Goal: Task Accomplishment & Management: Complete application form

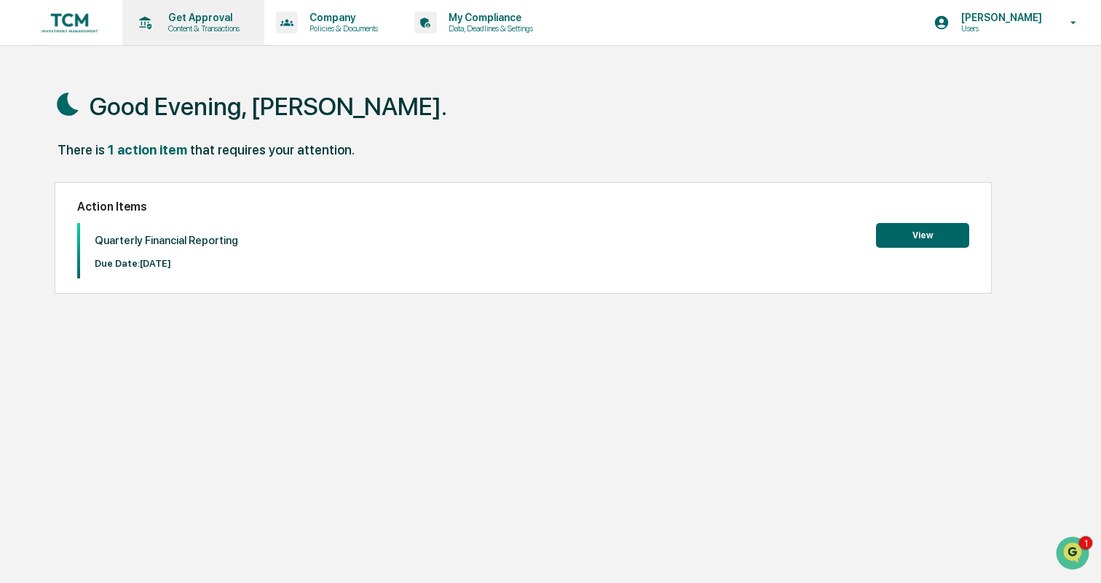
click at [222, 12] on p "Get Approval" at bounding box center [202, 18] width 90 height 12
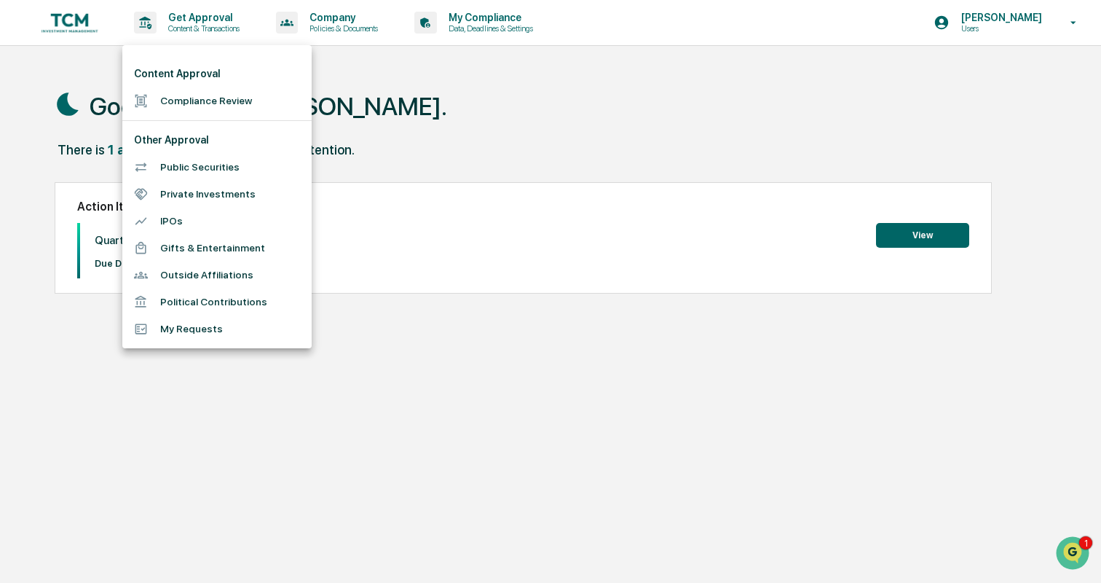
click at [209, 94] on li "Compliance Review" at bounding box center [216, 100] width 189 height 27
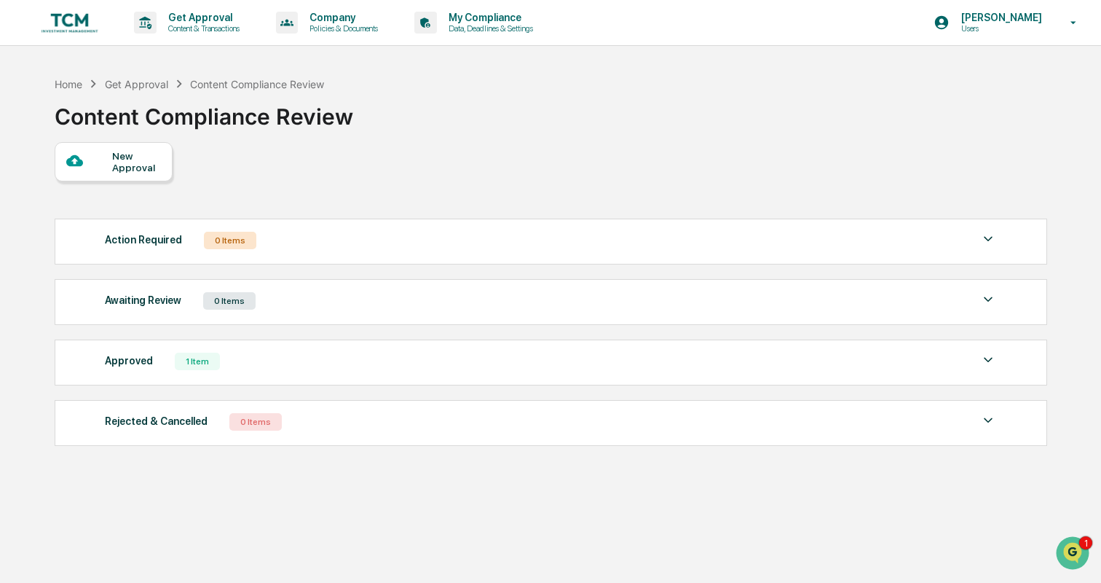
click at [148, 158] on div "New Approval" at bounding box center [136, 161] width 49 height 23
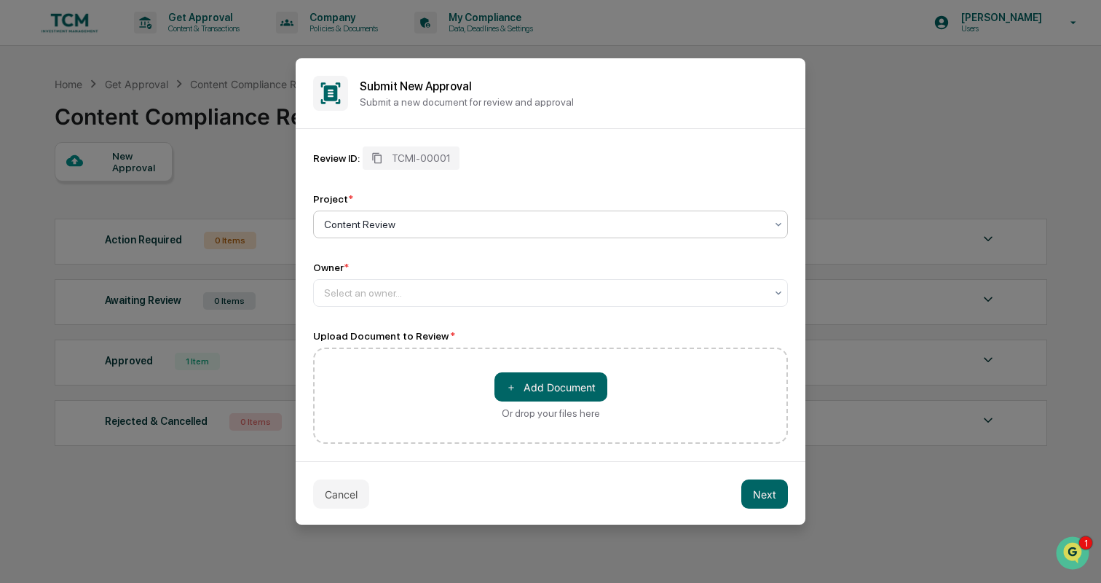
click at [405, 224] on div at bounding box center [544, 224] width 441 height 15
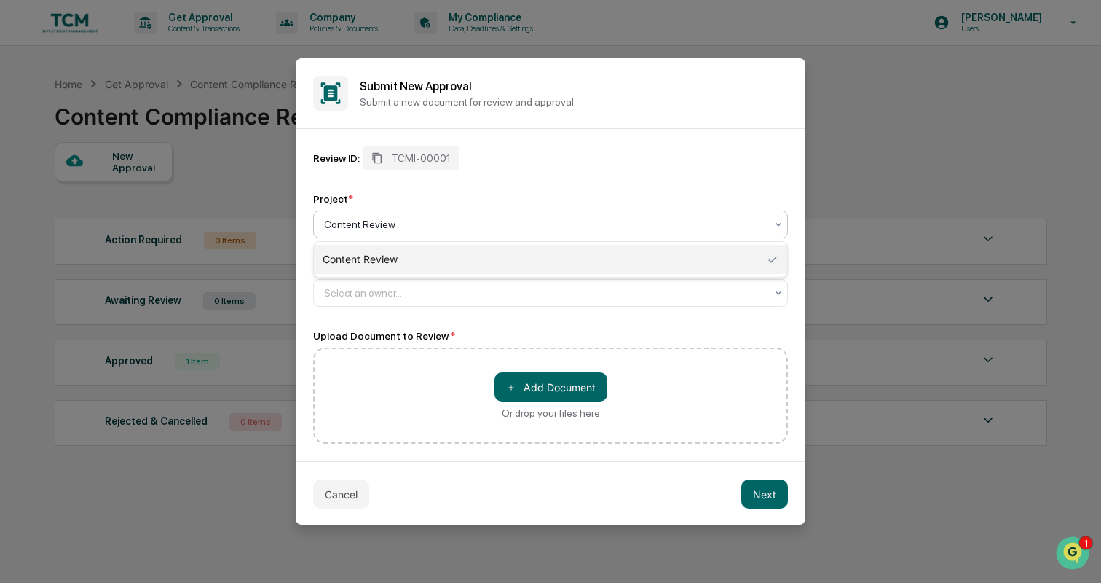
click at [425, 259] on div "Content Review" at bounding box center [550, 259] width 473 height 29
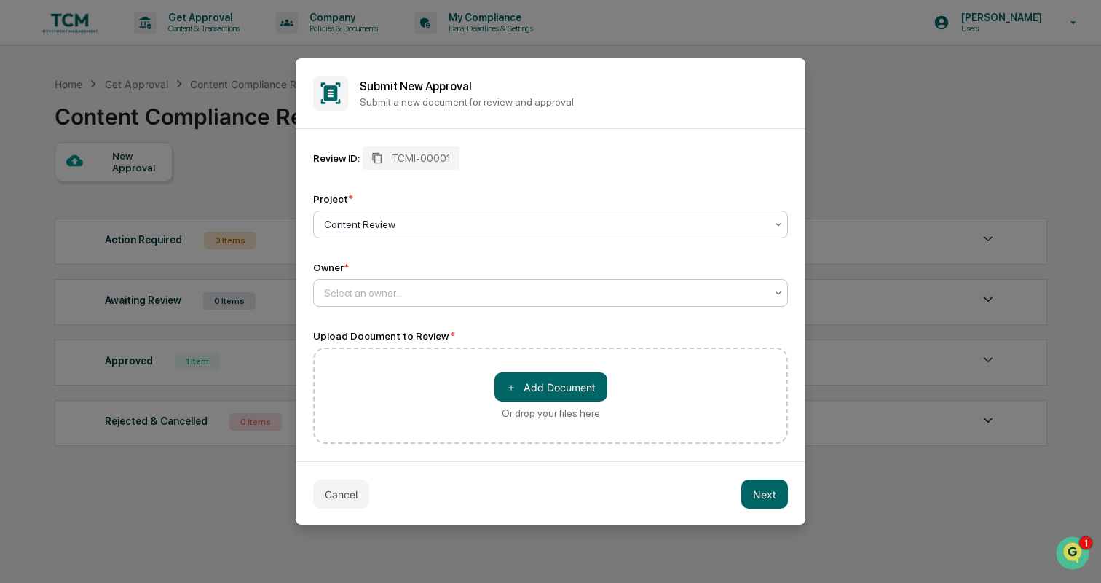
click at [412, 290] on div at bounding box center [544, 293] width 441 height 15
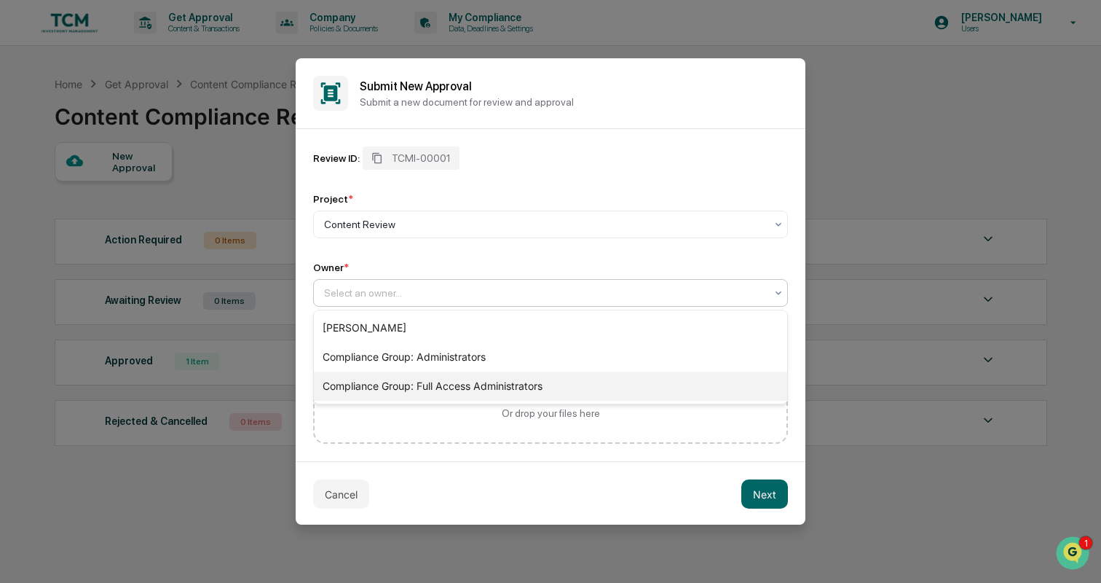
click at [429, 379] on div "Compliance Group: Full Access Administrators" at bounding box center [550, 385] width 473 height 29
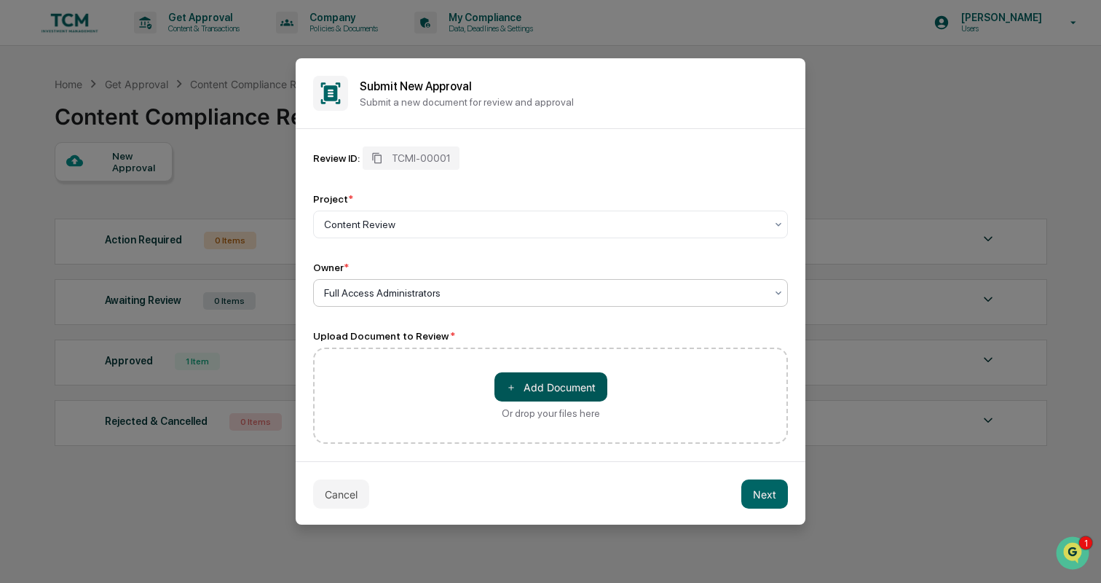
click at [527, 383] on button "＋ Add Document" at bounding box center [551, 386] width 113 height 29
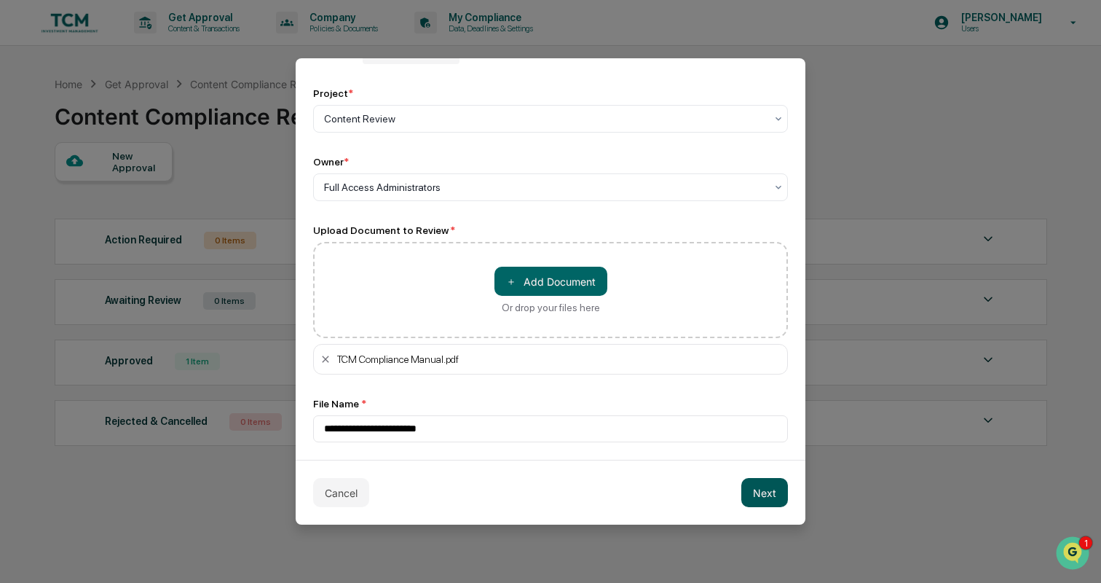
click at [755, 495] on button "Next" at bounding box center [764, 492] width 47 height 29
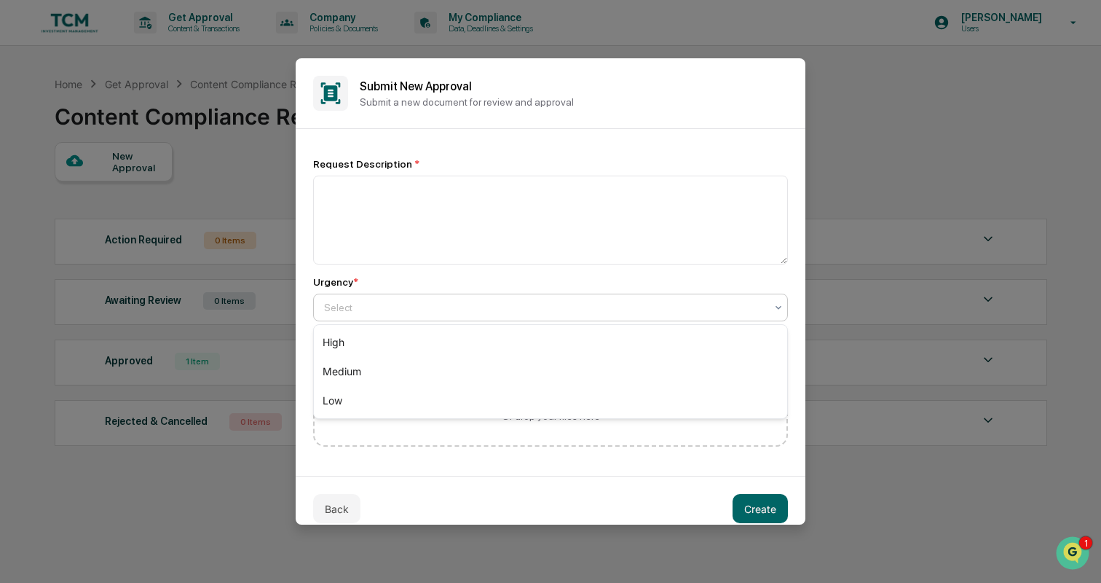
click at [476, 303] on div at bounding box center [544, 307] width 441 height 15
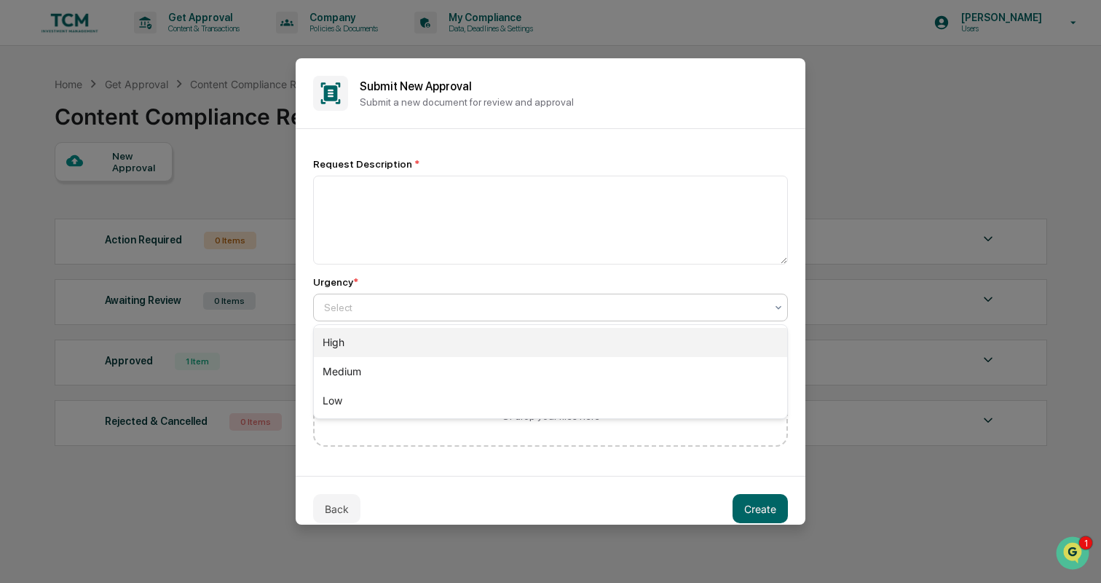
click at [458, 337] on div "High" at bounding box center [550, 342] width 473 height 29
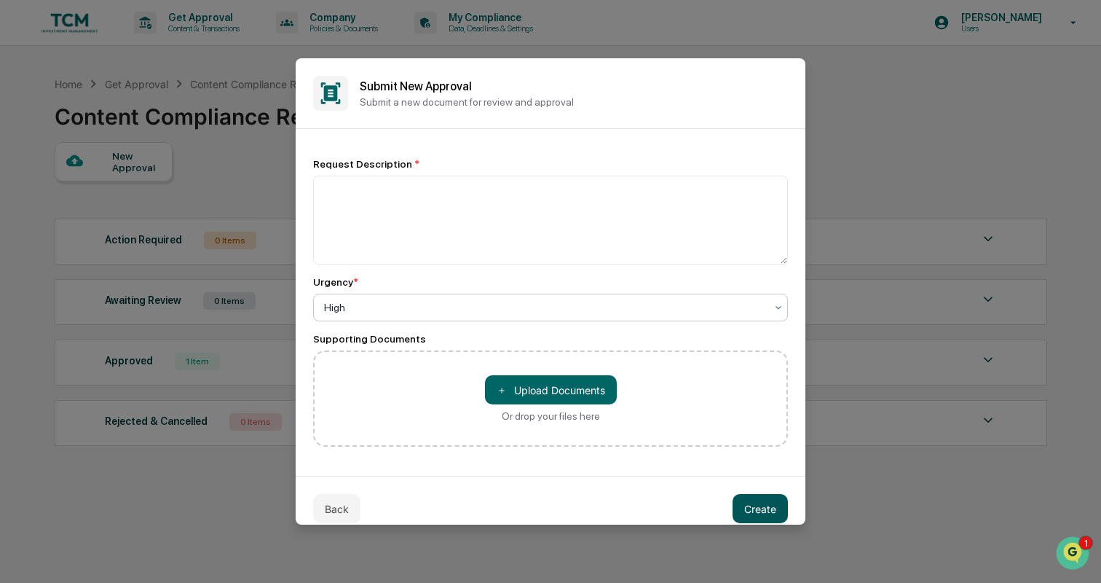
click at [747, 505] on button "Create" at bounding box center [760, 508] width 55 height 29
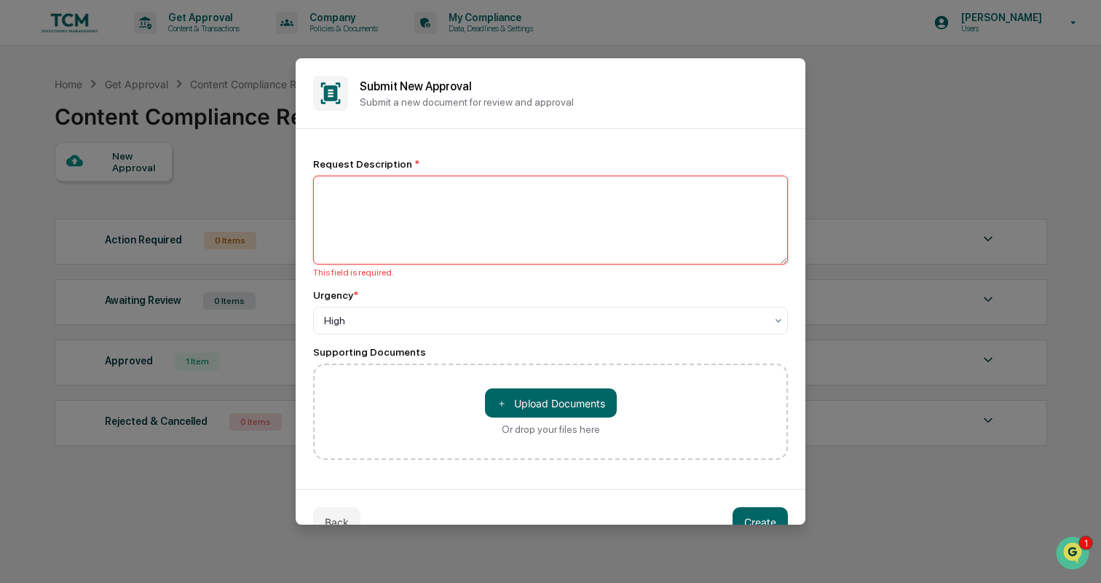
click at [436, 186] on textarea at bounding box center [550, 220] width 475 height 89
type textarea "**********"
click at [487, 127] on div "Submit New Approval Submit a new document for review and approval" at bounding box center [551, 93] width 510 height 71
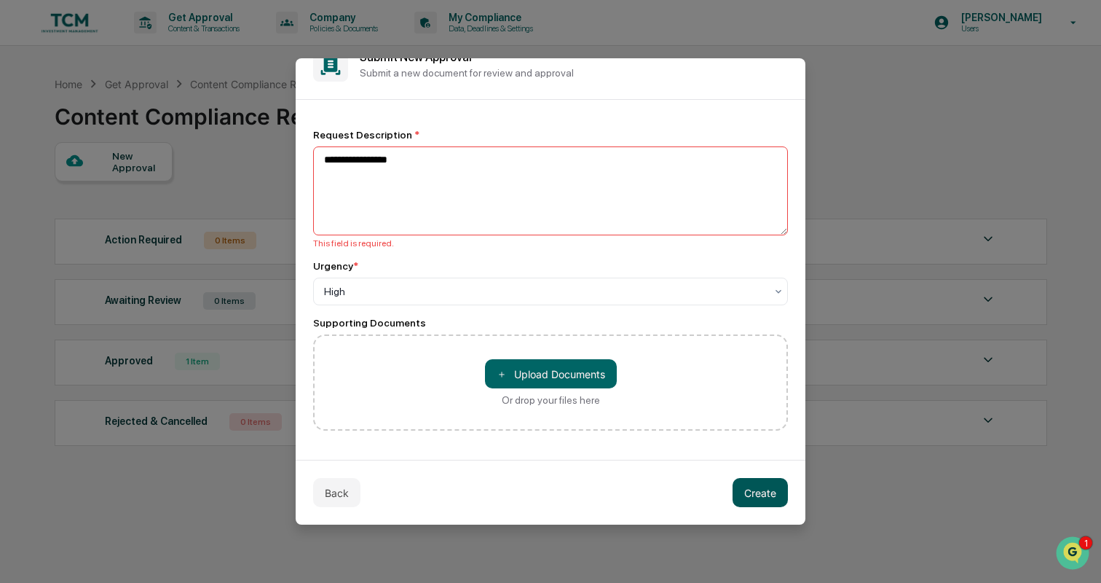
click at [762, 493] on button "Create" at bounding box center [760, 492] width 55 height 29
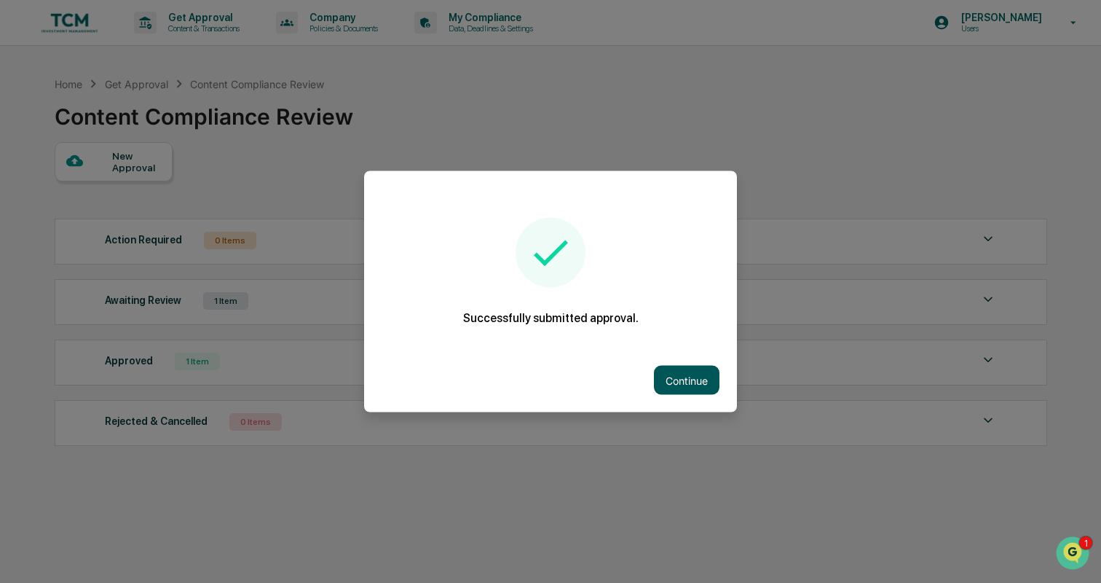
click at [693, 379] on button "Continue" at bounding box center [687, 380] width 66 height 29
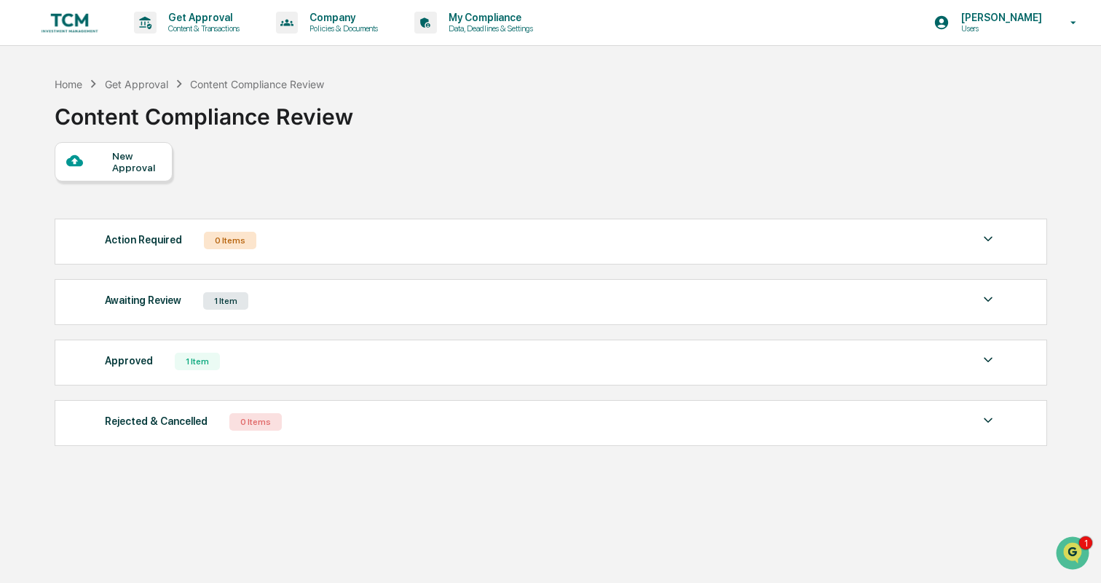
click at [661, 307] on div "Awaiting Review 1 Item" at bounding box center [551, 301] width 892 height 20
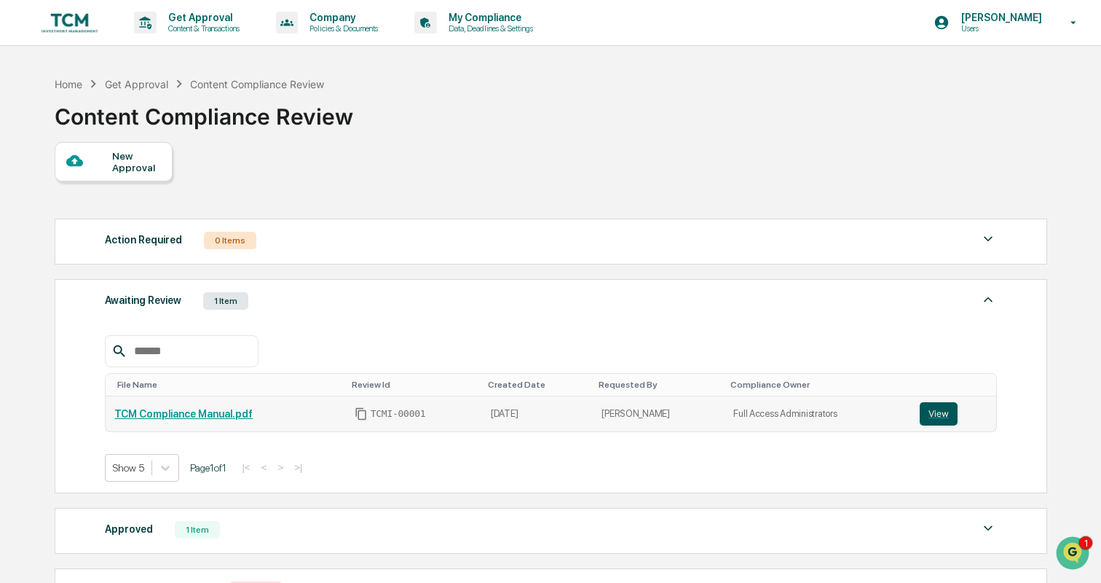
click at [942, 415] on button "View" at bounding box center [939, 413] width 38 height 23
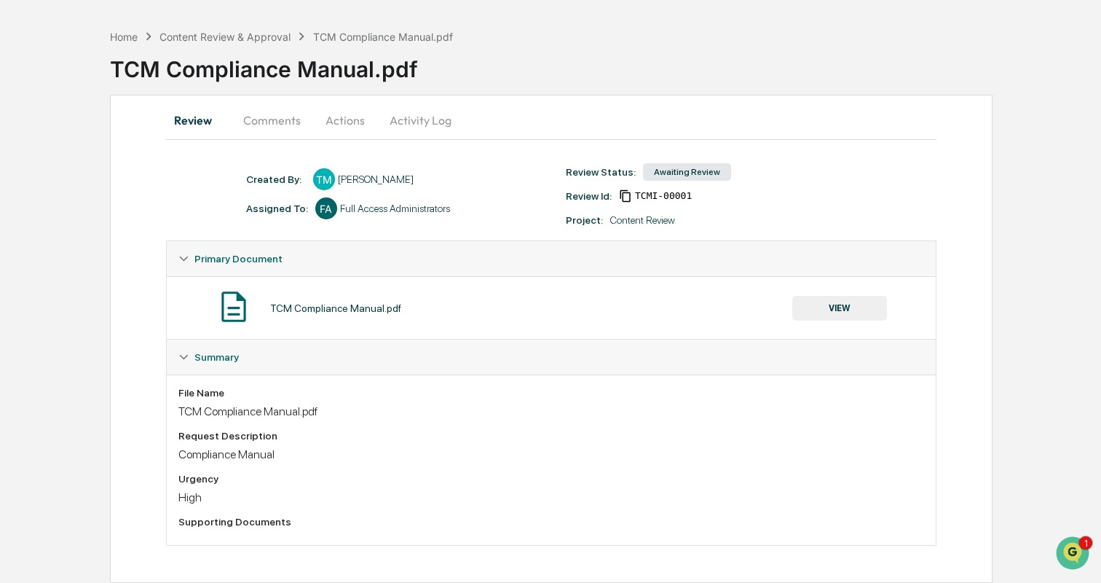
scroll to position [62, 0]
click at [844, 296] on button "VIEW" at bounding box center [839, 308] width 95 height 25
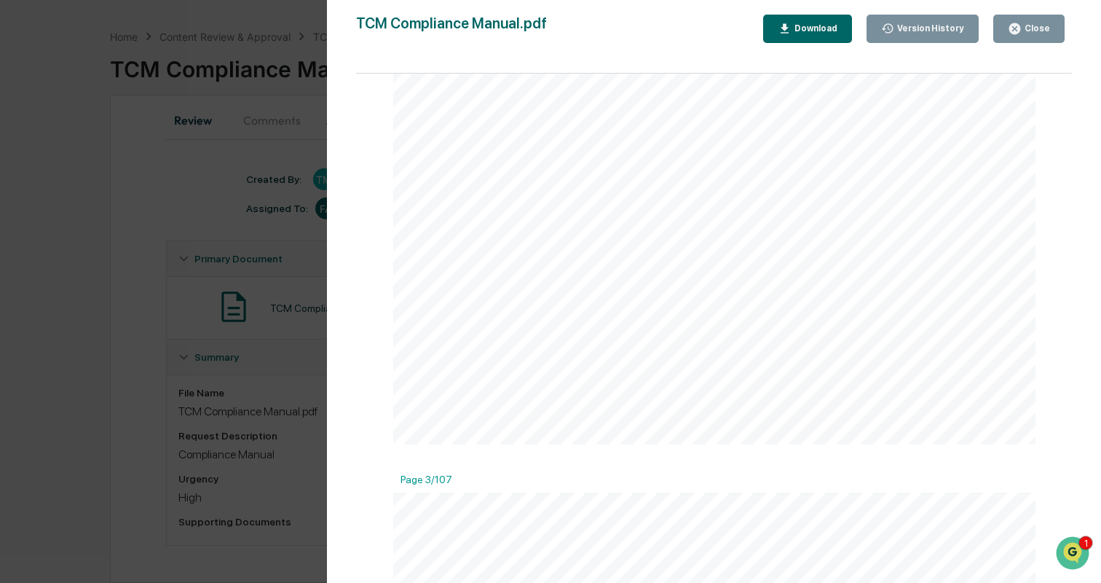
scroll to position [3459, 0]
click at [1020, 28] on icon "button" at bounding box center [1014, 28] width 11 height 11
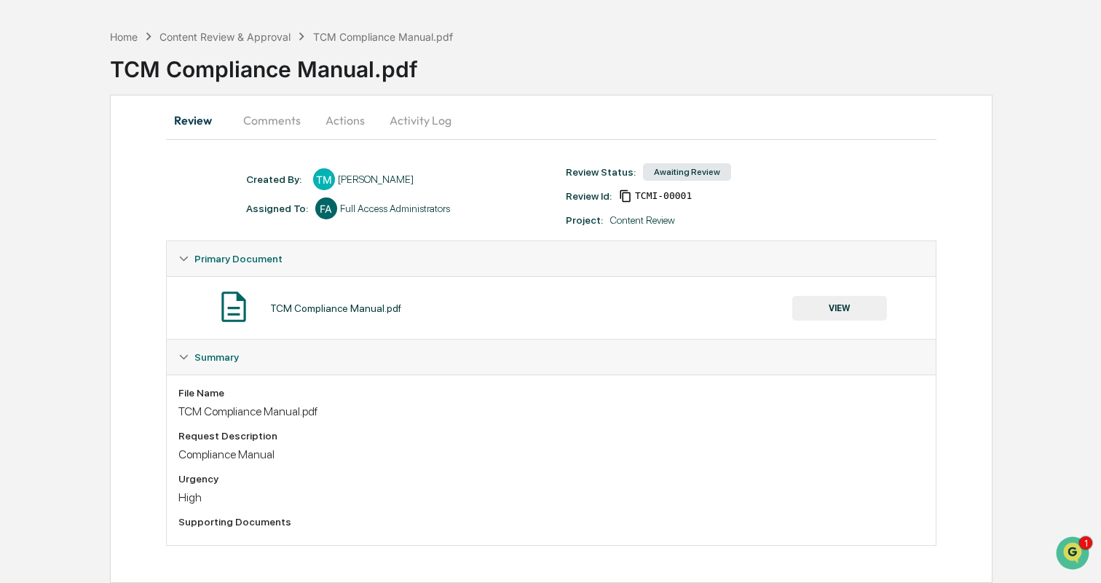
click at [691, 163] on div "Awaiting Review" at bounding box center [687, 171] width 88 height 17
click at [286, 103] on button "Comments" at bounding box center [272, 120] width 81 height 35
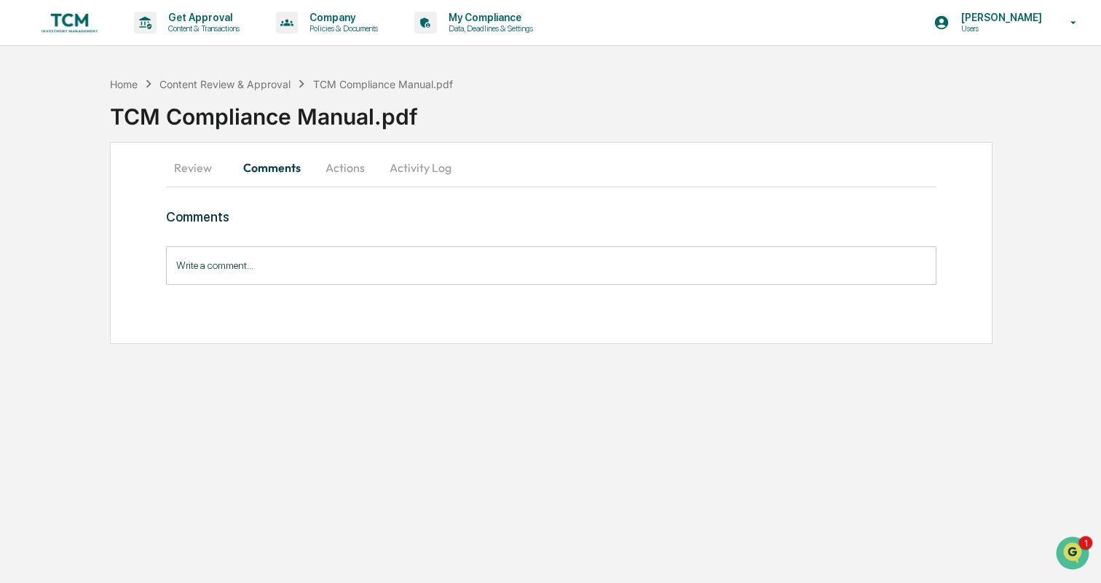
click at [353, 164] on button "Actions" at bounding box center [345, 167] width 66 height 35
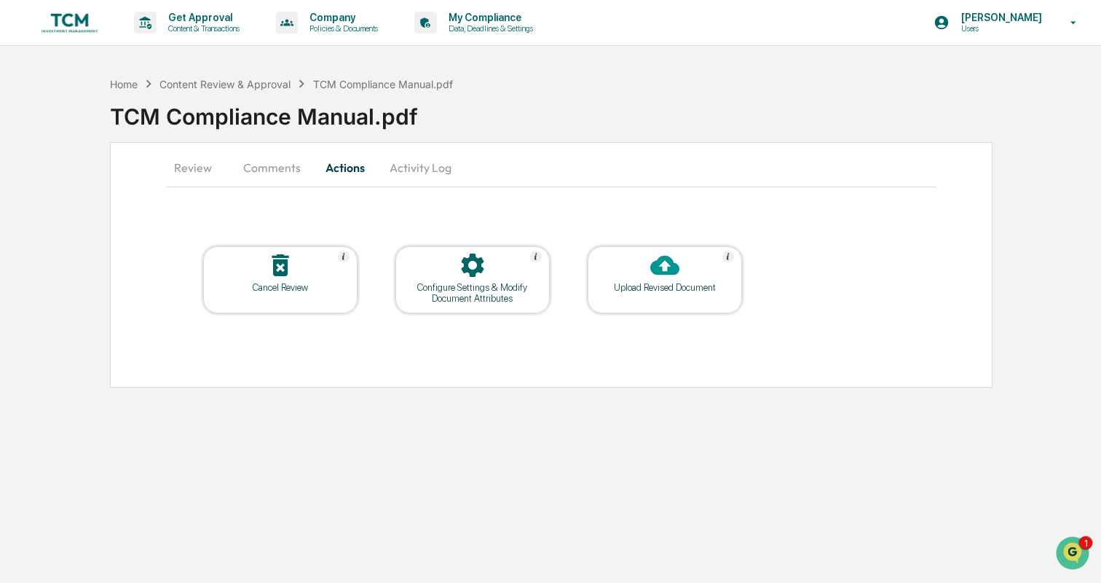
click at [412, 168] on button "Activity Log" at bounding box center [420, 167] width 85 height 35
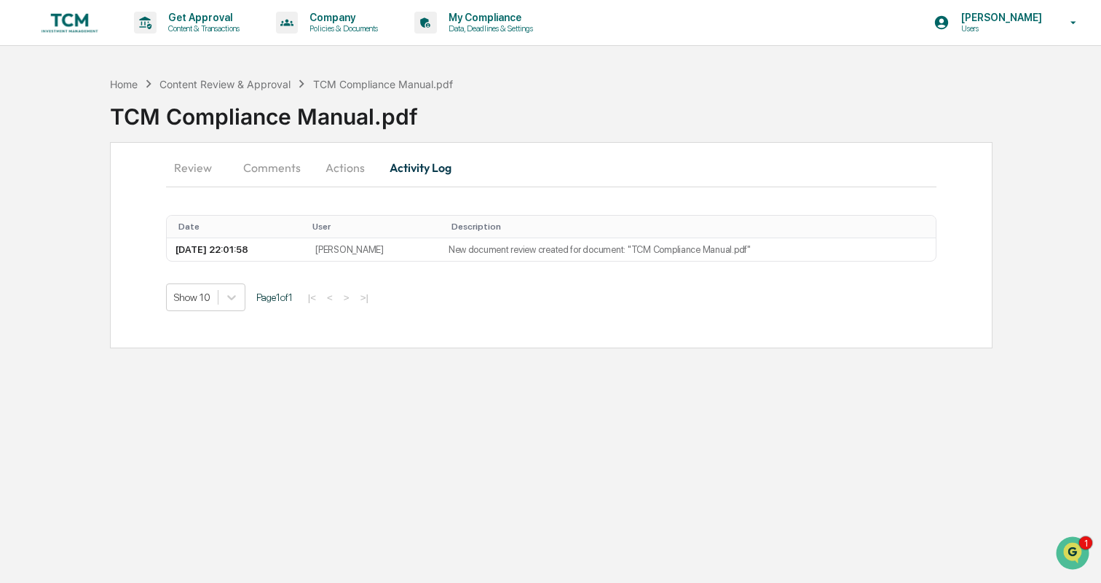
click at [344, 168] on button "Actions" at bounding box center [345, 167] width 66 height 35
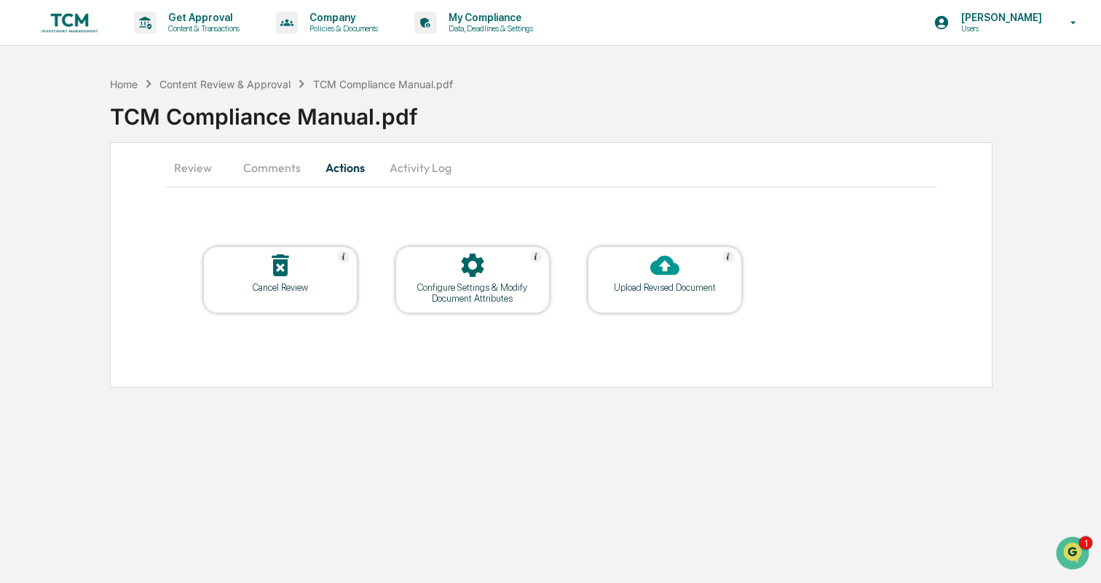
click at [464, 294] on div "Configure Settings & Modify Document Attributes" at bounding box center [472, 293] width 131 height 22
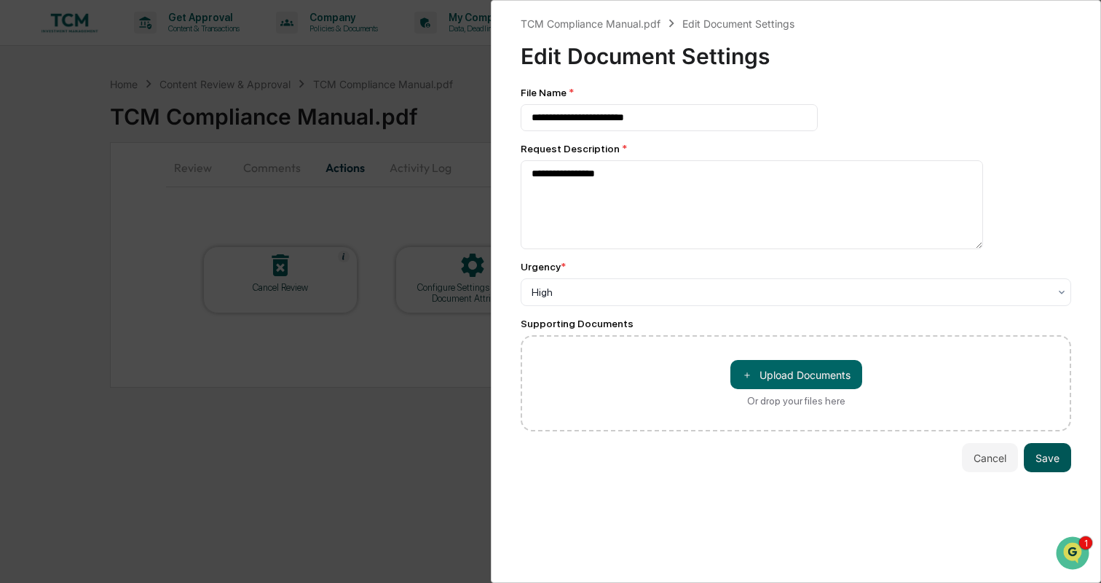
click at [1047, 463] on button "Save" at bounding box center [1047, 457] width 47 height 29
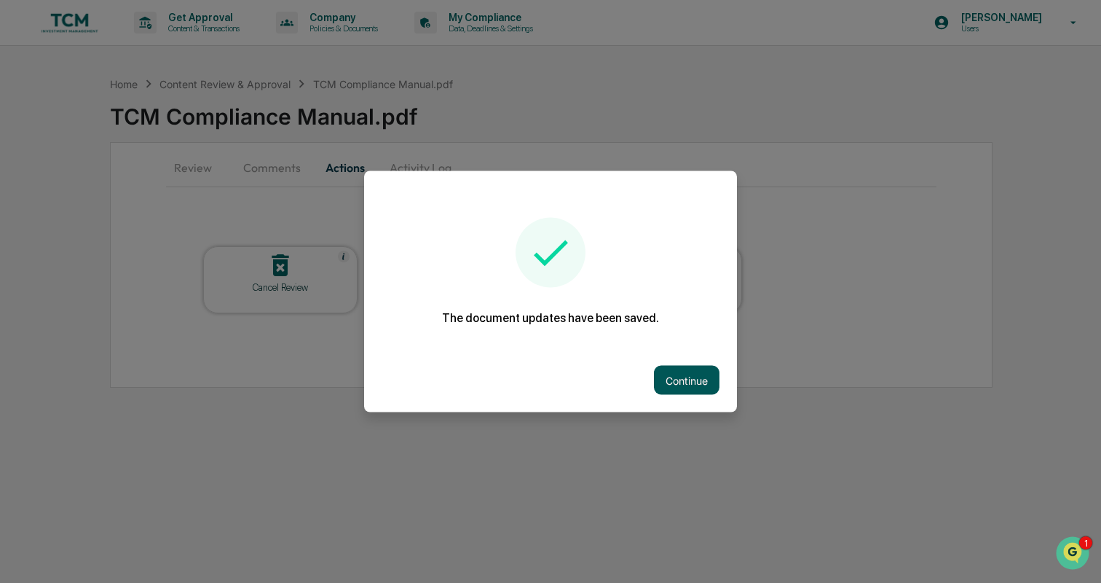
click at [668, 383] on button "Continue" at bounding box center [687, 380] width 66 height 29
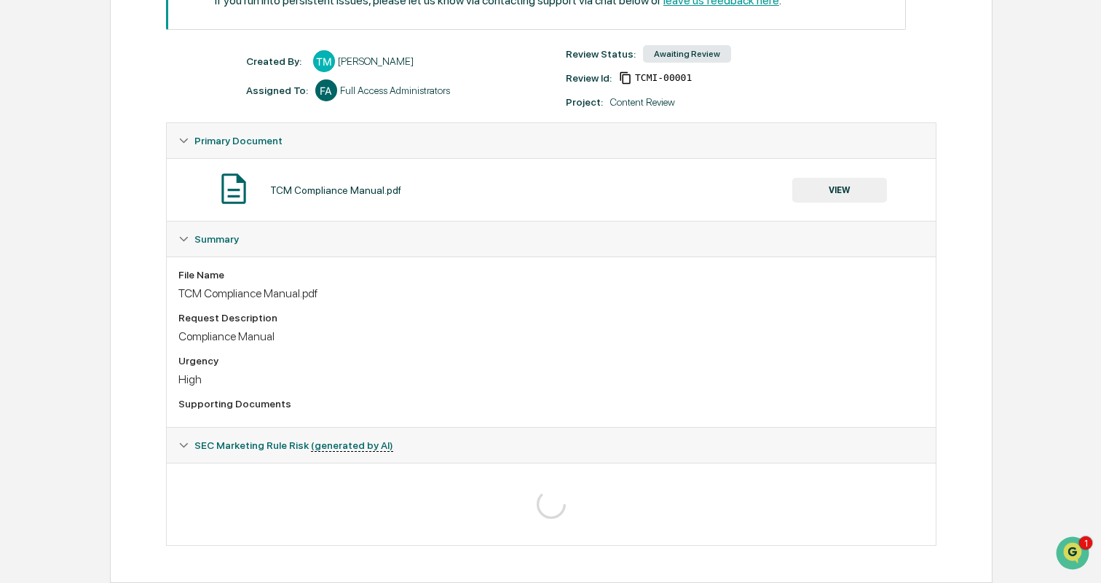
scroll to position [267, 0]
click at [186, 443] on icon at bounding box center [183, 445] width 9 height 5
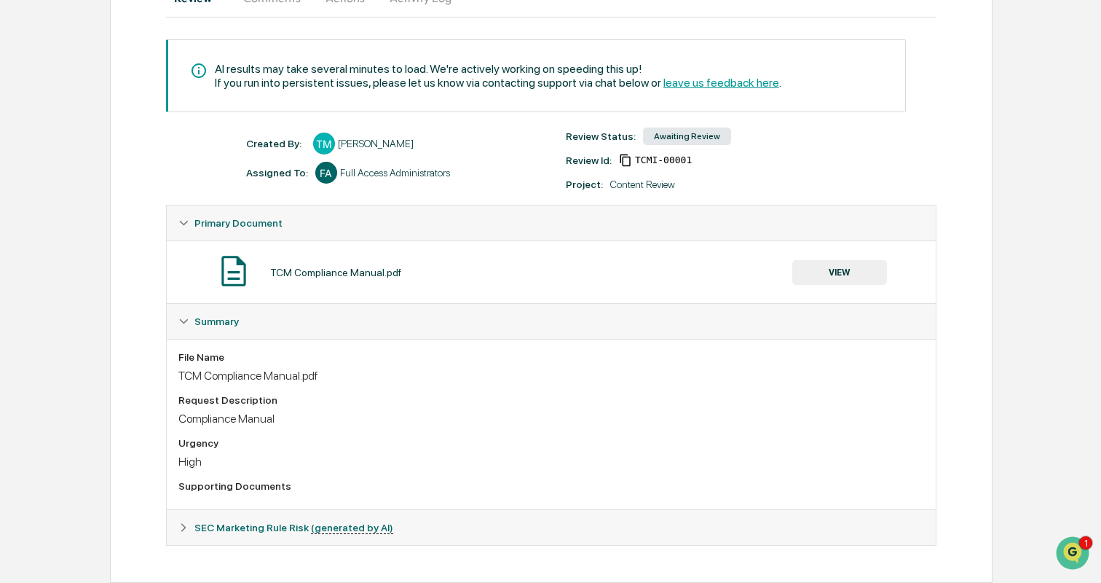
click at [184, 522] on icon at bounding box center [183, 527] width 10 height 10
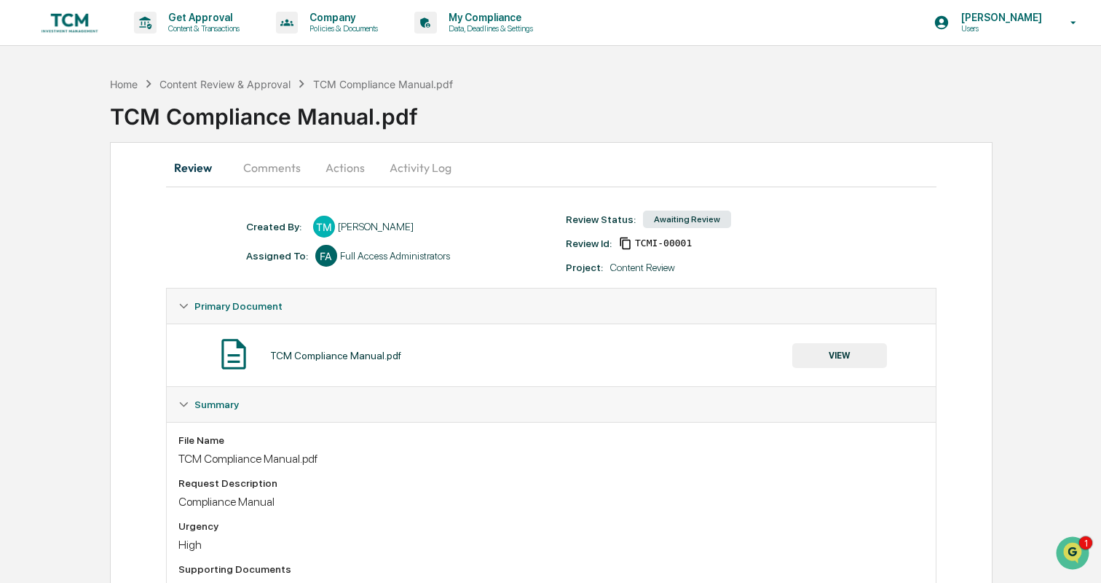
scroll to position [0, 0]
click at [279, 165] on button "Comments" at bounding box center [272, 167] width 81 height 35
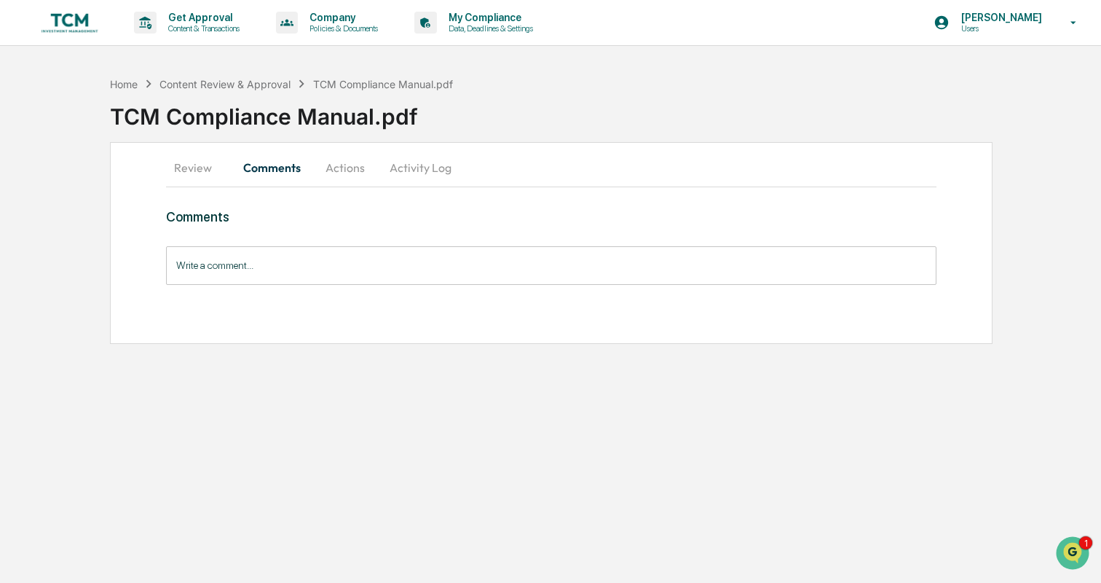
click at [341, 155] on button "Actions" at bounding box center [345, 167] width 66 height 35
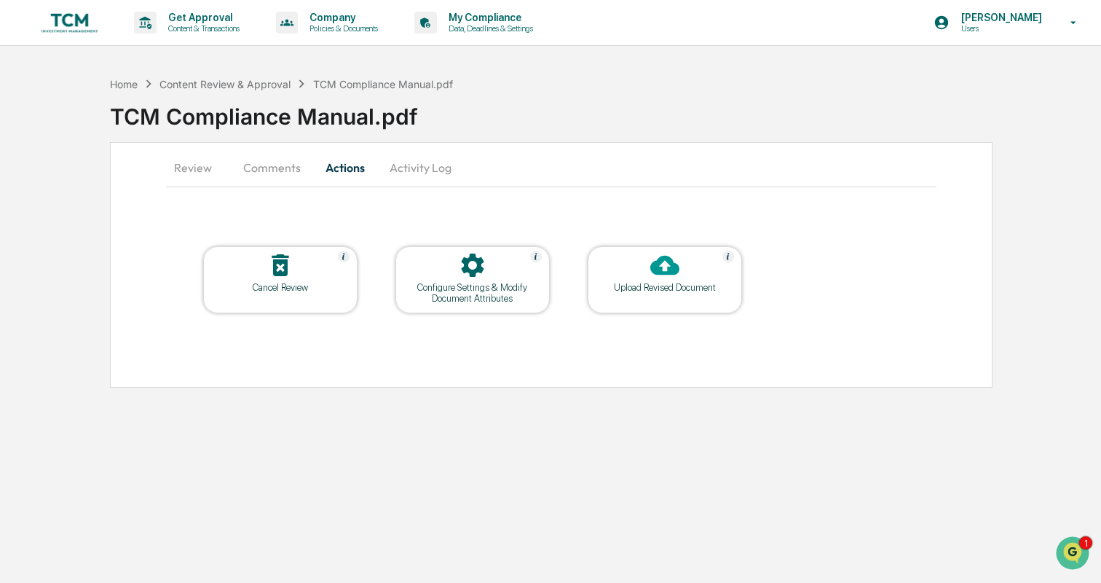
click at [409, 170] on button "Activity Log" at bounding box center [420, 167] width 85 height 35
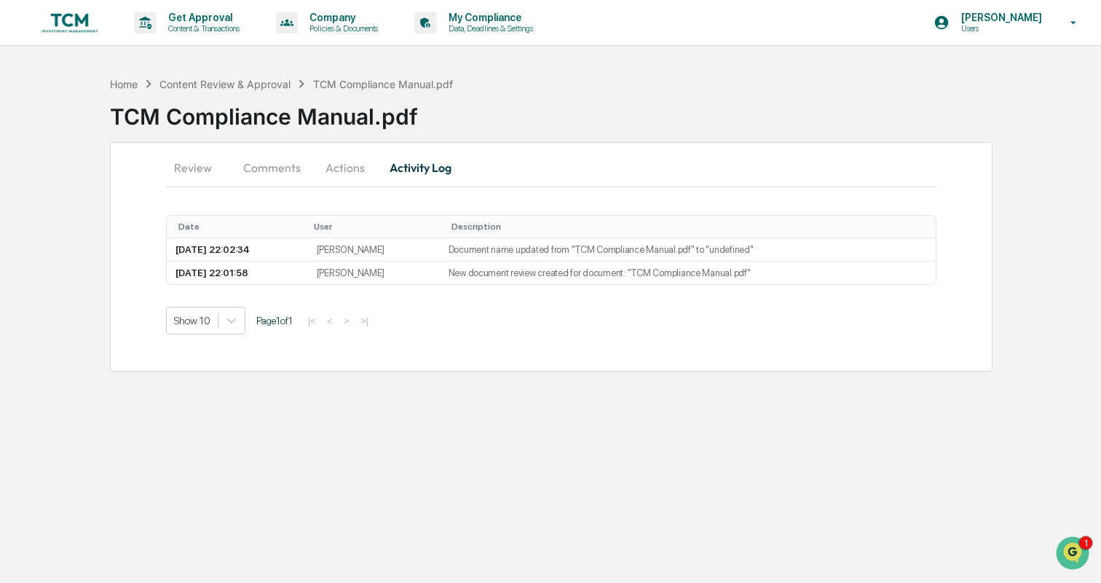
click at [204, 165] on button "Review" at bounding box center [199, 167] width 66 height 35
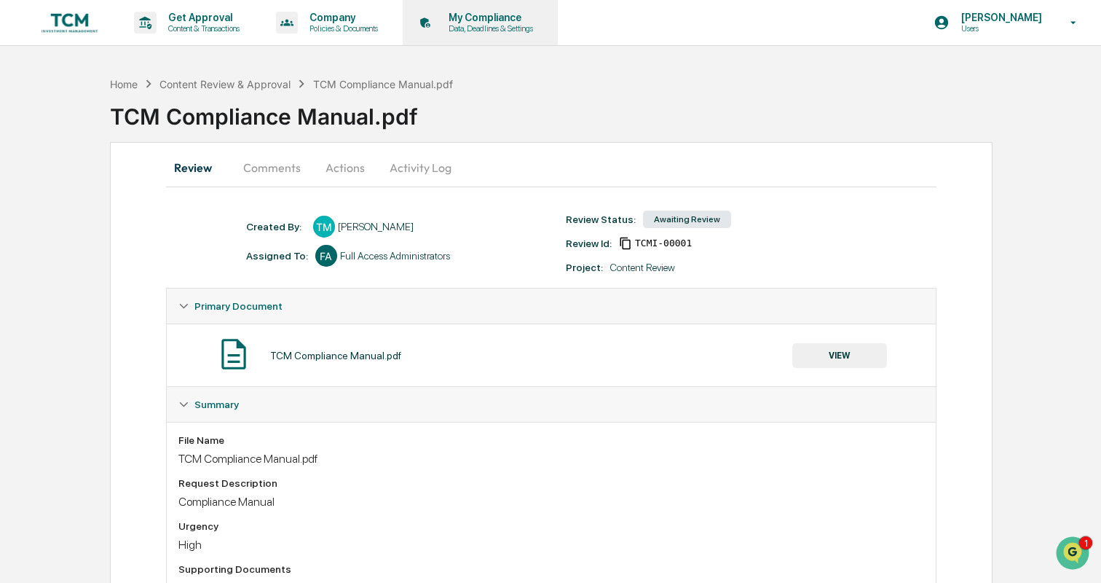
click at [503, 28] on p "Data, Deadlines & Settings" at bounding box center [488, 28] width 103 height 10
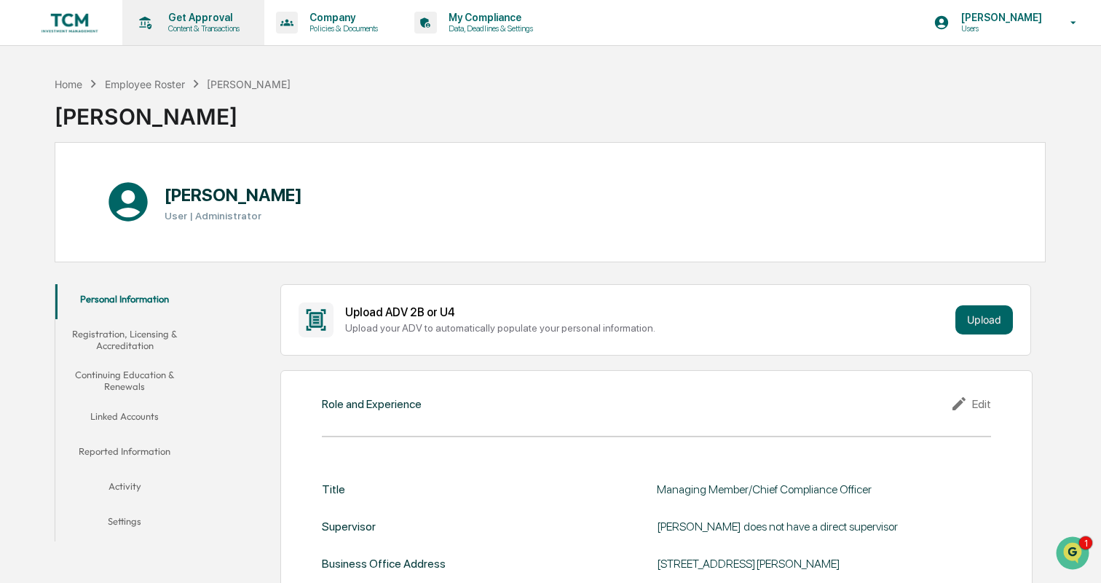
click at [191, 20] on p "Get Approval" at bounding box center [202, 18] width 90 height 12
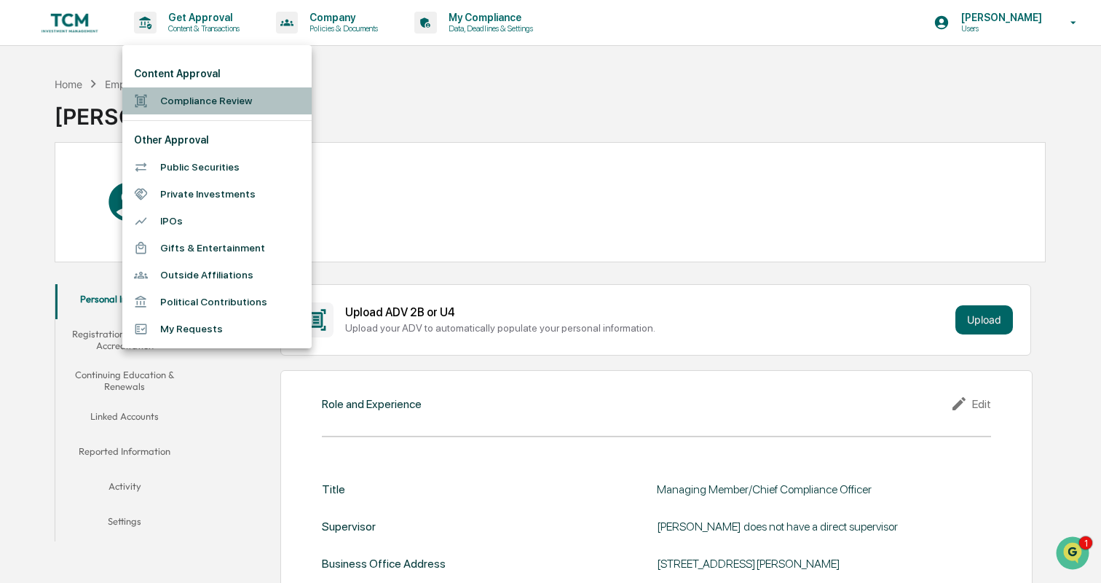
click at [196, 103] on li "Compliance Review" at bounding box center [216, 100] width 189 height 27
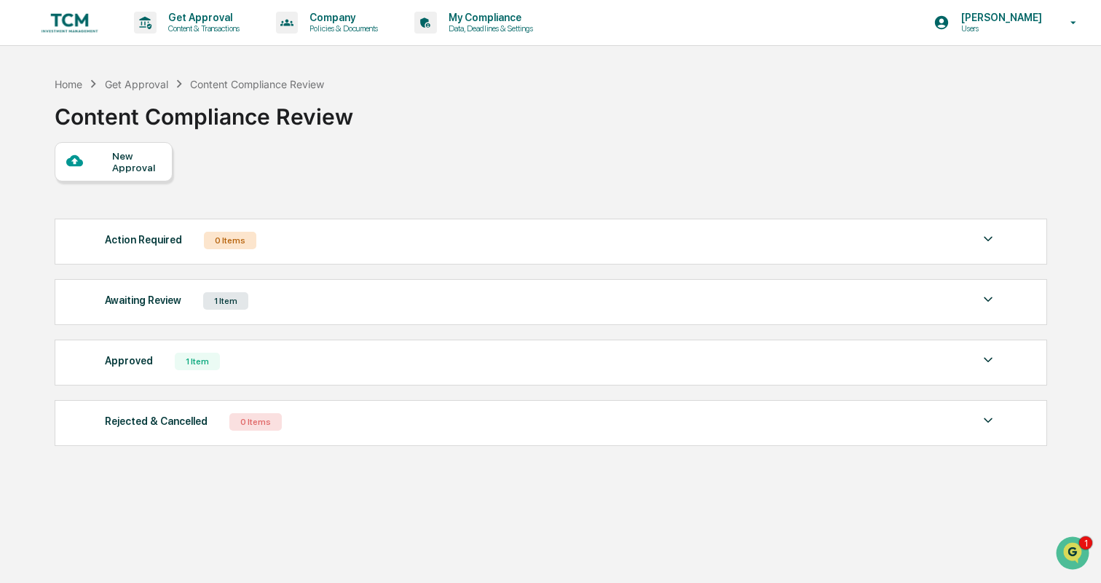
click at [317, 318] on div "Awaiting Review 1 Item File Name Review Id Created Date Requested By Compliance…" at bounding box center [551, 302] width 993 height 46
click at [328, 309] on div "Awaiting Review 1 Item" at bounding box center [551, 301] width 892 height 20
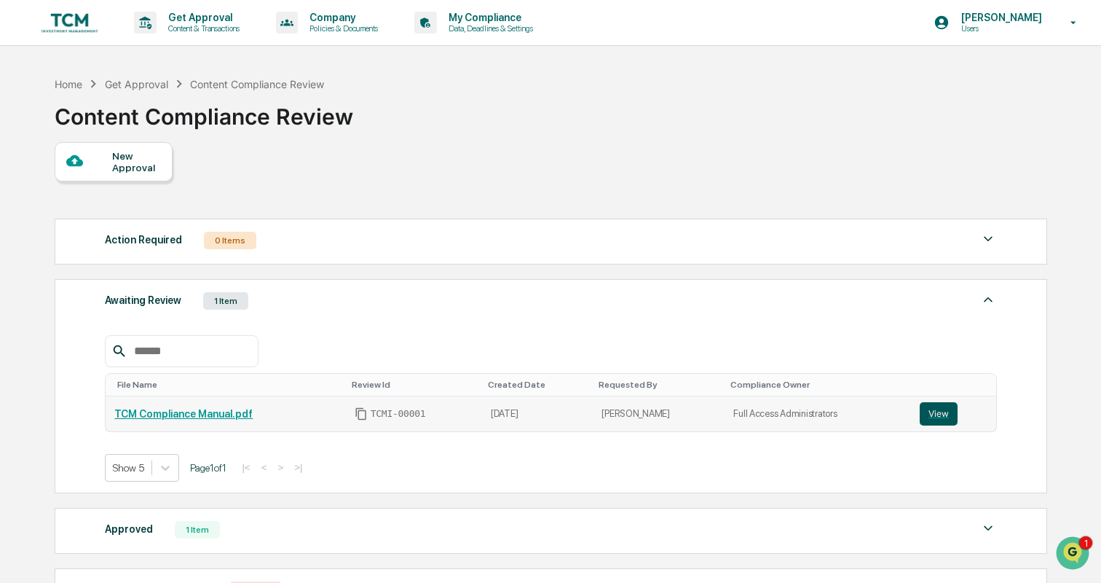
click at [926, 411] on button "View" at bounding box center [939, 413] width 38 height 23
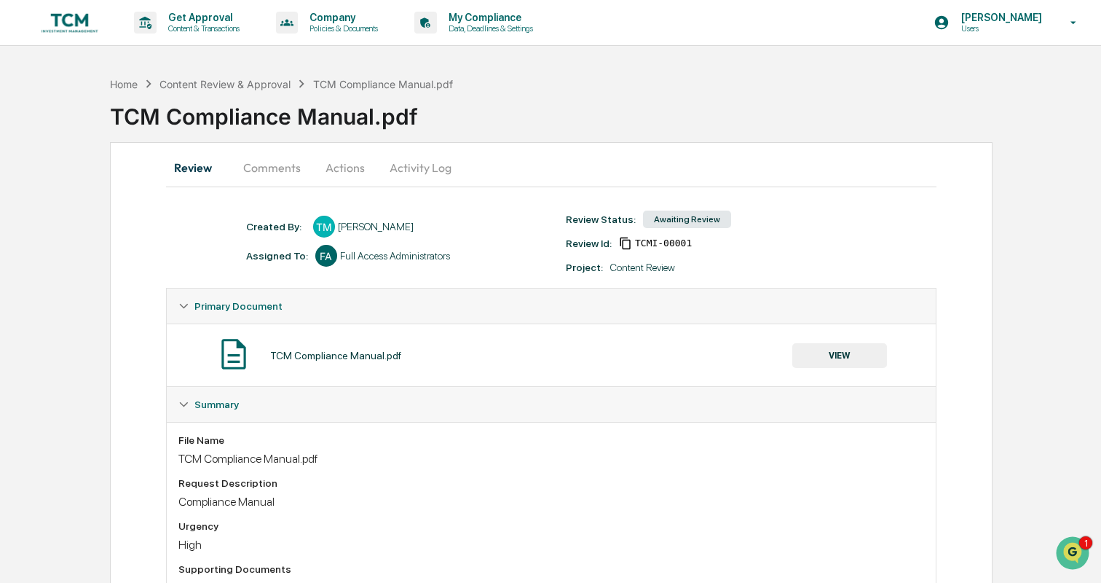
click at [682, 216] on div "Awaiting Review" at bounding box center [687, 218] width 88 height 17
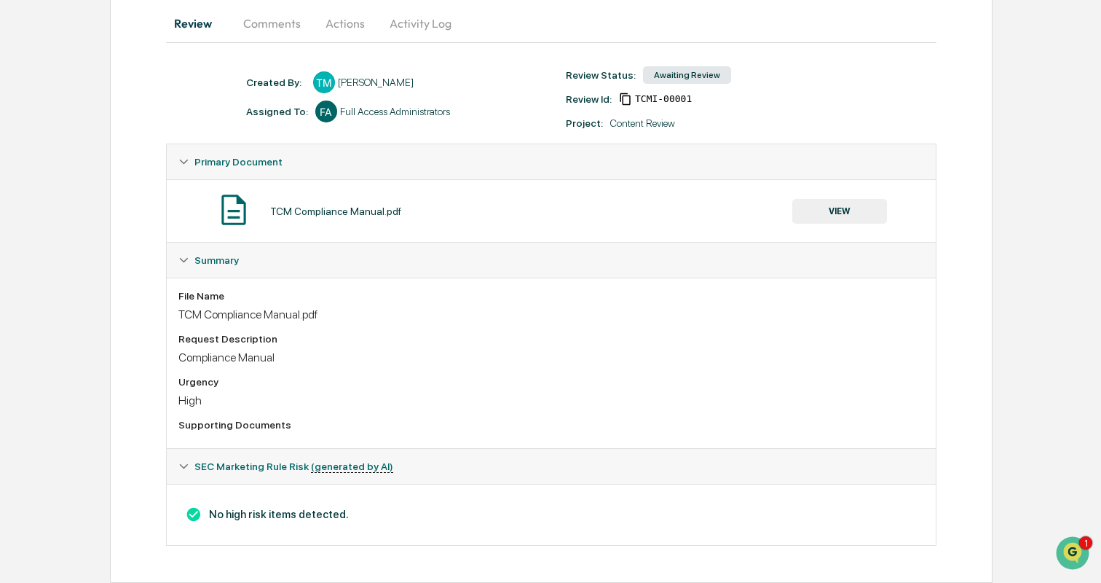
scroll to position [159, 0]
click at [827, 200] on button "VIEW" at bounding box center [839, 211] width 95 height 25
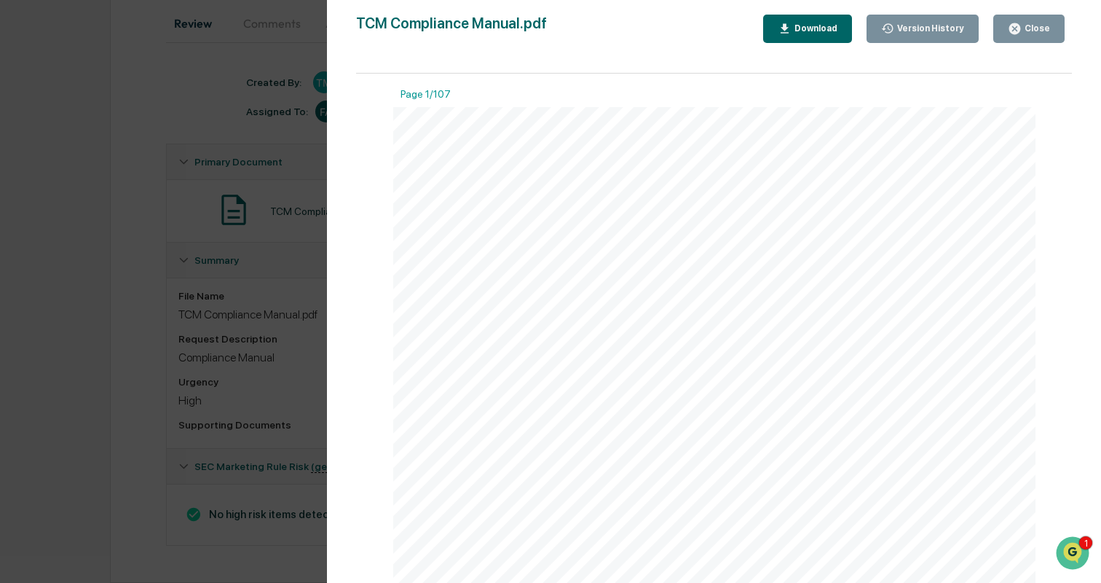
scroll to position [0, 0]
drag, startPoint x: 1068, startPoint y: 83, endPoint x: 1039, endPoint y: 275, distance: 194.5
click at [1039, 275] on div "Page 1/107 TCM Investment Management LLC Compliance Manual Effective Date: Octo…" at bounding box center [714, 336] width 716 height 524
click at [920, 286] on div "TCM Investment Management LLC Compliance Manual Effective Date: October 10, 202…" at bounding box center [714, 523] width 643 height 832
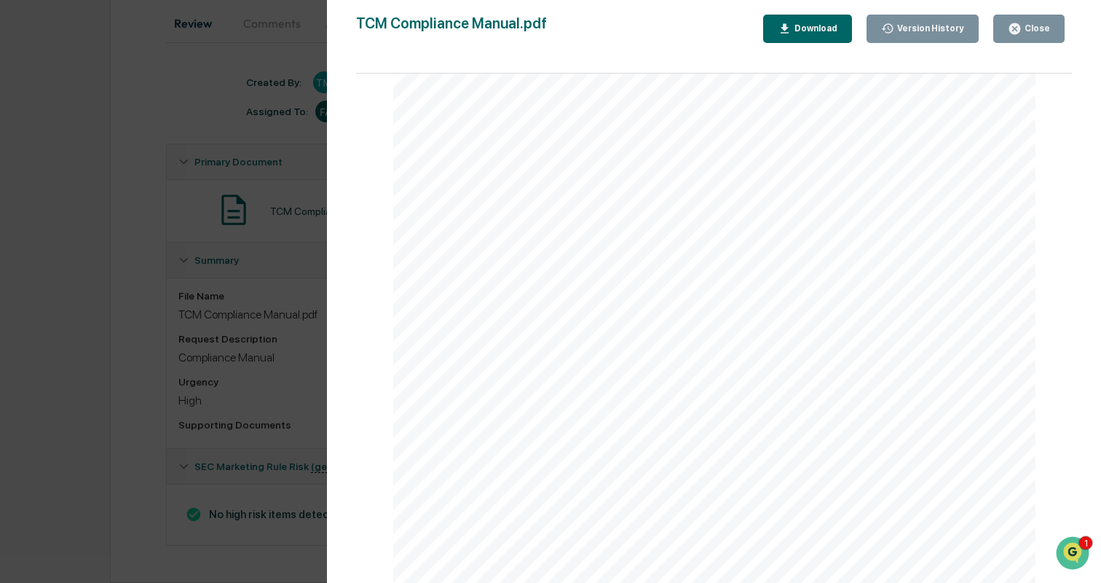
click at [1041, 23] on div "Close" at bounding box center [1036, 28] width 28 height 10
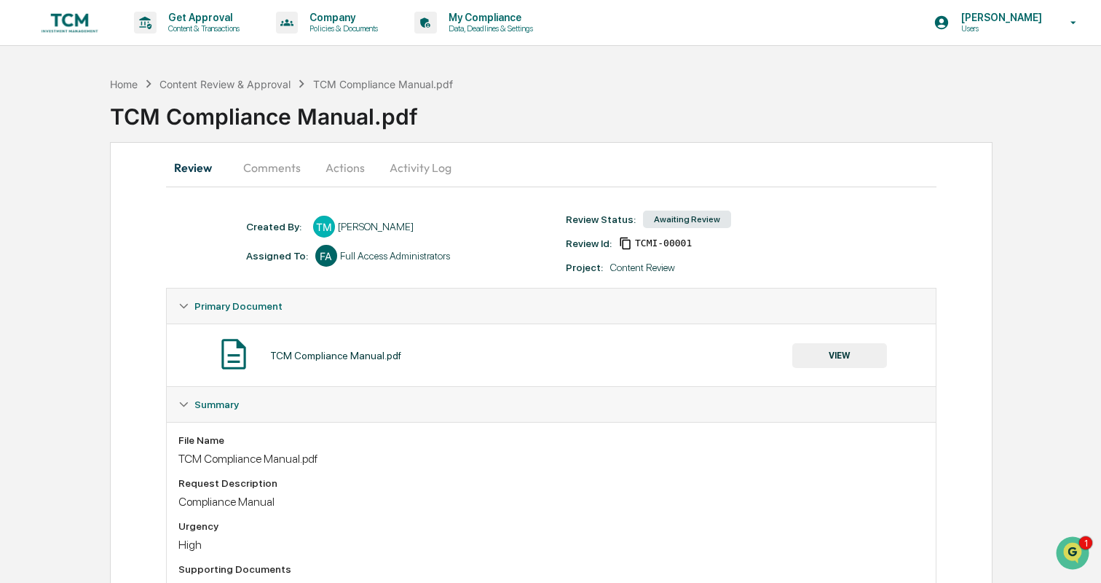
scroll to position [0, 0]
click at [245, 160] on button "Comments" at bounding box center [272, 167] width 81 height 35
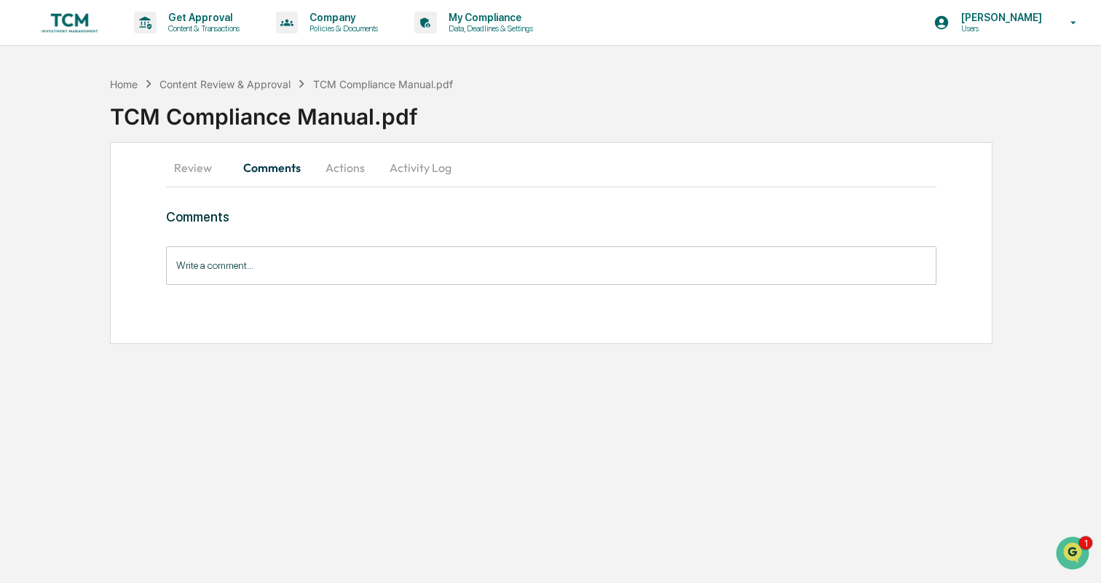
click at [346, 154] on button "Actions" at bounding box center [345, 167] width 66 height 35
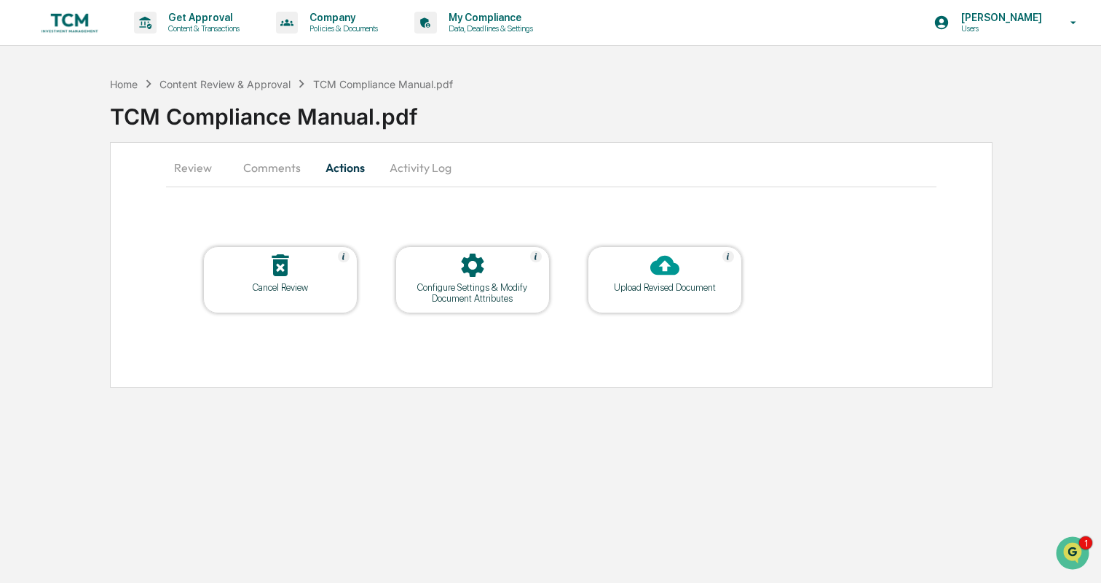
click at [476, 269] on icon at bounding box center [472, 264] width 23 height 23
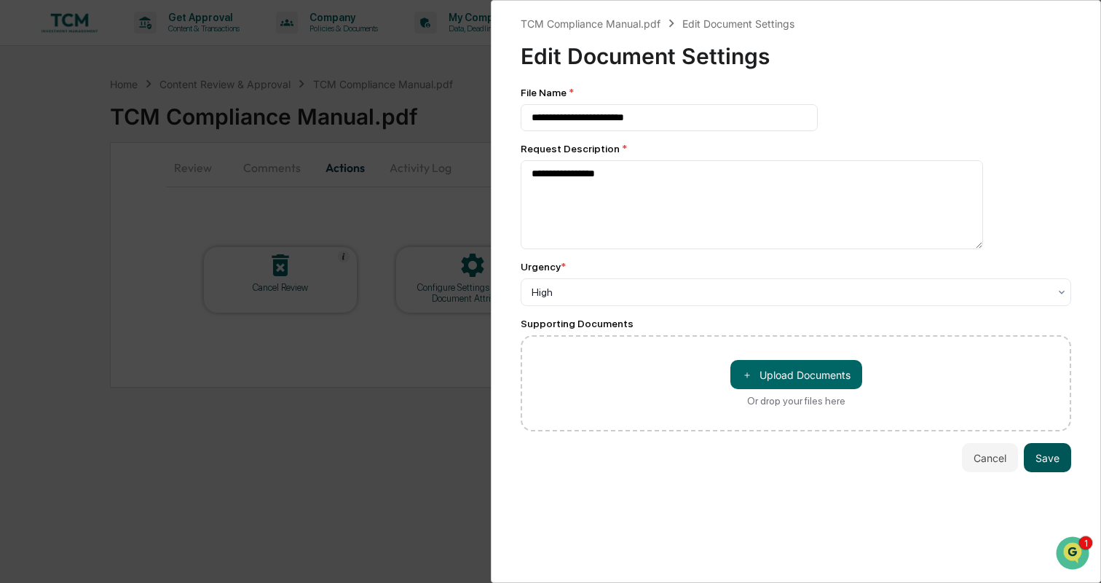
click at [1066, 456] on button "Save" at bounding box center [1047, 457] width 47 height 29
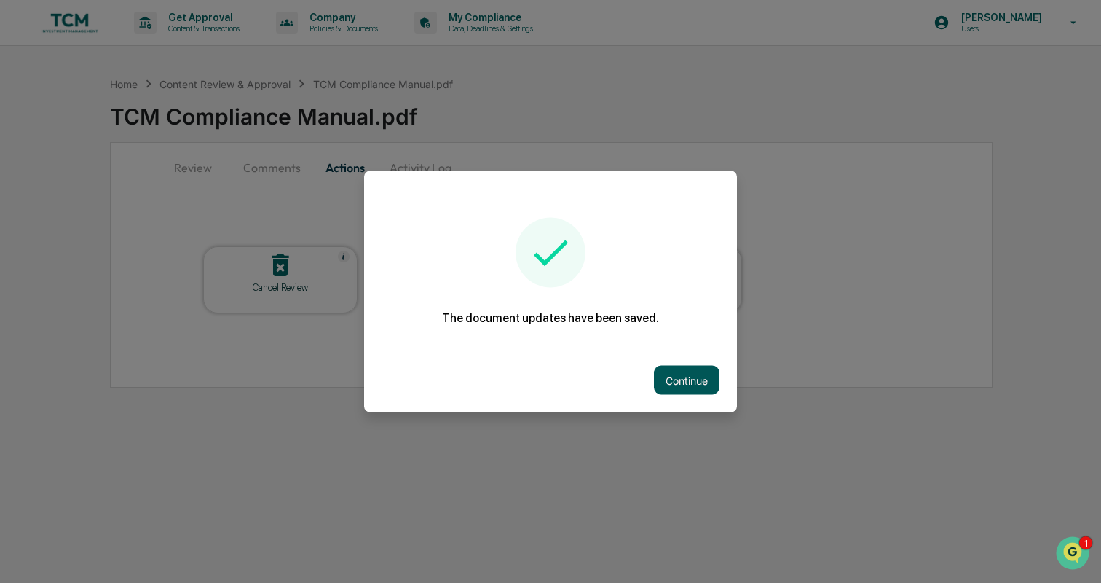
click at [702, 384] on button "Continue" at bounding box center [687, 380] width 66 height 29
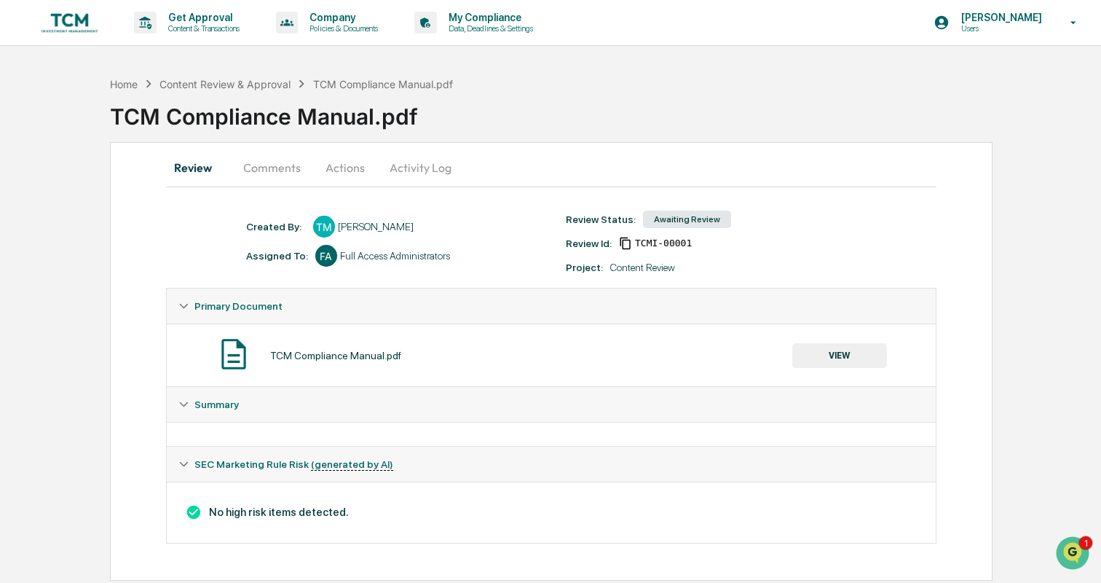
click at [427, 165] on button "Activity Log" at bounding box center [420, 167] width 85 height 35
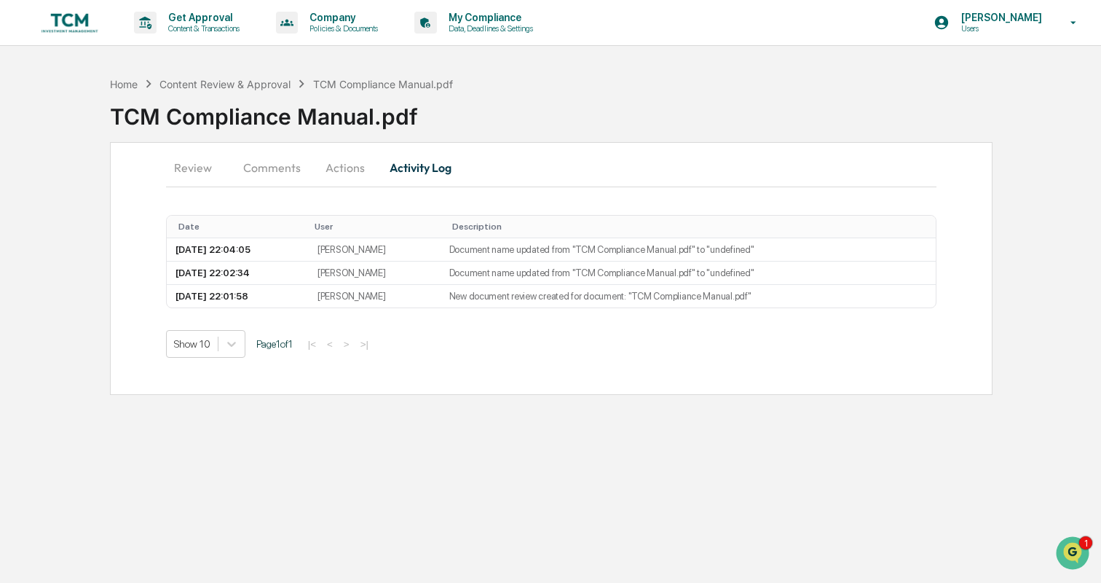
click at [79, 23] on img at bounding box center [70, 23] width 70 height 28
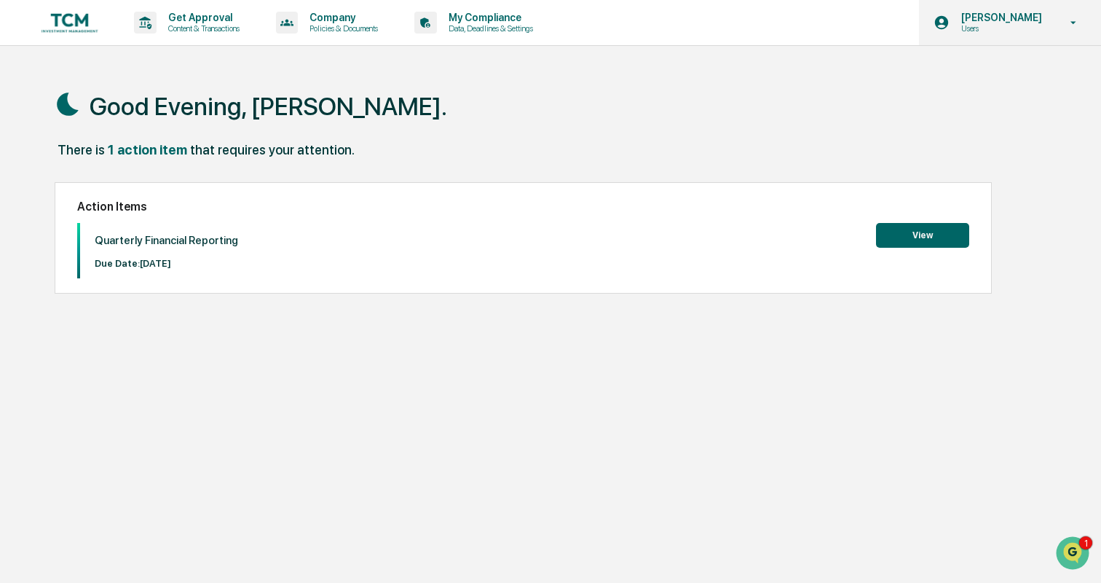
click at [997, 25] on p "Users" at bounding box center [1000, 28] width 100 height 10
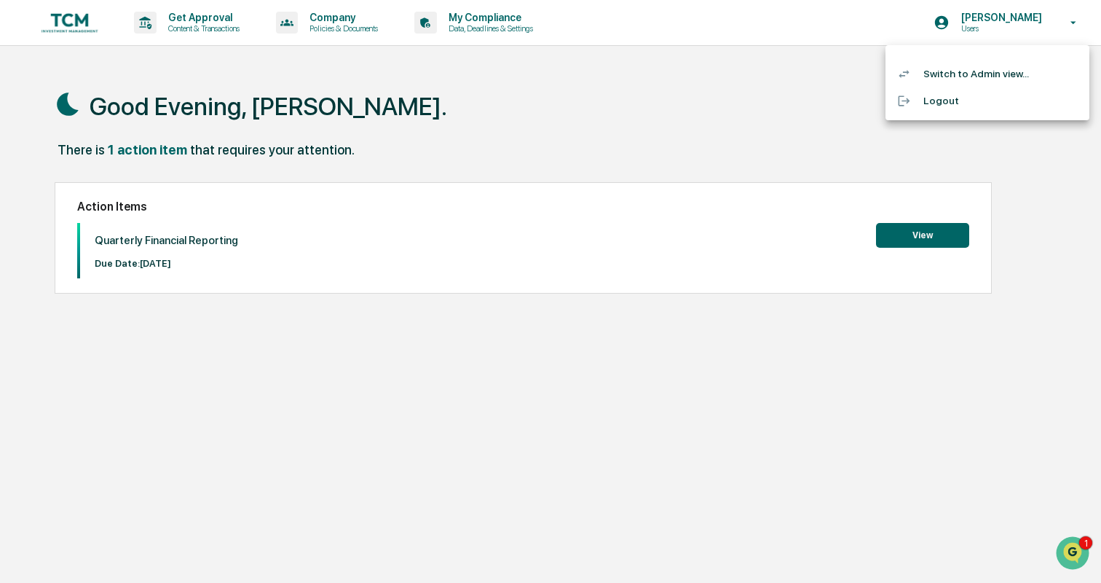
click at [978, 66] on li "Switch to Admin view..." at bounding box center [988, 73] width 204 height 27
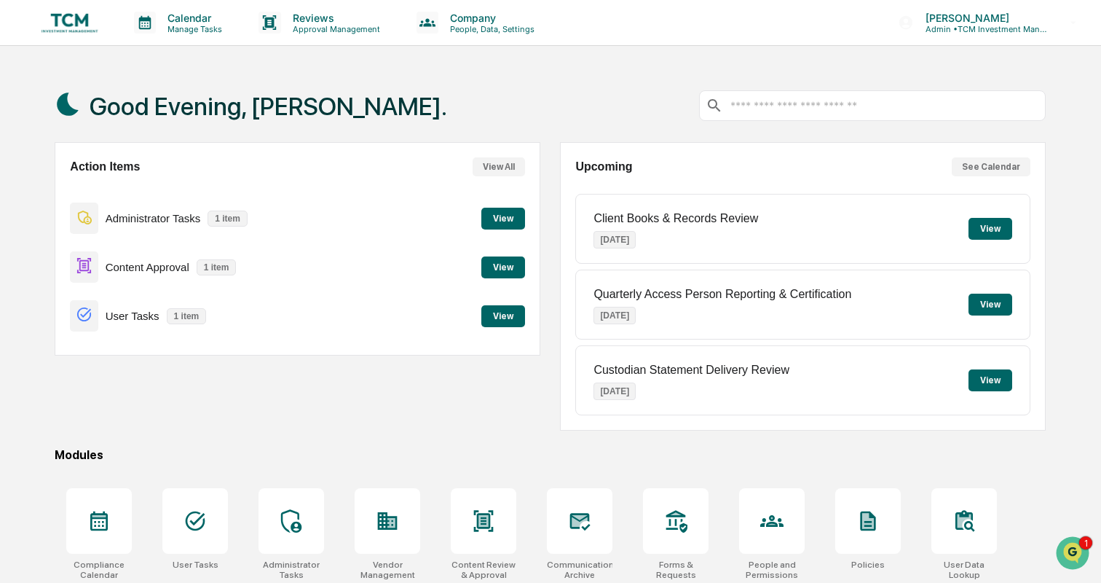
click at [508, 268] on button "View" at bounding box center [503, 267] width 44 height 22
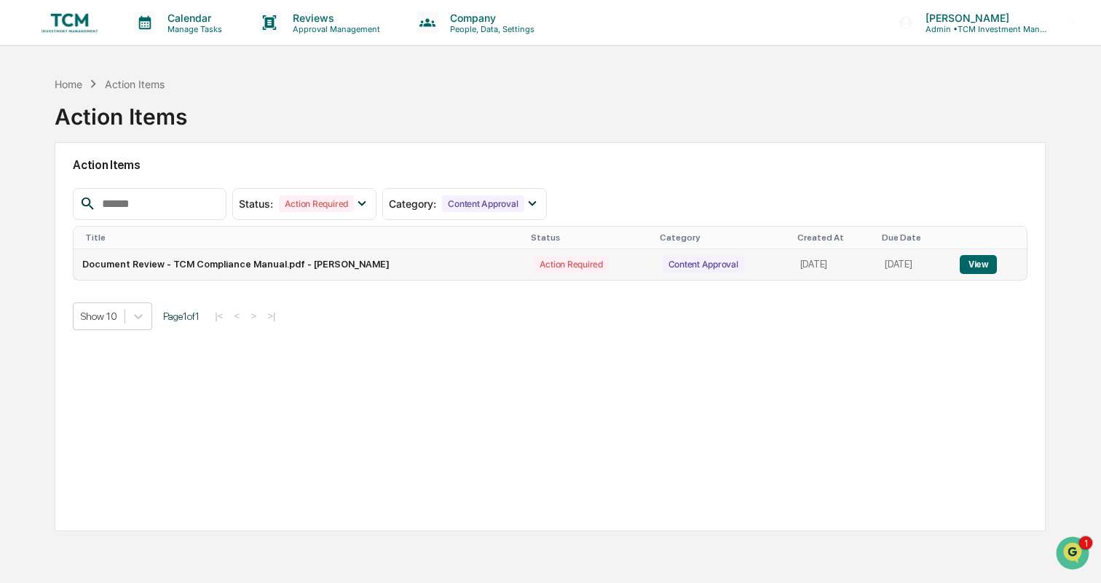
click at [977, 264] on button "View" at bounding box center [978, 264] width 37 height 19
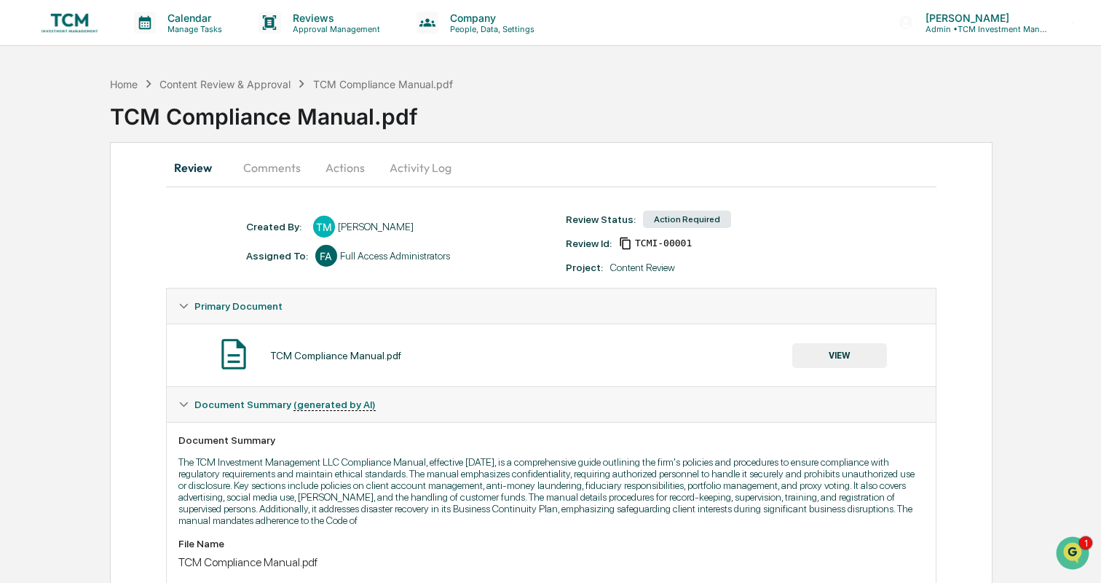
click at [286, 162] on button "Comments" at bounding box center [272, 167] width 81 height 35
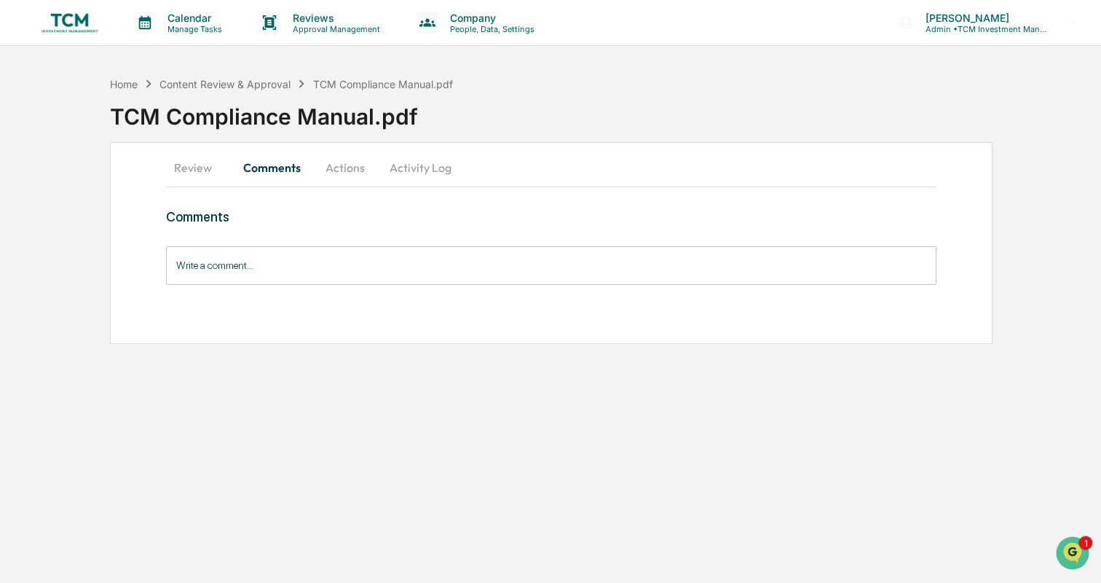
click at [343, 169] on button "Actions" at bounding box center [345, 167] width 66 height 35
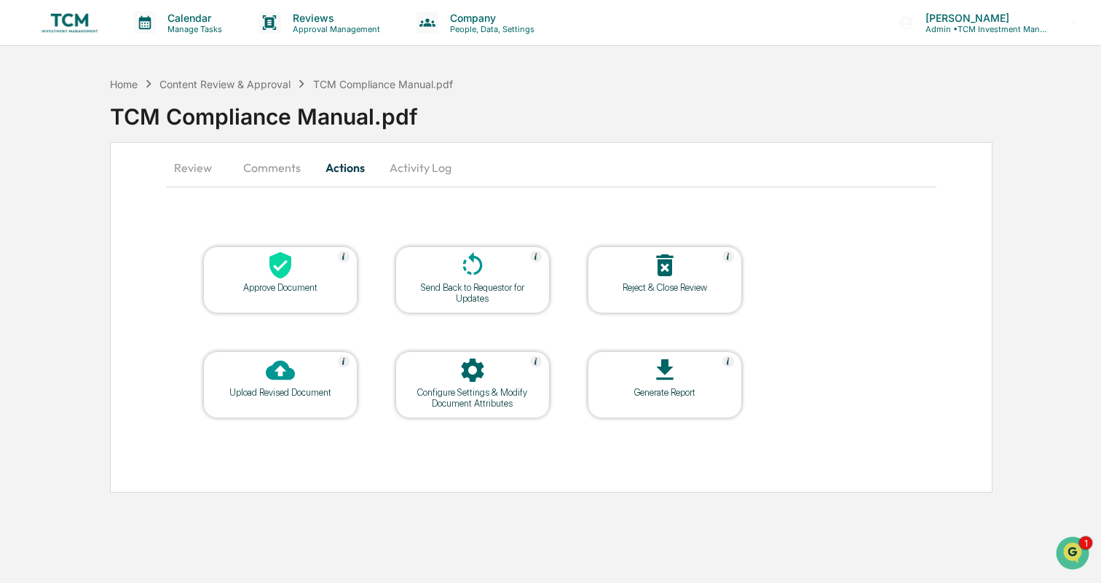
click at [426, 154] on button "Activity Log" at bounding box center [420, 167] width 85 height 35
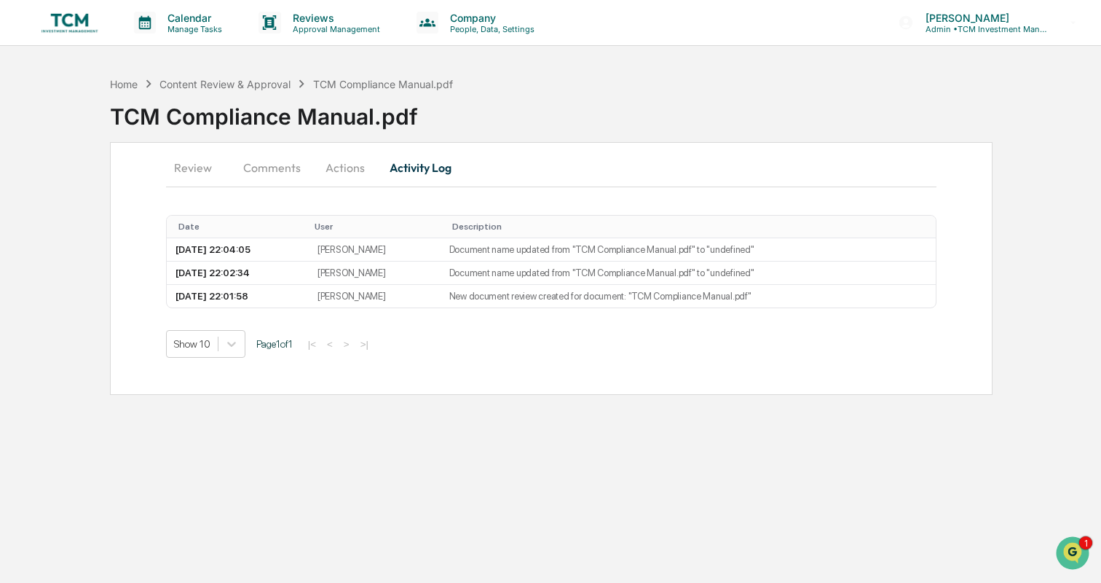
click at [341, 165] on button "Actions" at bounding box center [345, 167] width 66 height 35
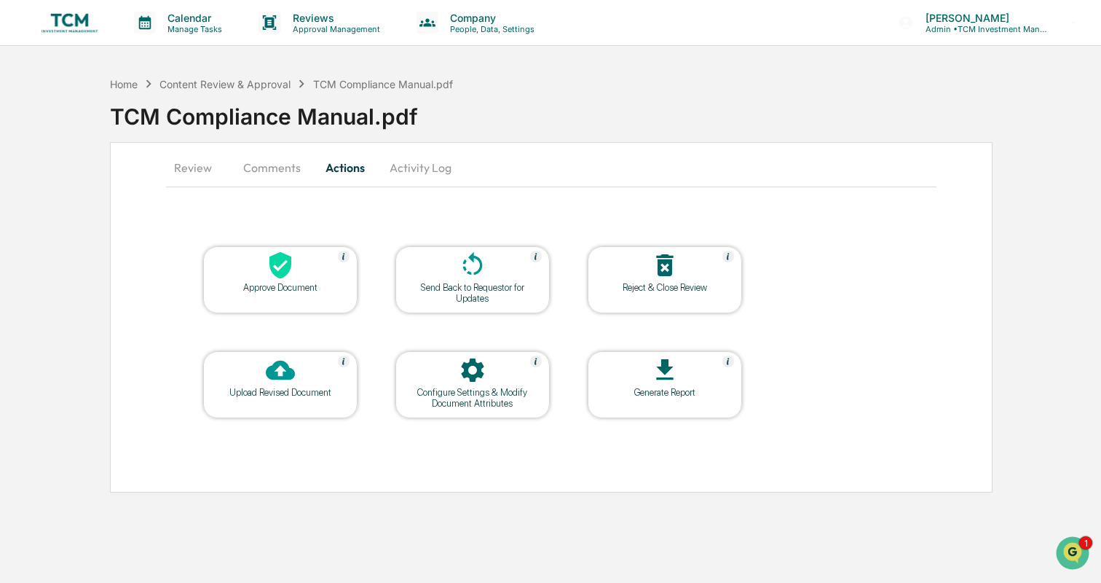
click at [663, 377] on icon at bounding box center [664, 369] width 29 height 29
click at [422, 161] on button "Activity Log" at bounding box center [420, 167] width 85 height 35
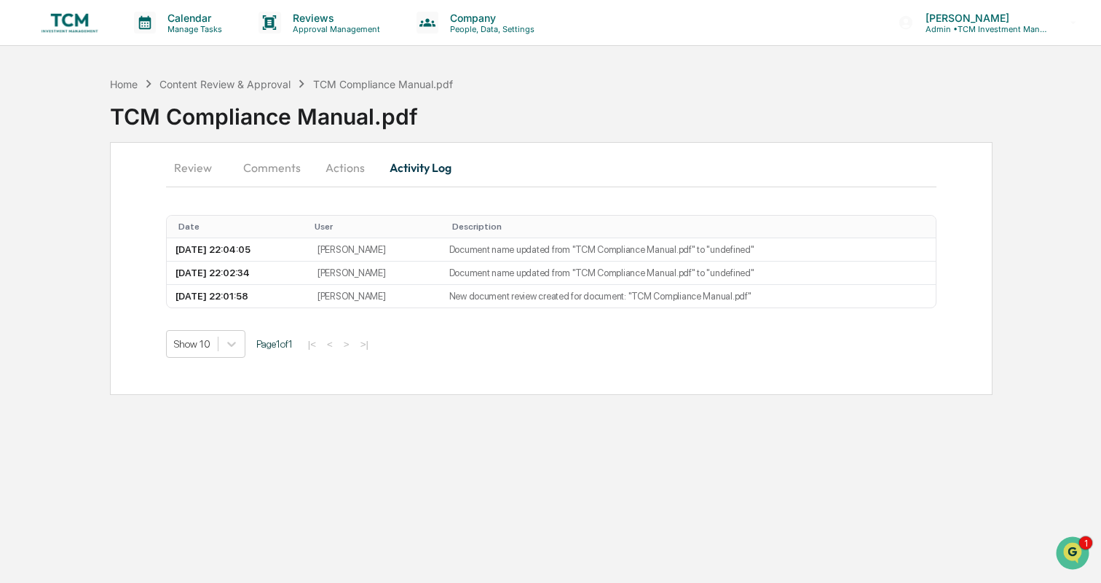
click at [419, 168] on button "Activity Log" at bounding box center [420, 167] width 85 height 35
click at [341, 170] on button "Actions" at bounding box center [345, 167] width 66 height 35
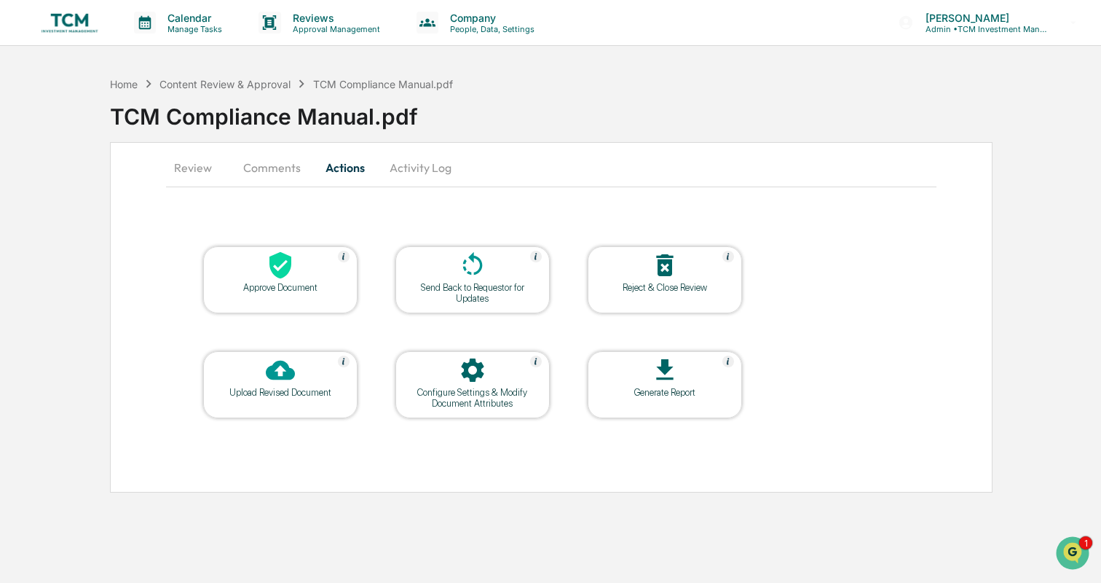
click at [281, 286] on div "Approve Document" at bounding box center [280, 287] width 131 height 11
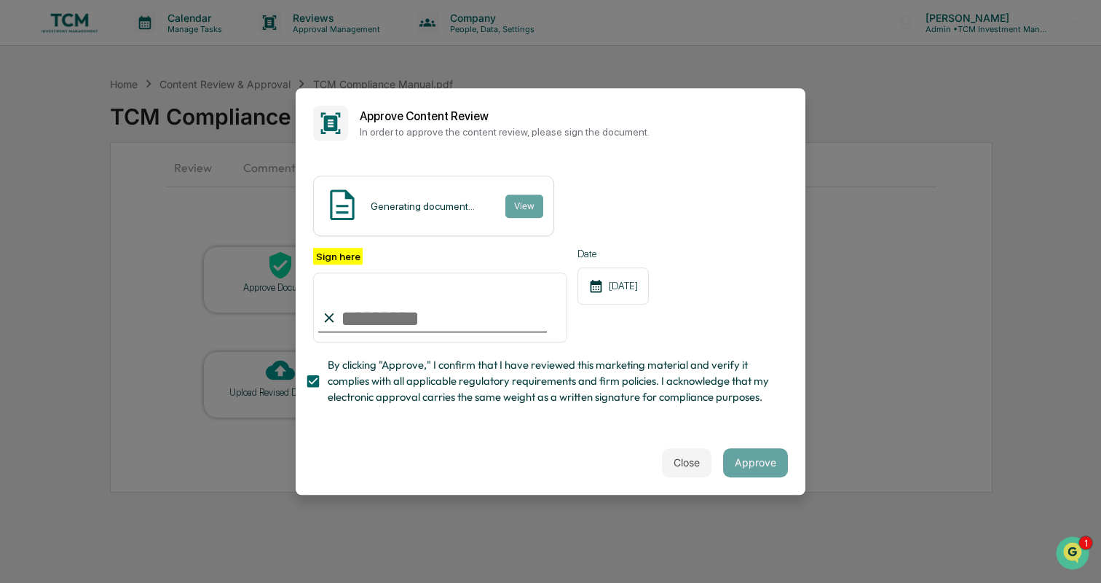
click at [368, 328] on input "Sign here" at bounding box center [440, 307] width 254 height 70
type input "**********"
click at [462, 456] on div "Close Approve" at bounding box center [551, 462] width 510 height 64
click at [764, 468] on button "Approve" at bounding box center [755, 462] width 65 height 29
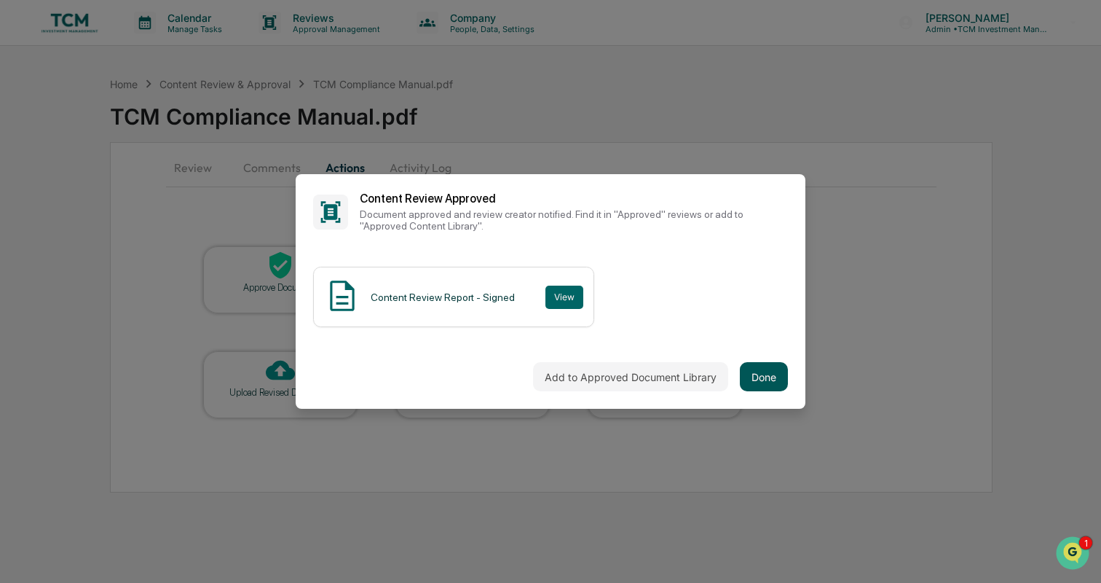
click at [760, 374] on button "Done" at bounding box center [764, 376] width 48 height 29
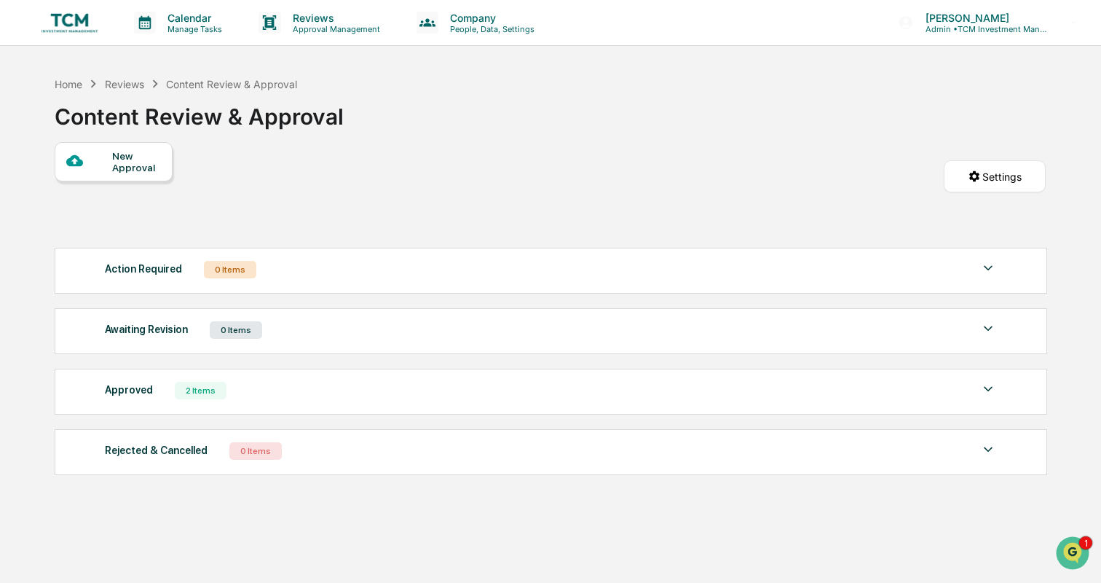
click at [58, 11] on img at bounding box center [70, 23] width 70 height 28
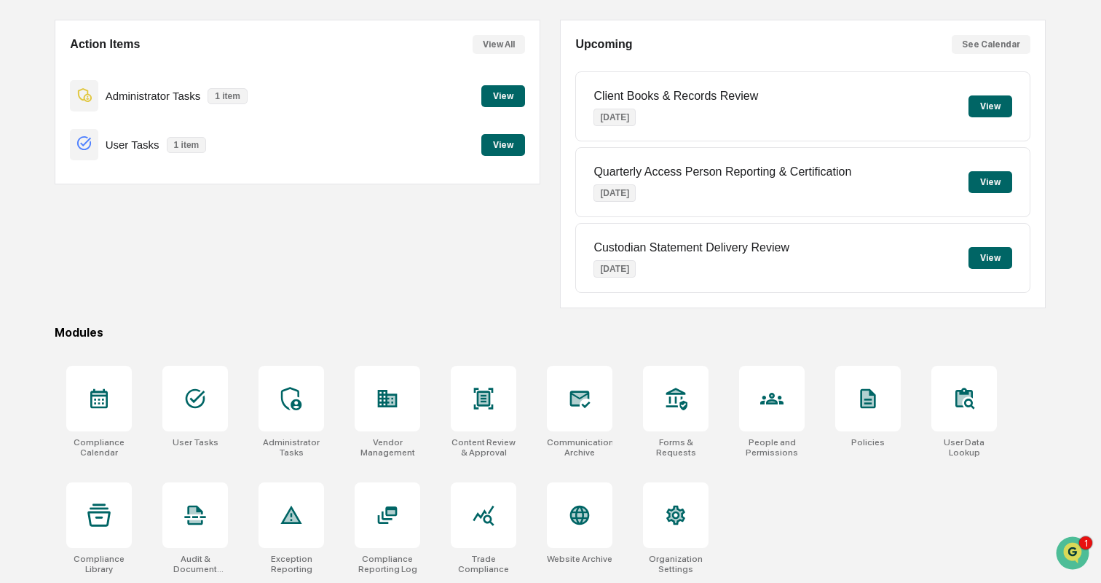
scroll to position [137, 0]
click at [195, 520] on icon at bounding box center [195, 521] width 12 height 3
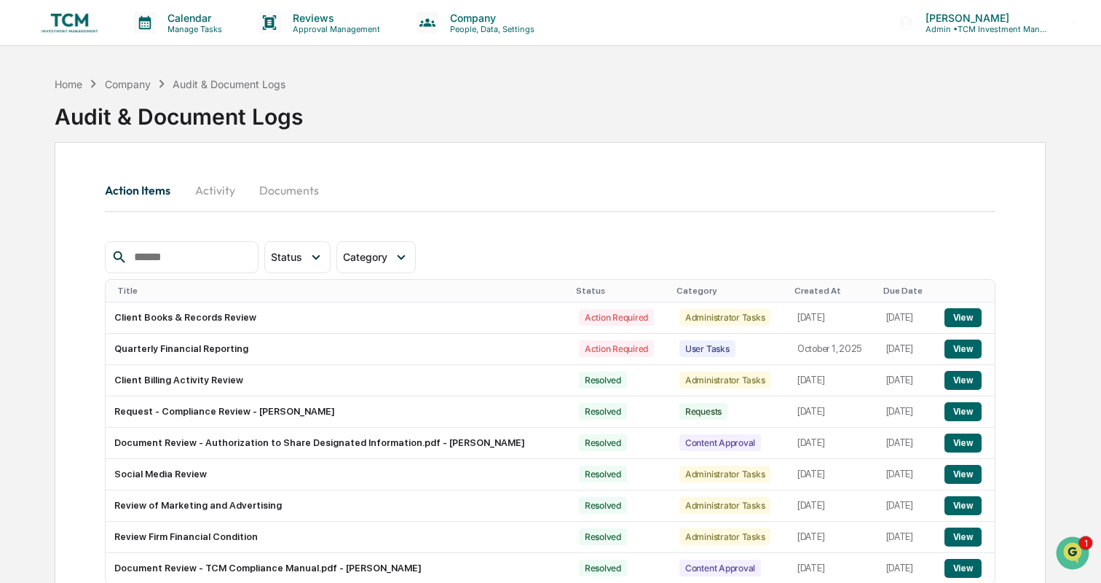
click at [213, 186] on button "Activity" at bounding box center [215, 190] width 66 height 35
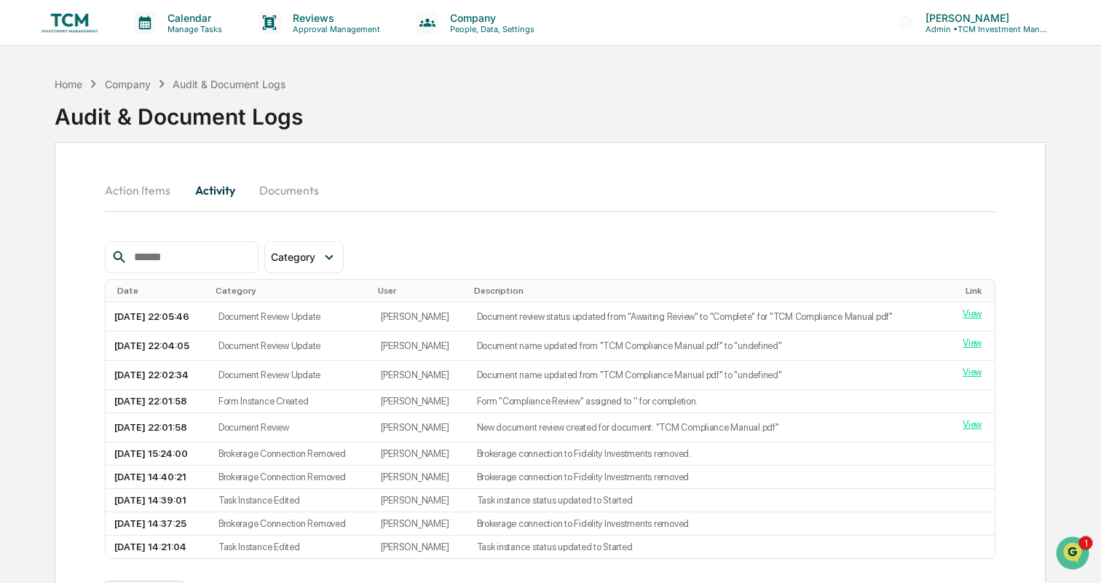
click at [296, 184] on button "Documents" at bounding box center [289, 190] width 83 height 35
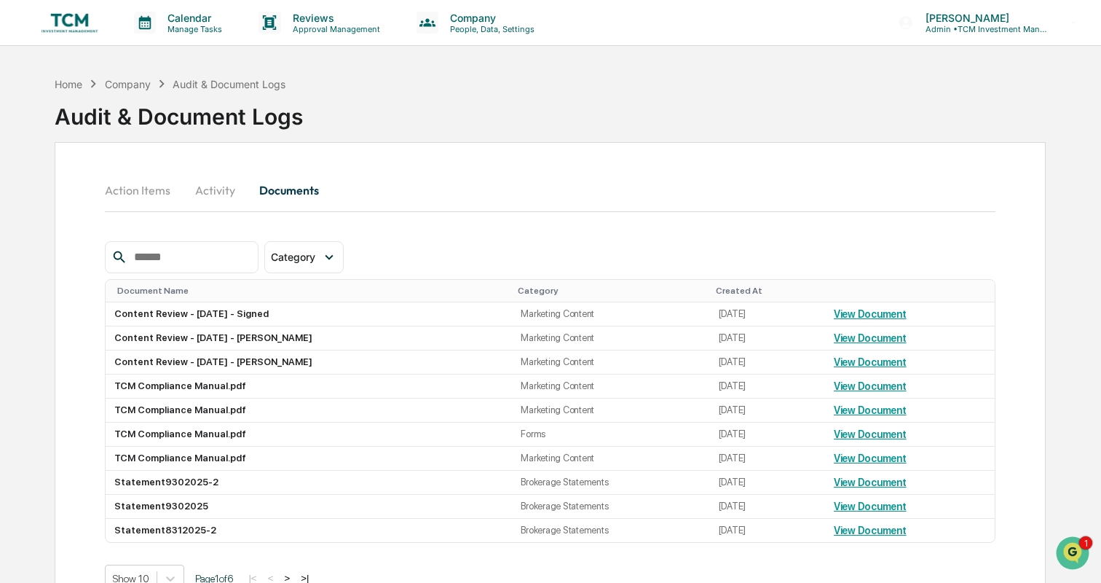
click at [73, 25] on img at bounding box center [70, 23] width 70 height 28
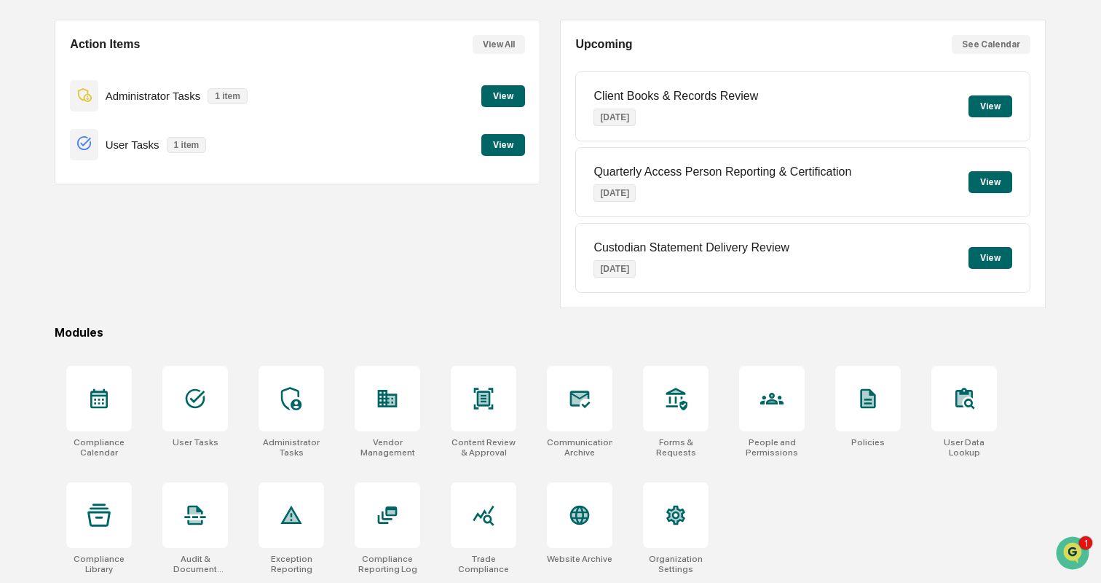
scroll to position [137, 0]
click at [374, 505] on div at bounding box center [388, 515] width 66 height 66
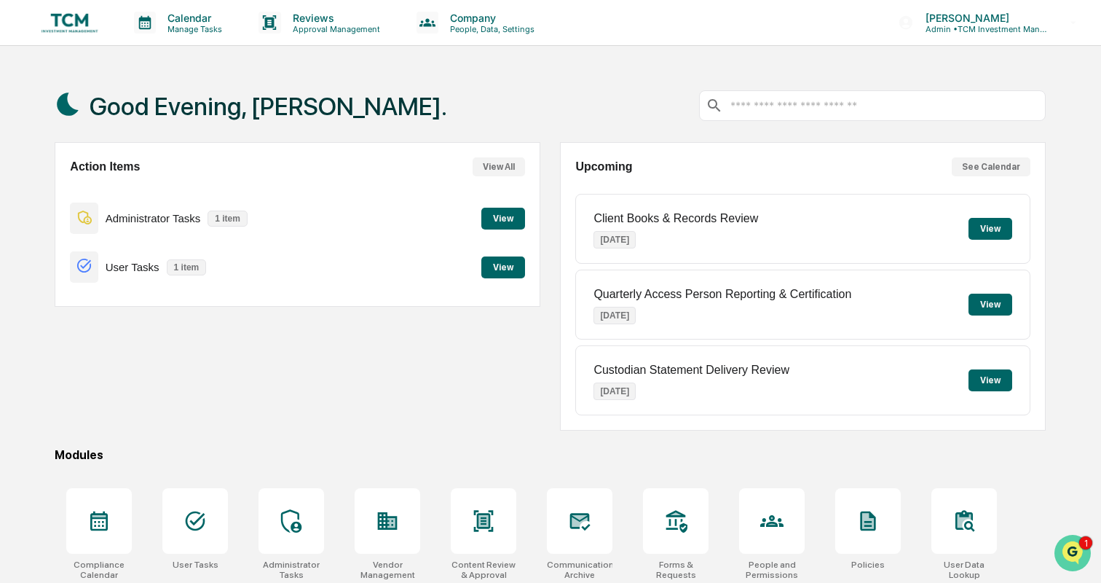
click at [1074, 545] on img "Open customer support" at bounding box center [1073, 552] width 36 height 29
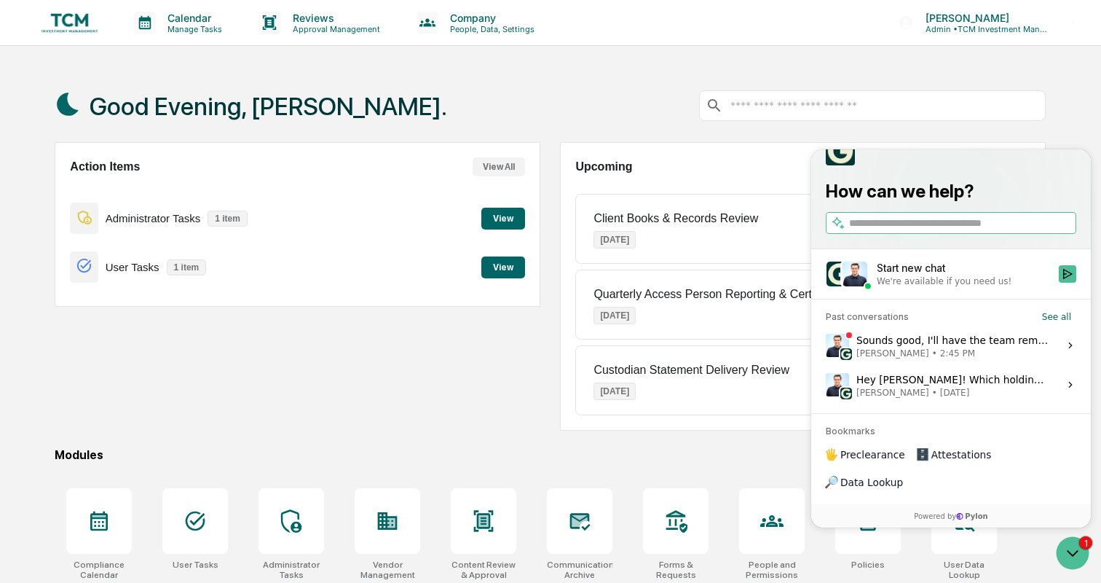
click at [930, 359] on div "Sounds good, I'll have the team remove those! [PERSON_NAME] • 2:45 PM" at bounding box center [954, 345] width 194 height 28
click at [826, 346] on button "View issue" at bounding box center [825, 345] width 1 height 1
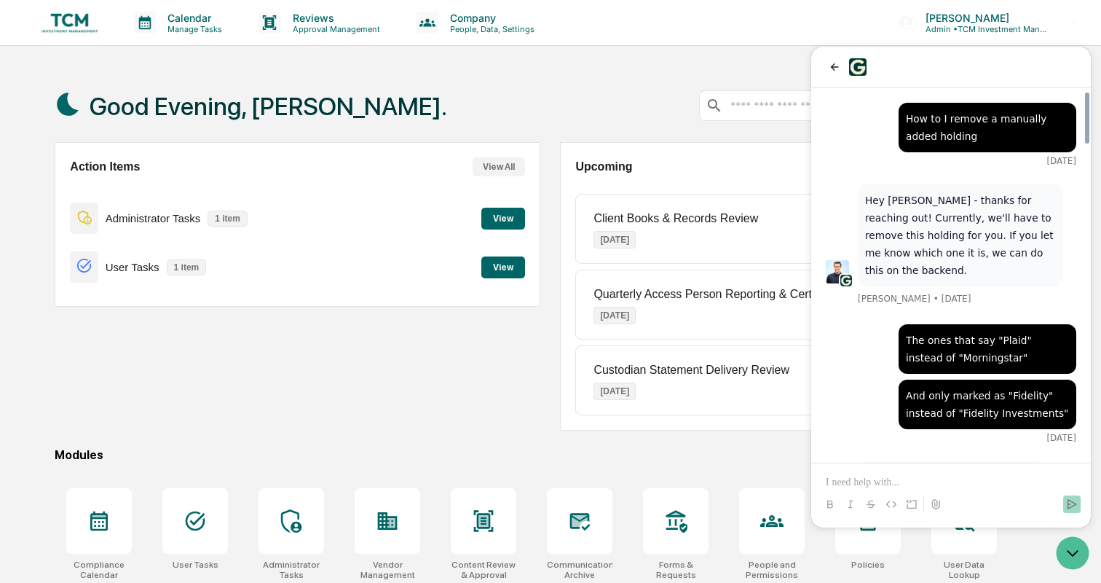
scroll to position [2309, 0]
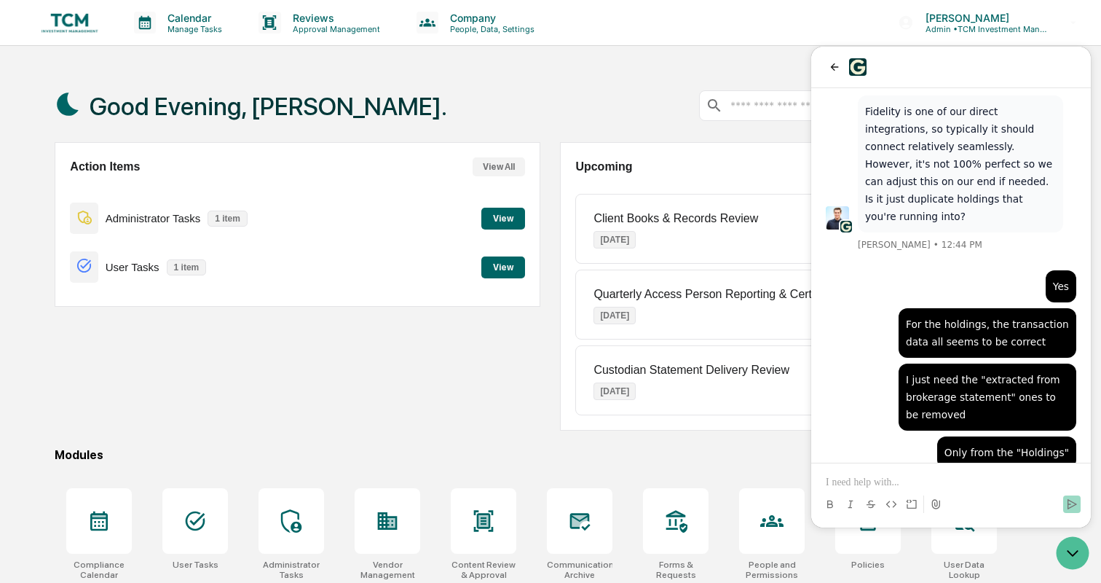
click at [924, 476] on p at bounding box center [951, 482] width 251 height 15
click at [1079, 505] on button "Send" at bounding box center [1071, 503] width 17 height 17
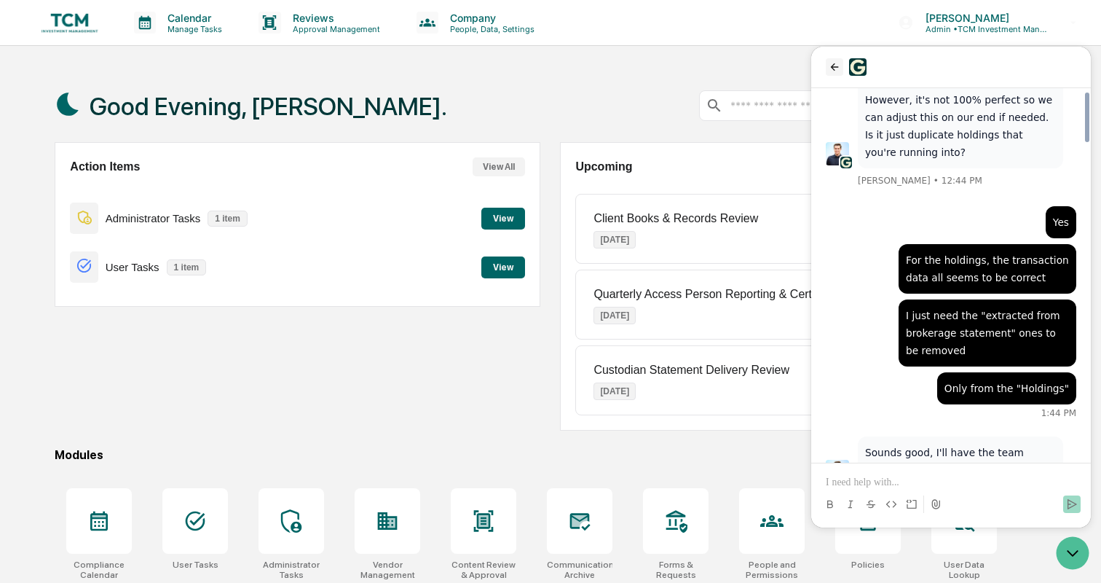
click at [830, 68] on icon "back" at bounding box center [835, 67] width 12 height 12
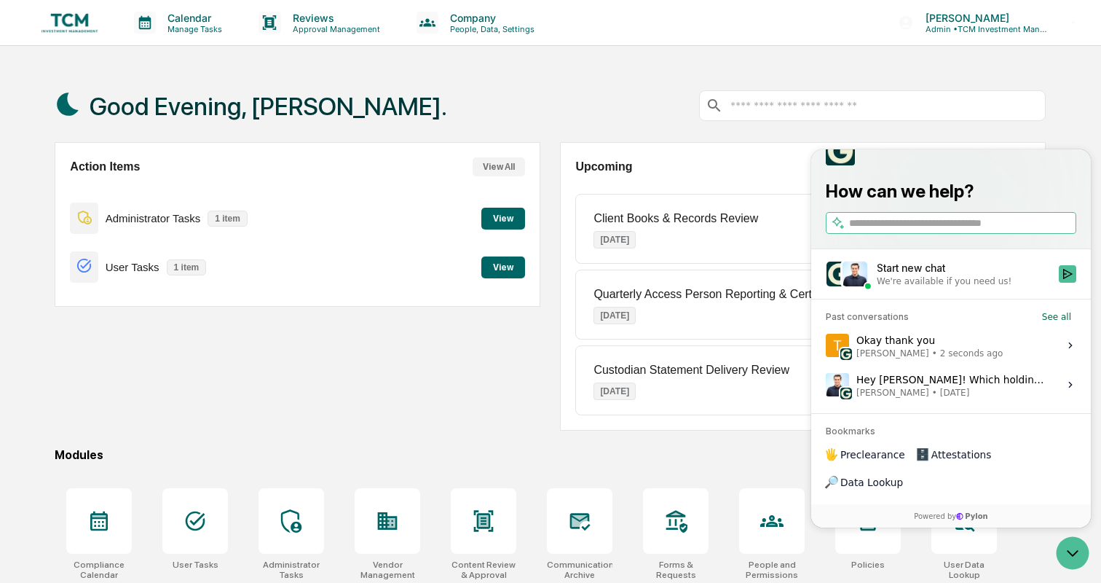
click at [416, 98] on div "Good Evening, [PERSON_NAME]." at bounding box center [550, 105] width 991 height 73
click at [1066, 550] on icon "Open customer support" at bounding box center [1073, 553] width 36 height 36
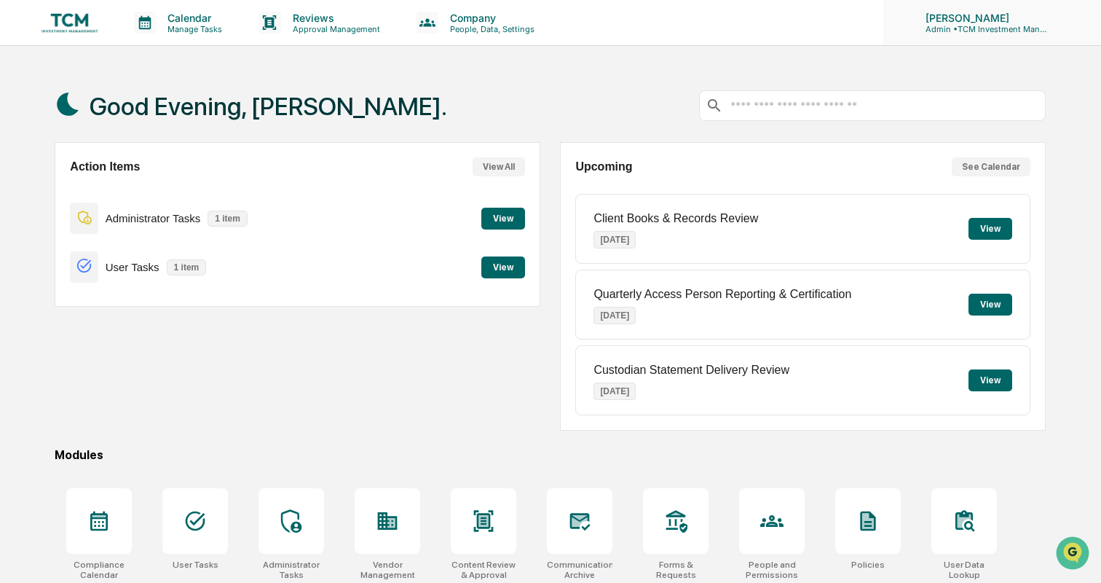
click at [1016, 13] on p "[PERSON_NAME]" at bounding box center [981, 18] width 135 height 12
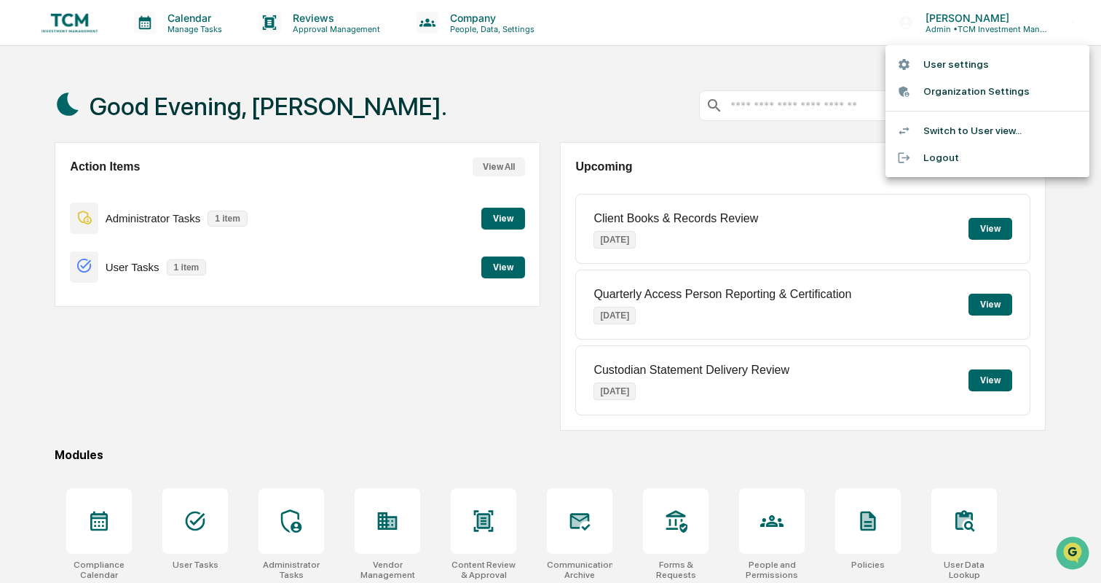
click at [968, 128] on li "Switch to User view..." at bounding box center [988, 130] width 204 height 27
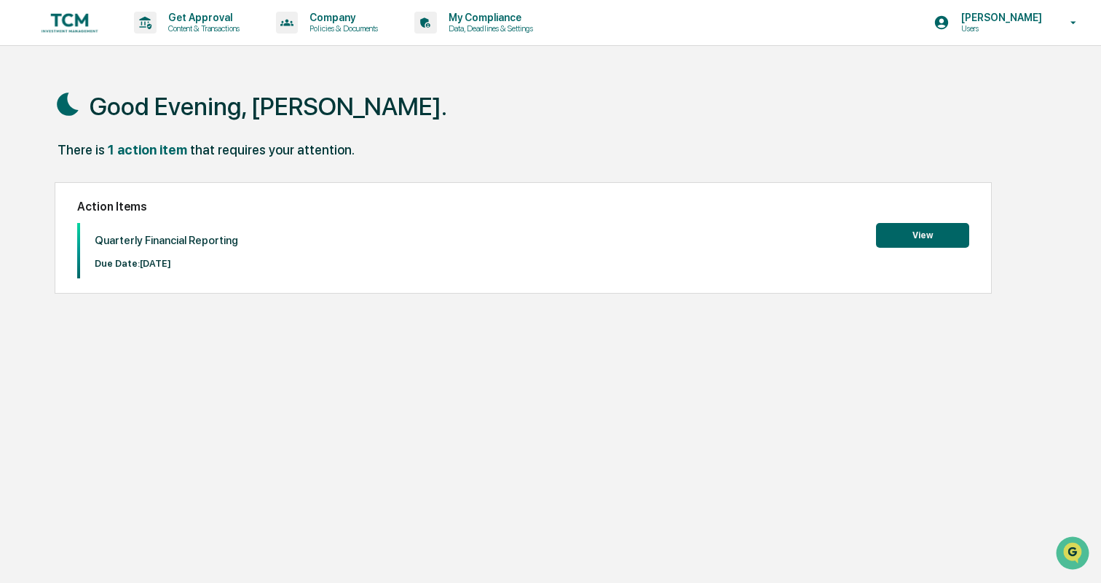
click at [910, 243] on button "View" at bounding box center [922, 235] width 93 height 25
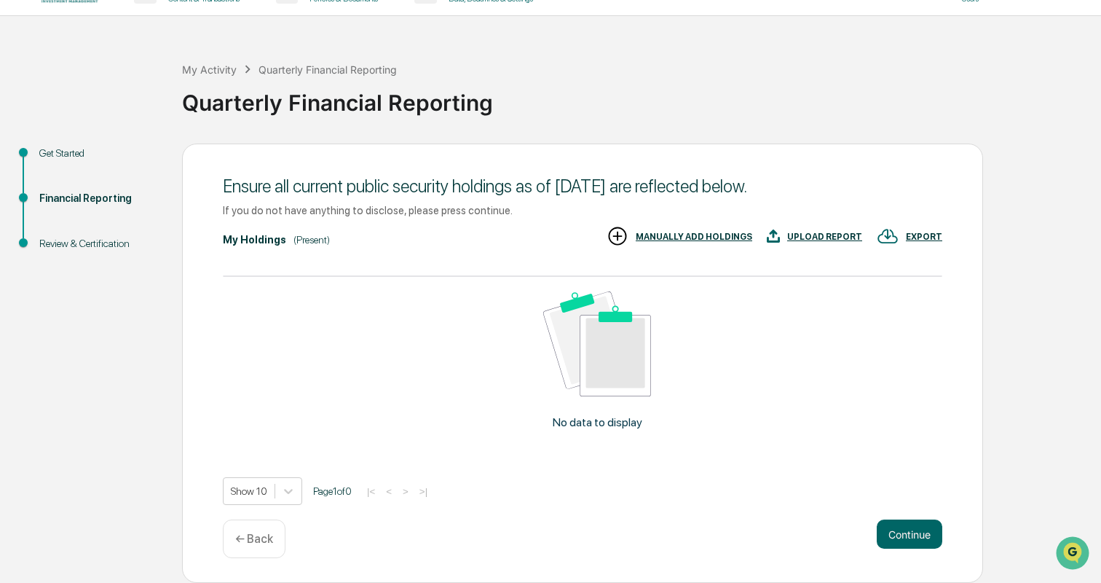
scroll to position [59, 0]
click at [265, 540] on p "← Back" at bounding box center [254, 539] width 38 height 14
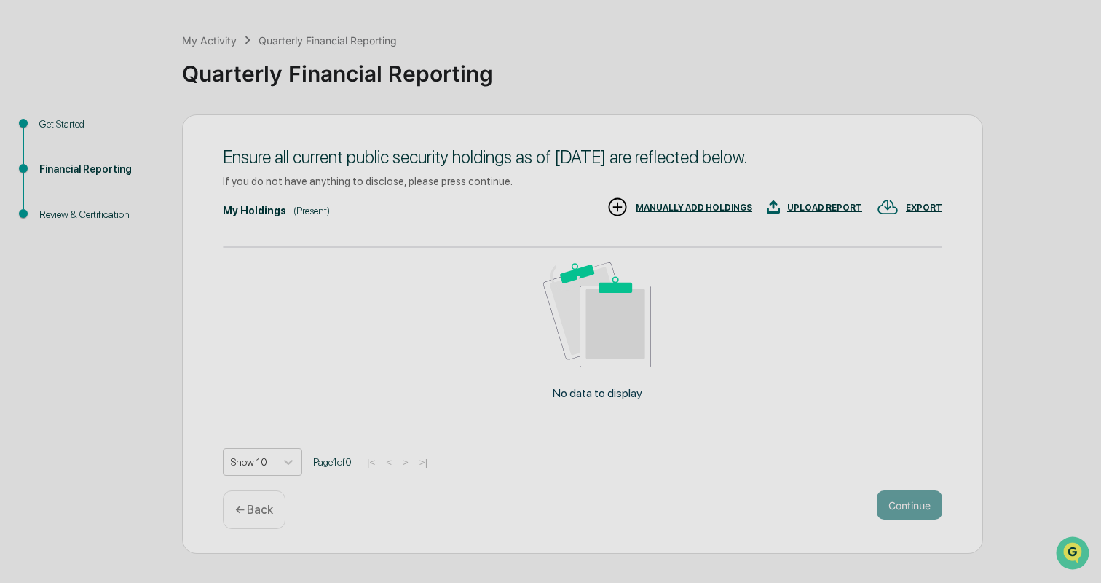
scroll to position [4, 0]
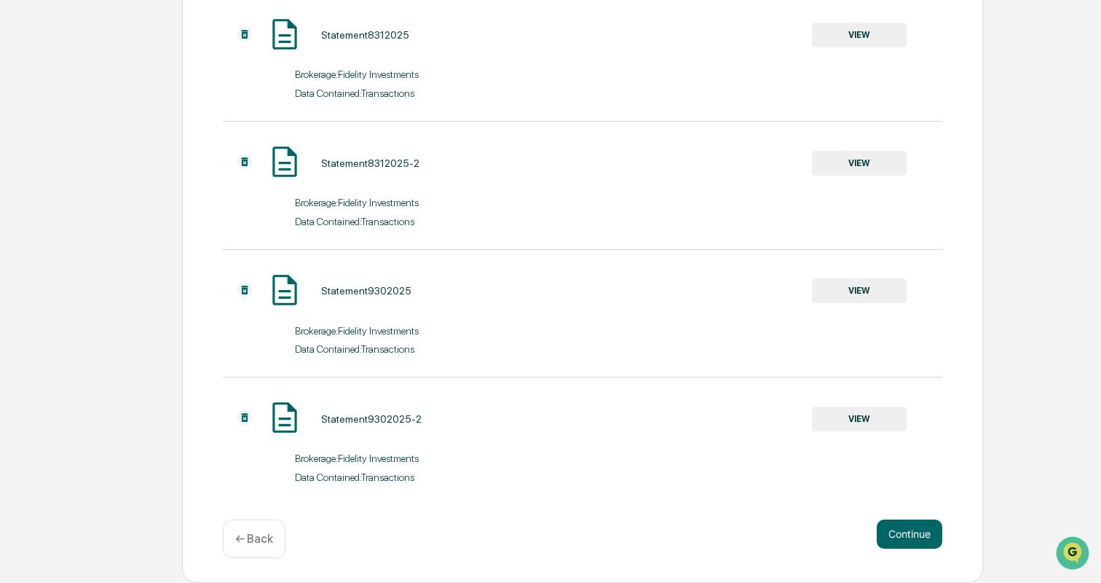
click at [262, 527] on div "← Back" at bounding box center [254, 538] width 63 height 39
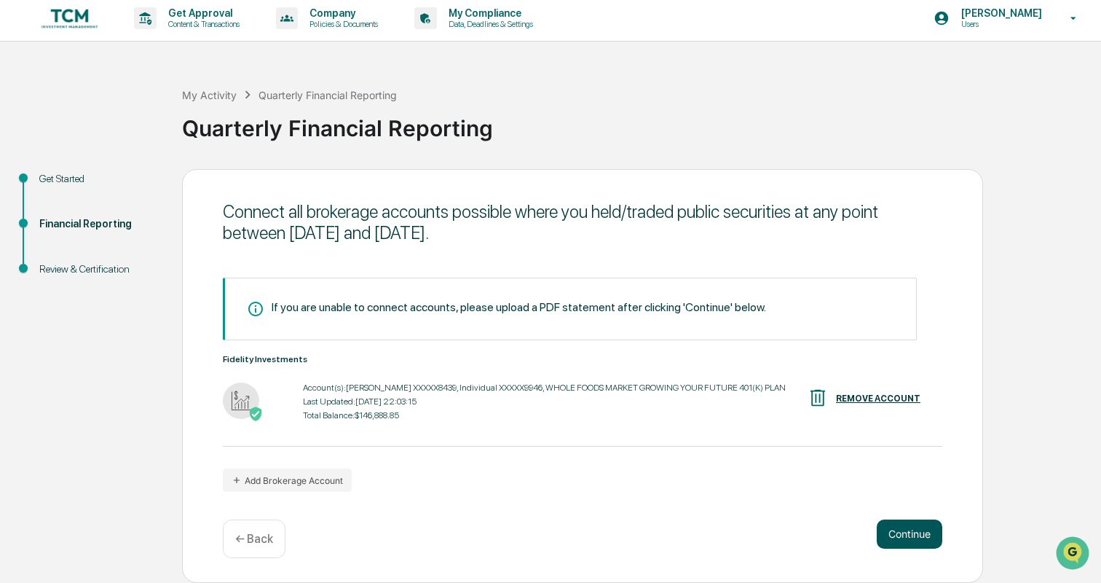
click at [919, 529] on button "Continue" at bounding box center [910, 533] width 66 height 29
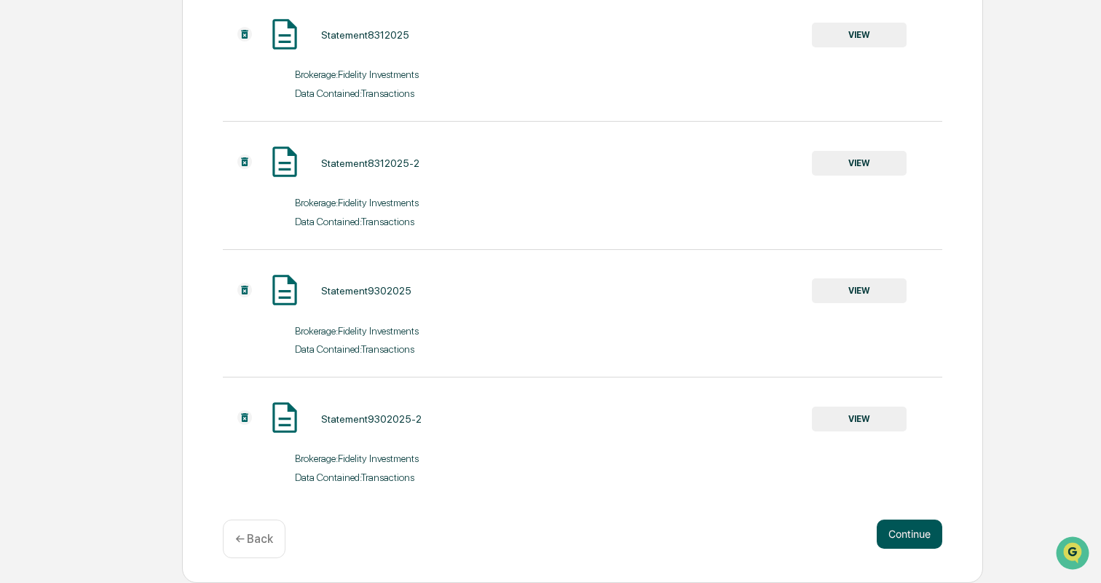
click at [905, 527] on button "Continue" at bounding box center [910, 533] width 66 height 29
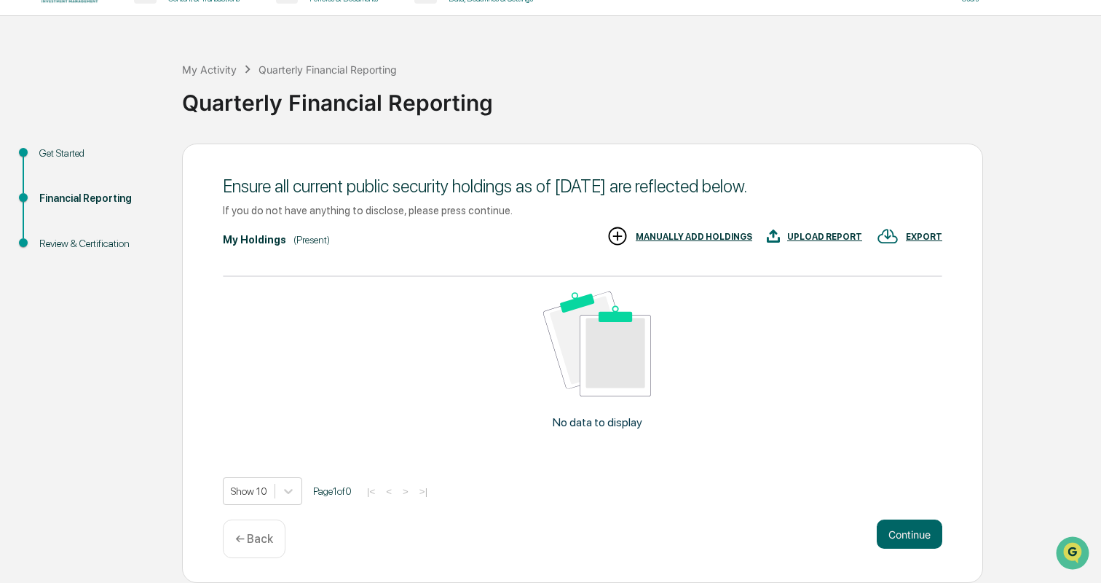
scroll to position [59, 0]
click at [886, 523] on button "Continue" at bounding box center [910, 533] width 66 height 29
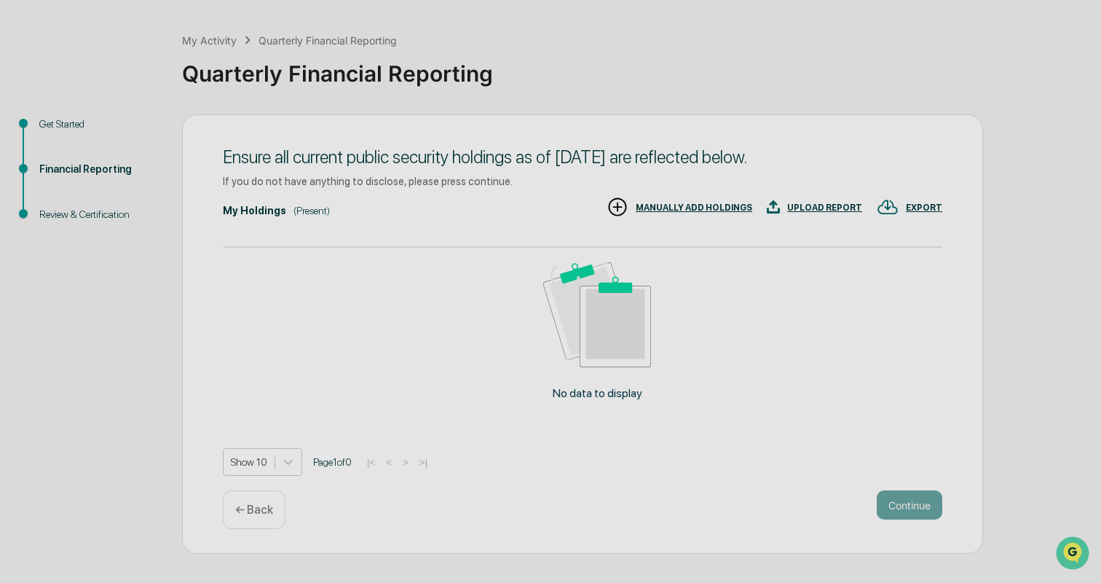
scroll to position [4, 0]
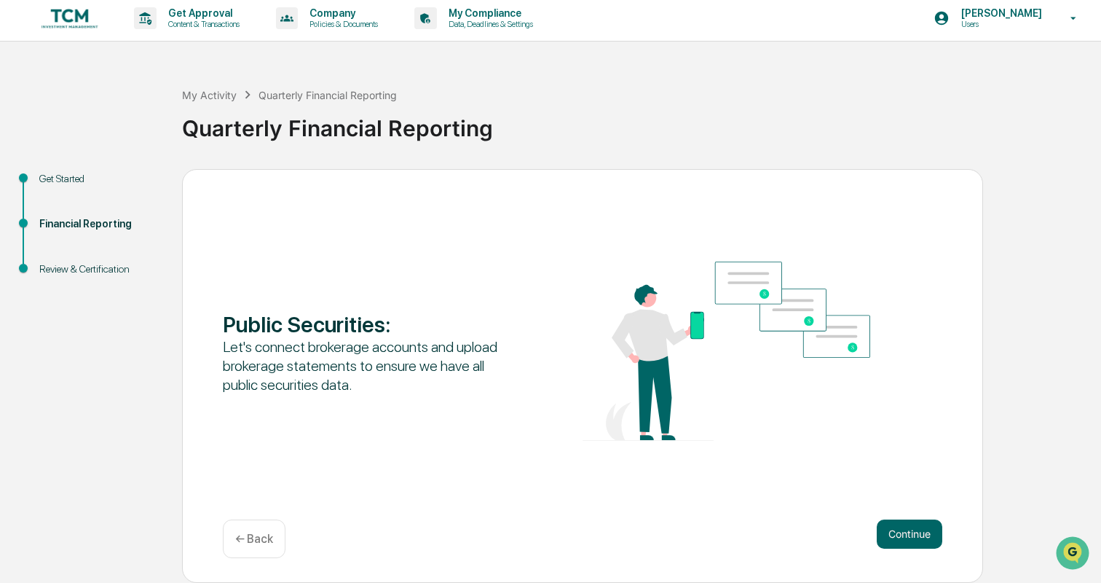
click at [267, 548] on div "← Back" at bounding box center [254, 538] width 63 height 39
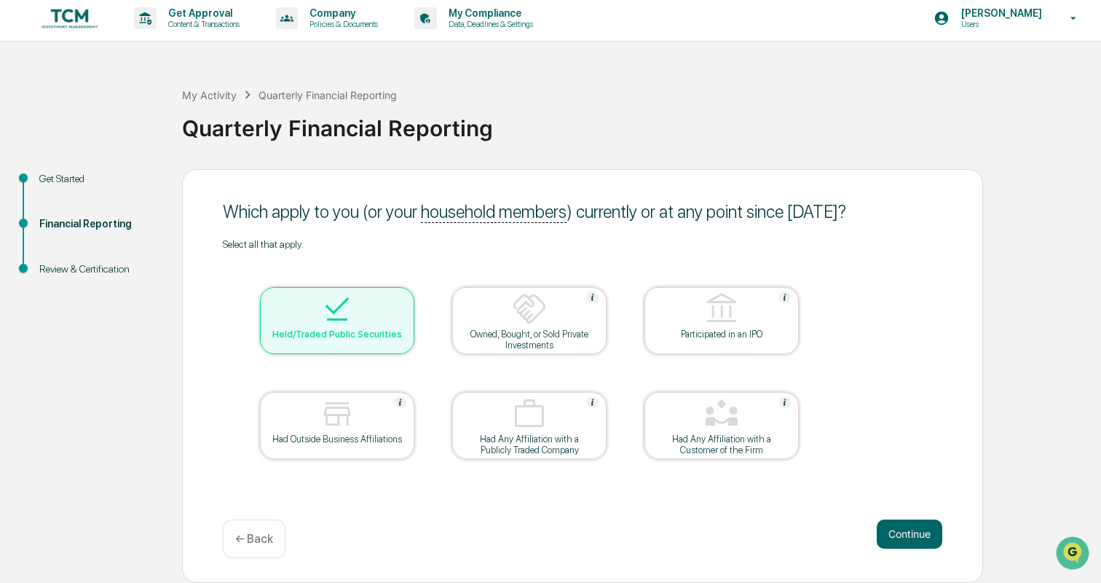
click at [267, 548] on div "← Back" at bounding box center [254, 538] width 63 height 39
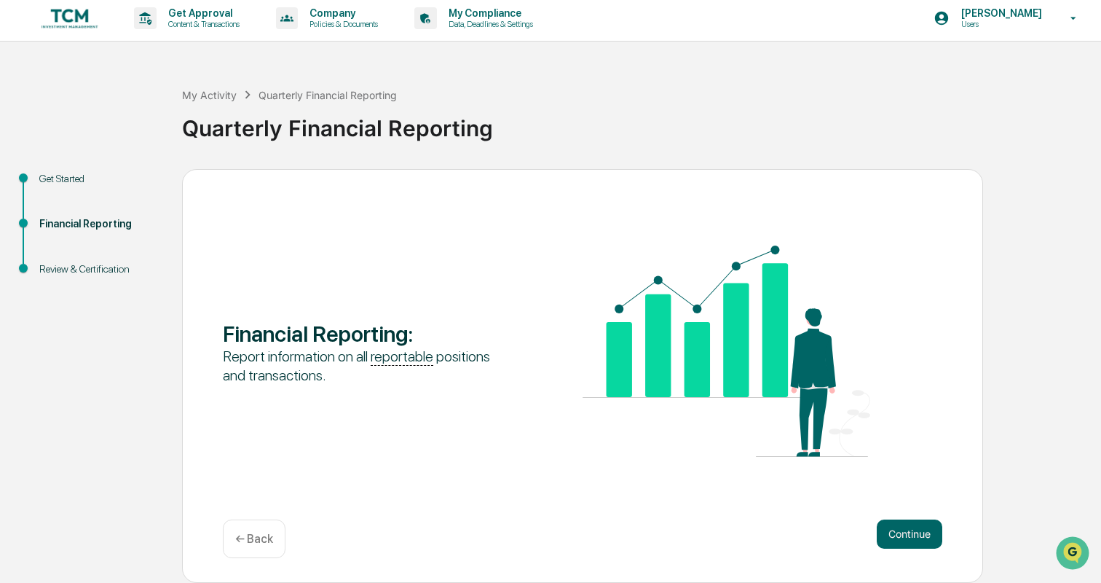
click at [267, 548] on div "← Back" at bounding box center [254, 538] width 63 height 39
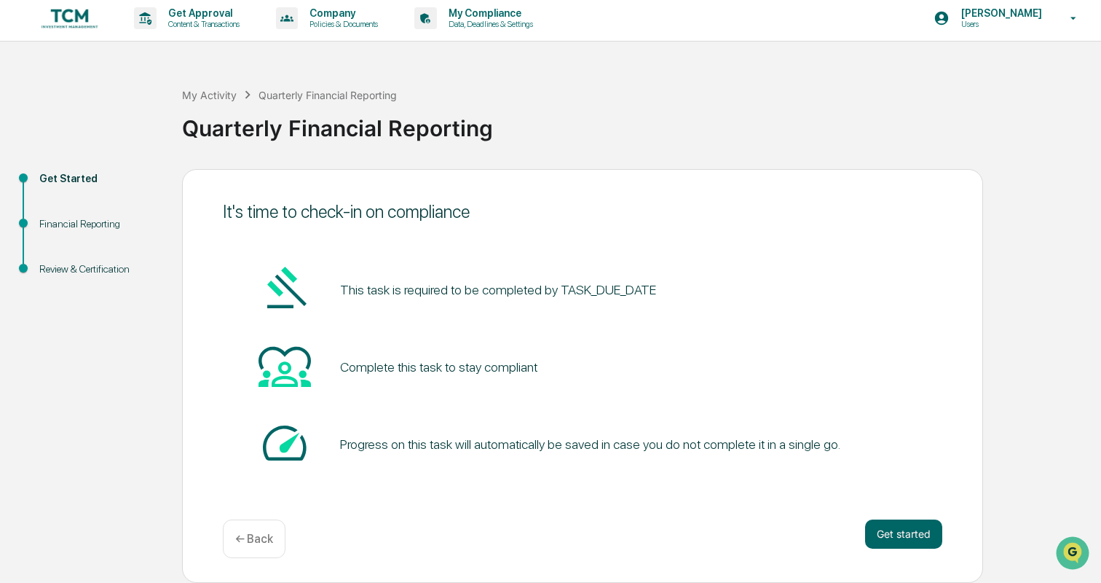
click at [267, 548] on div "← Back" at bounding box center [254, 538] width 63 height 39
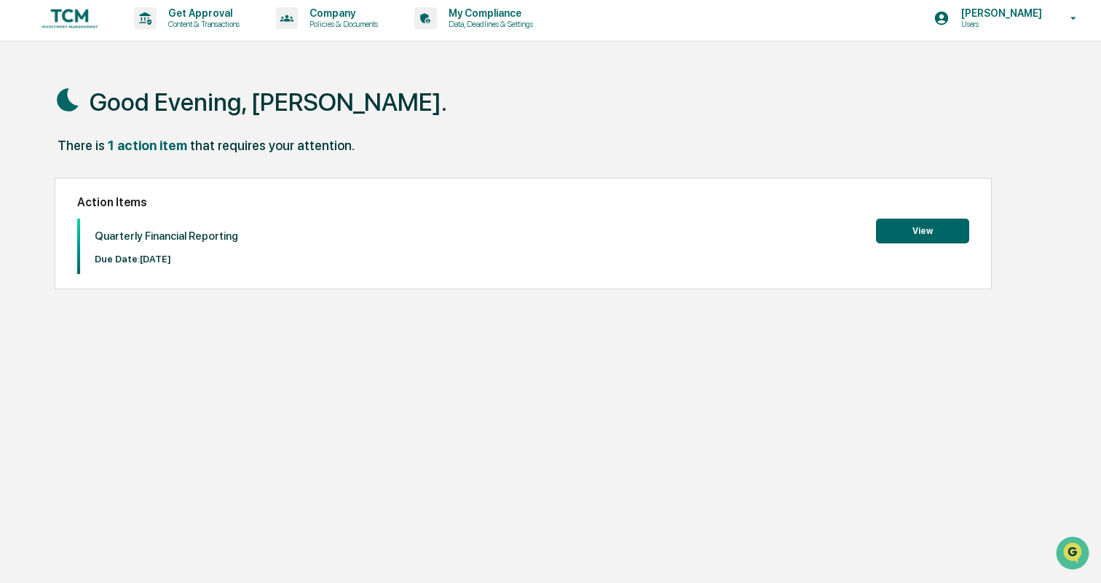
click at [910, 237] on button "View" at bounding box center [922, 231] width 93 height 25
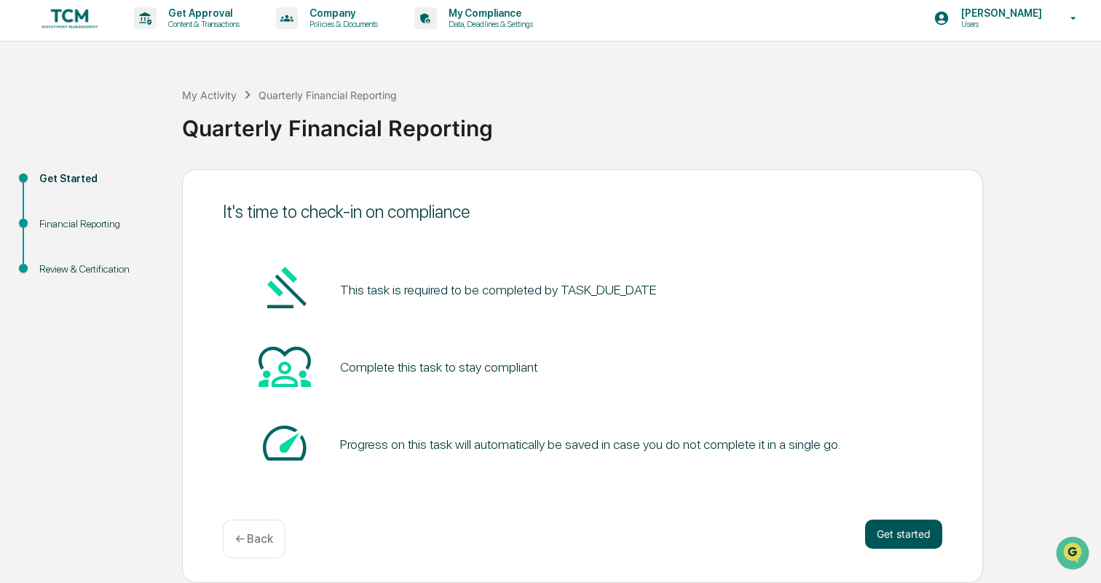
scroll to position [4, 0]
click at [883, 533] on button "Get started" at bounding box center [903, 533] width 77 height 29
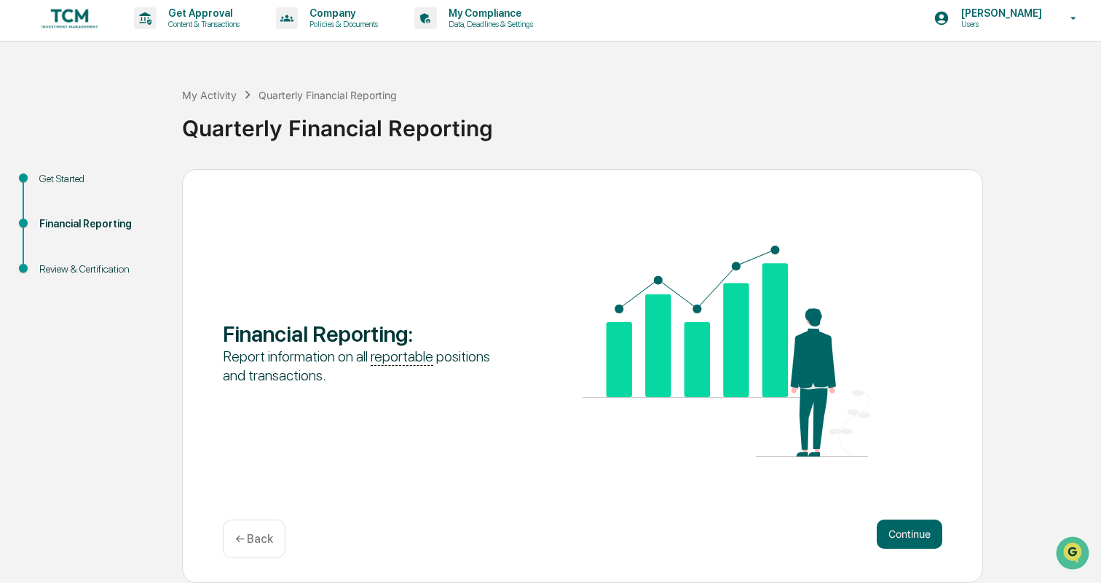
click at [883, 533] on button "Continue" at bounding box center [910, 533] width 66 height 29
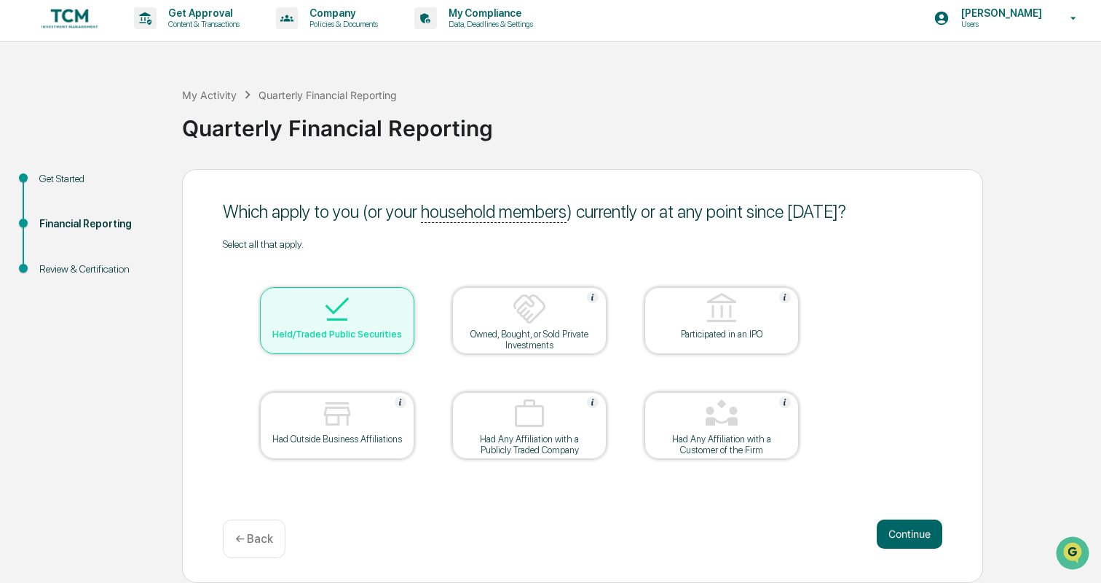
click at [883, 533] on button "Continue" at bounding box center [910, 533] width 66 height 29
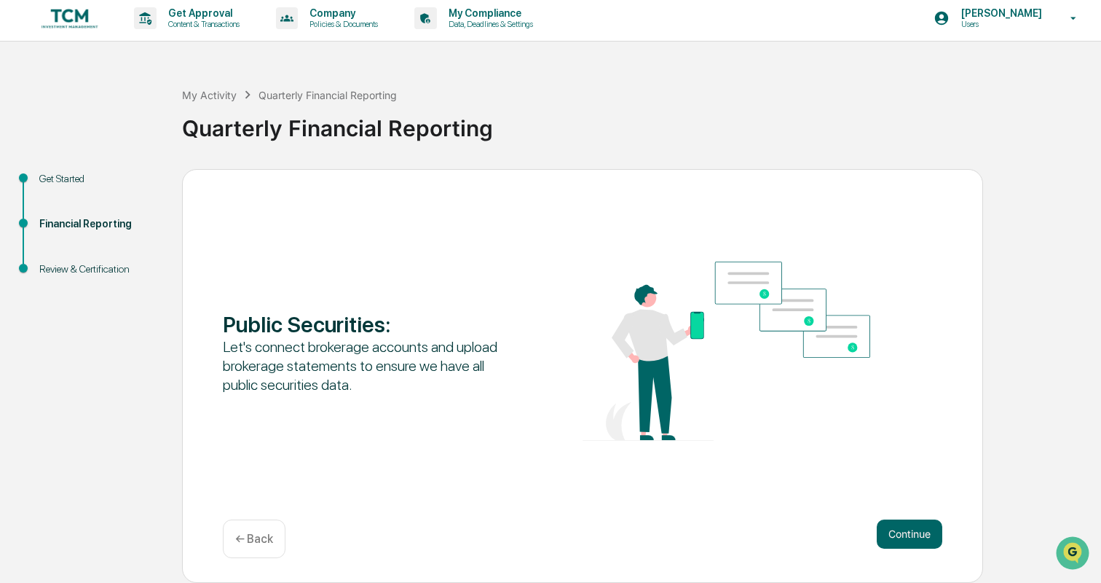
click at [883, 533] on button "Continue" at bounding box center [910, 533] width 66 height 29
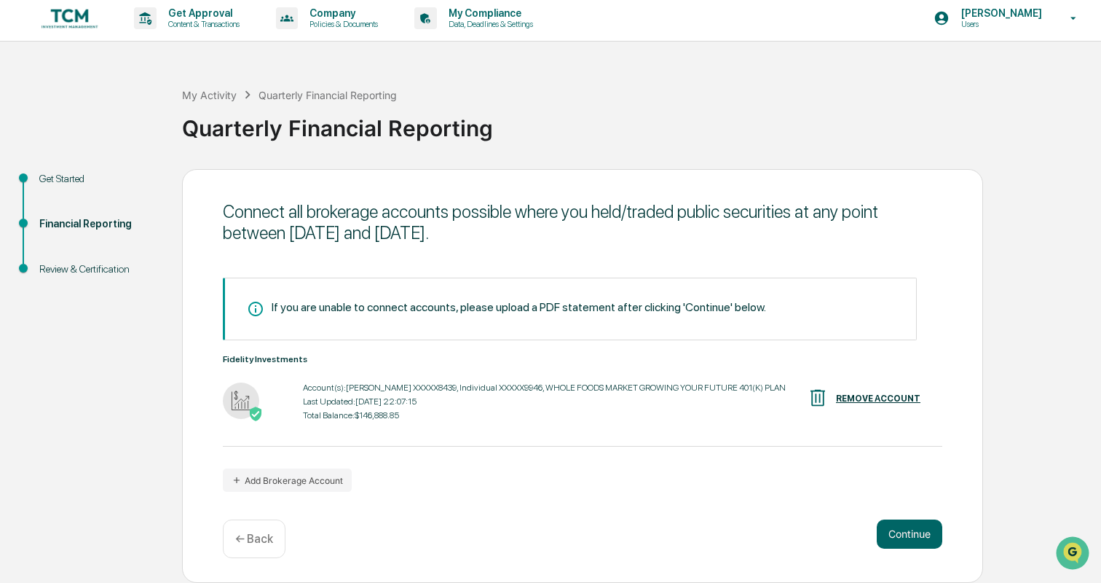
click at [883, 533] on button "Continue" at bounding box center [910, 533] width 66 height 29
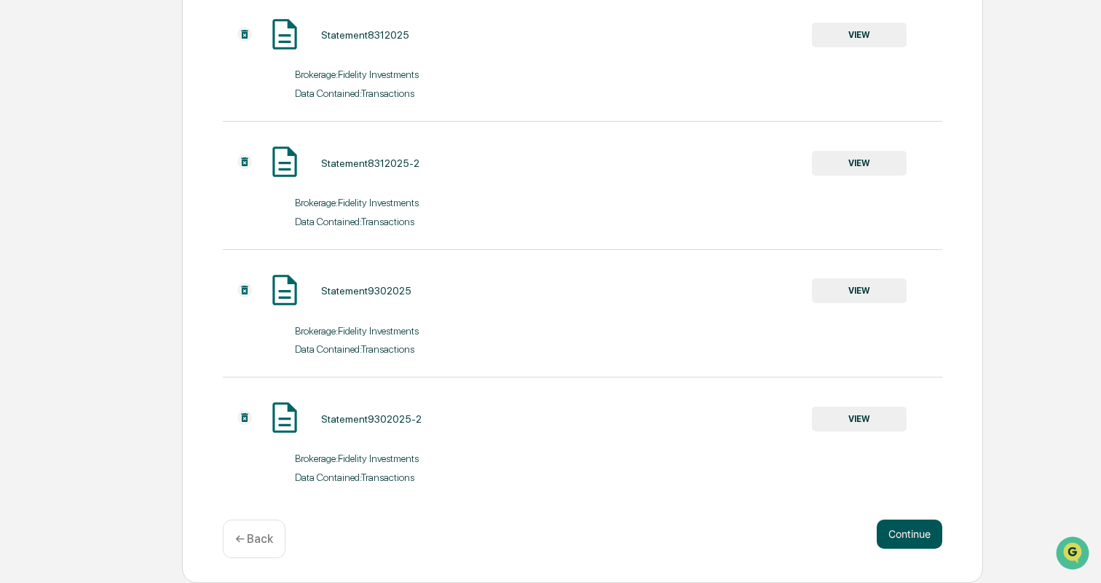
click at [916, 536] on button "Continue" at bounding box center [910, 533] width 66 height 29
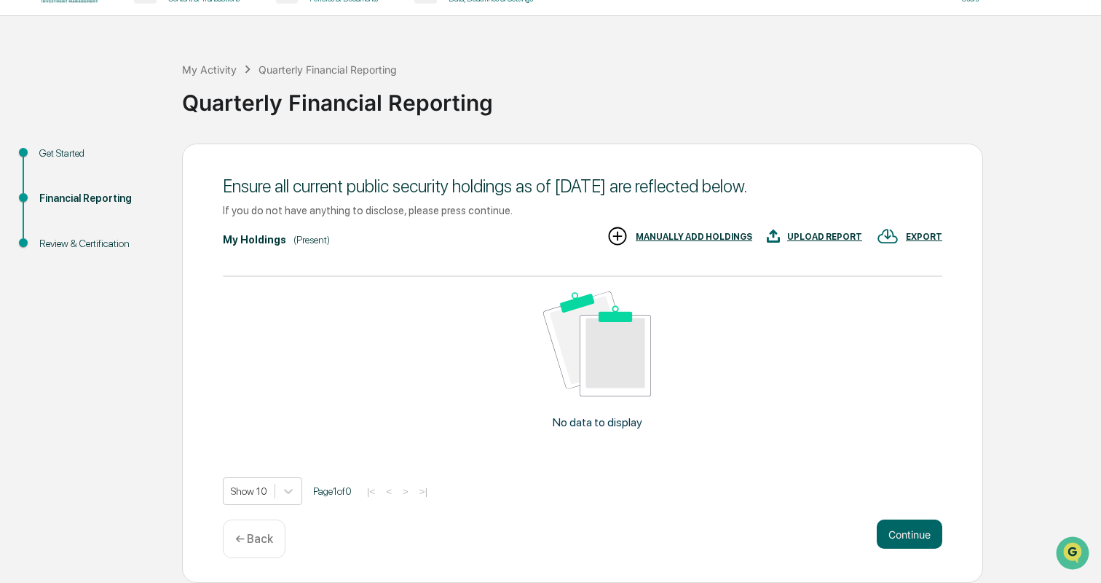
click at [269, 540] on p "← Back" at bounding box center [254, 539] width 38 height 14
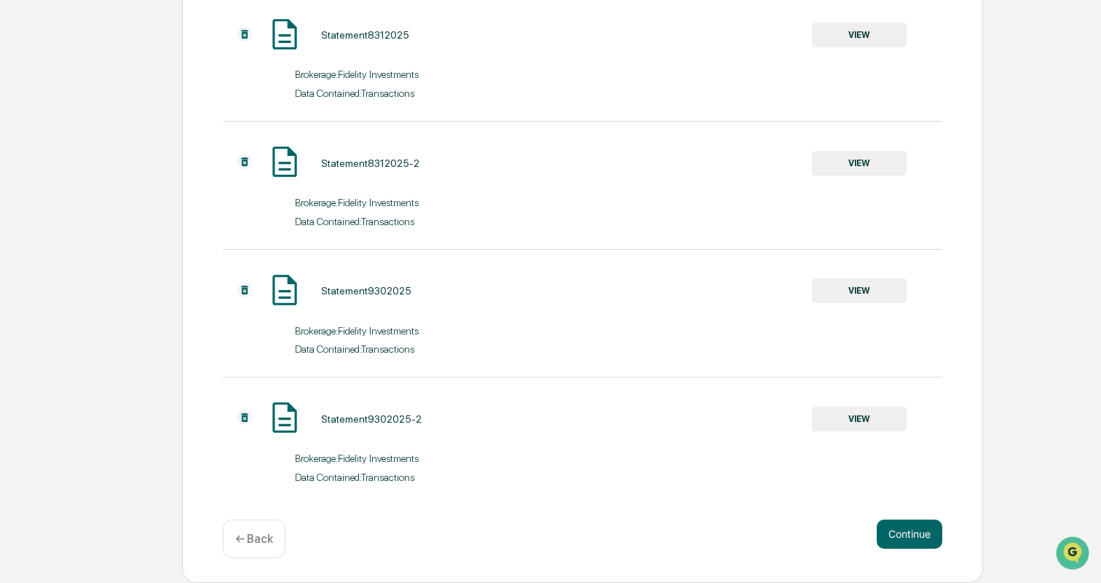
click at [257, 542] on p "← Back" at bounding box center [254, 539] width 38 height 14
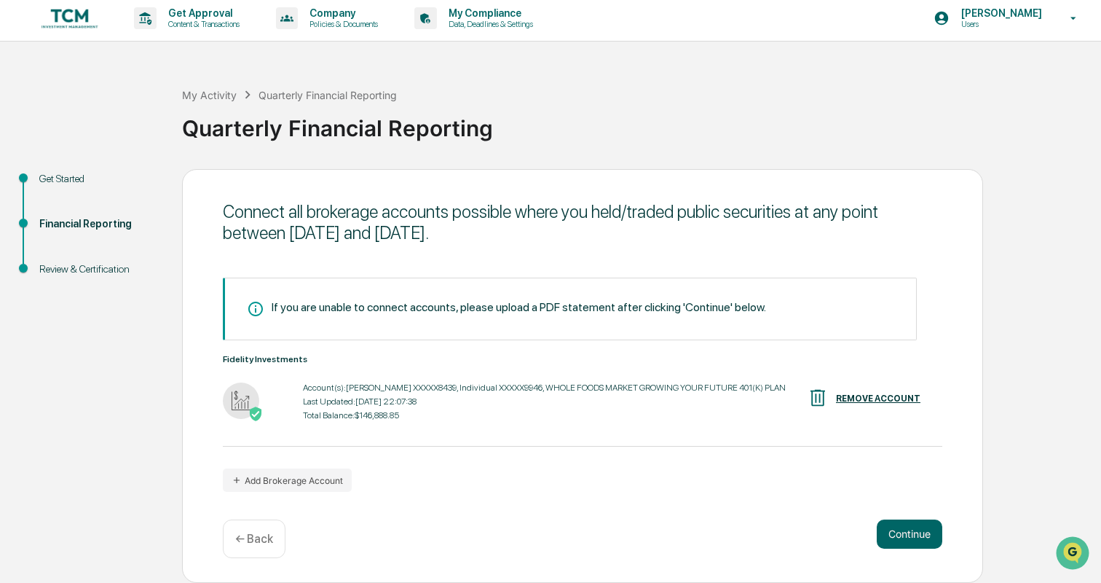
click at [829, 399] on img at bounding box center [818, 398] width 22 height 22
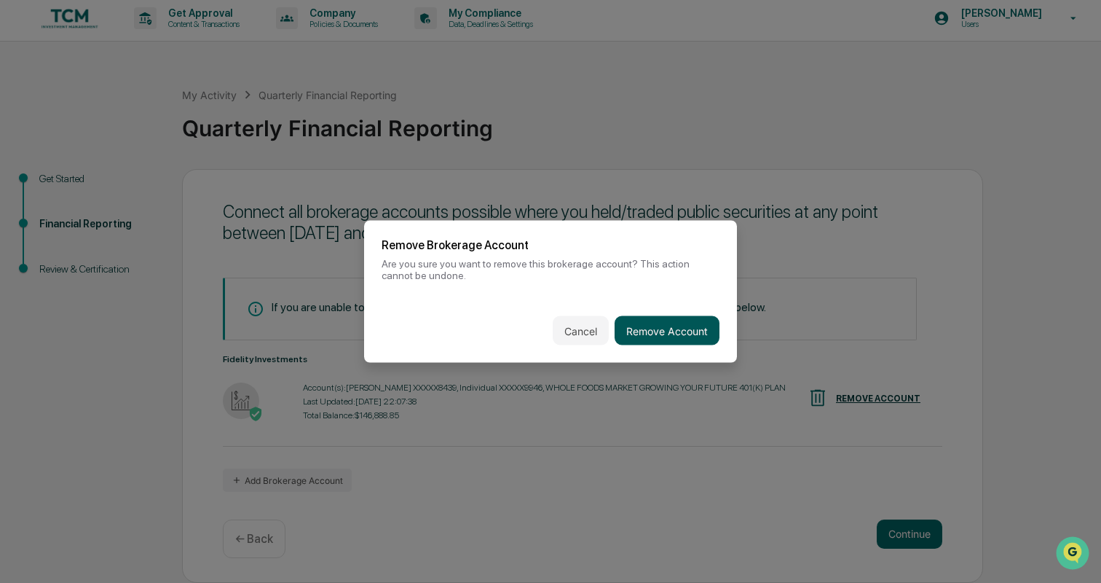
click at [662, 322] on button "Remove Account" at bounding box center [667, 330] width 105 height 29
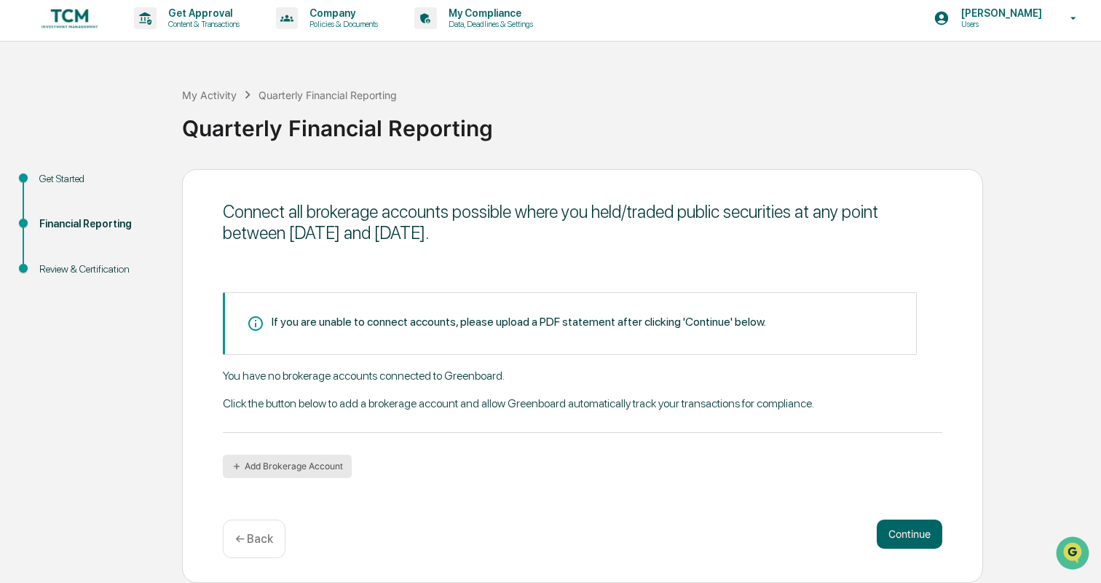
click at [276, 465] on button "Add Brokerage Account" at bounding box center [287, 465] width 129 height 23
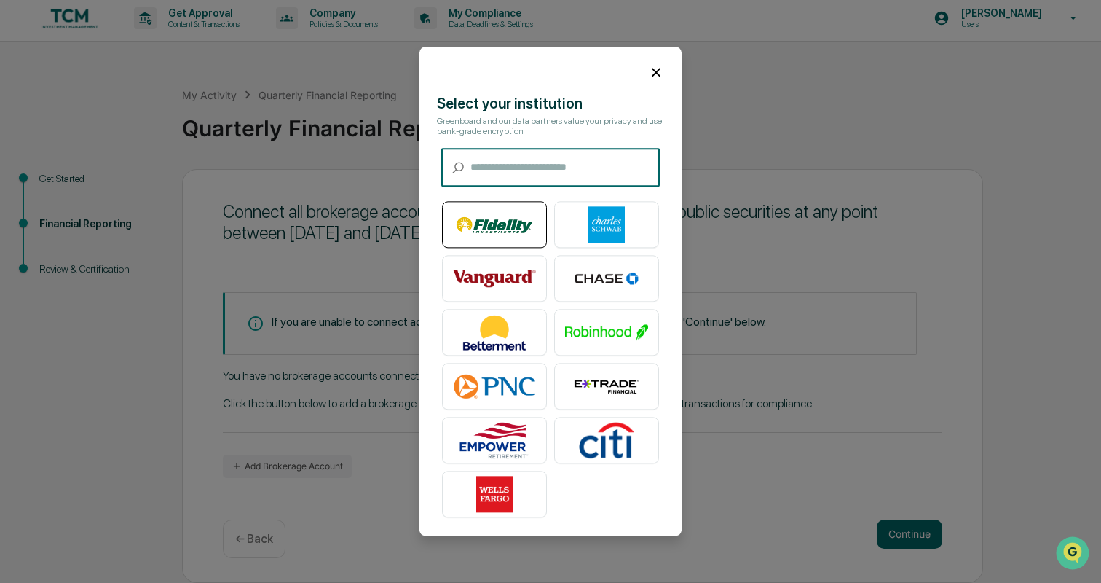
click at [511, 225] on img at bounding box center [494, 225] width 83 height 36
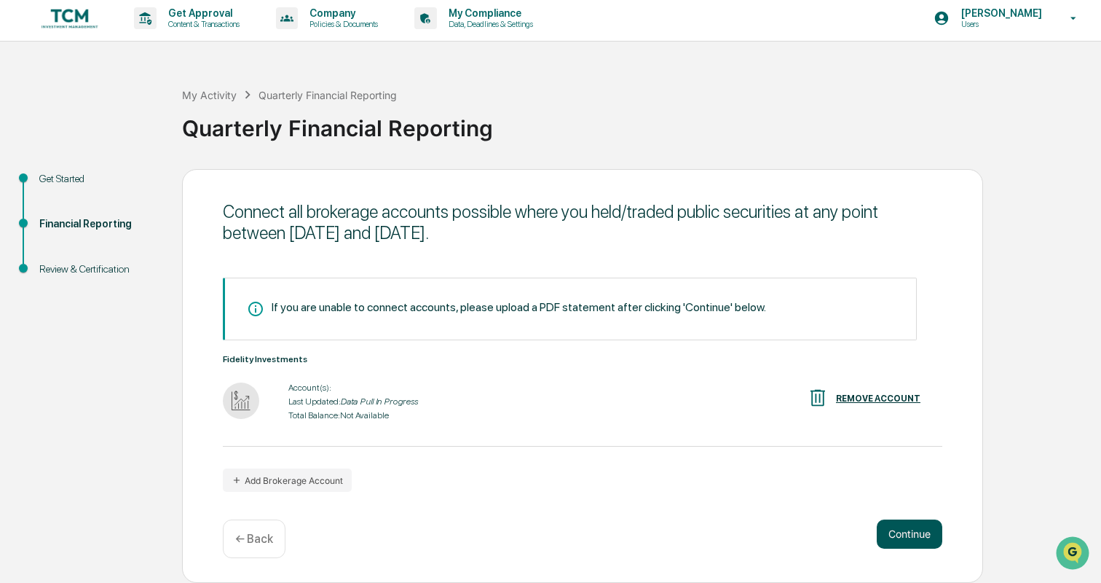
click at [883, 528] on button "Continue" at bounding box center [910, 533] width 66 height 29
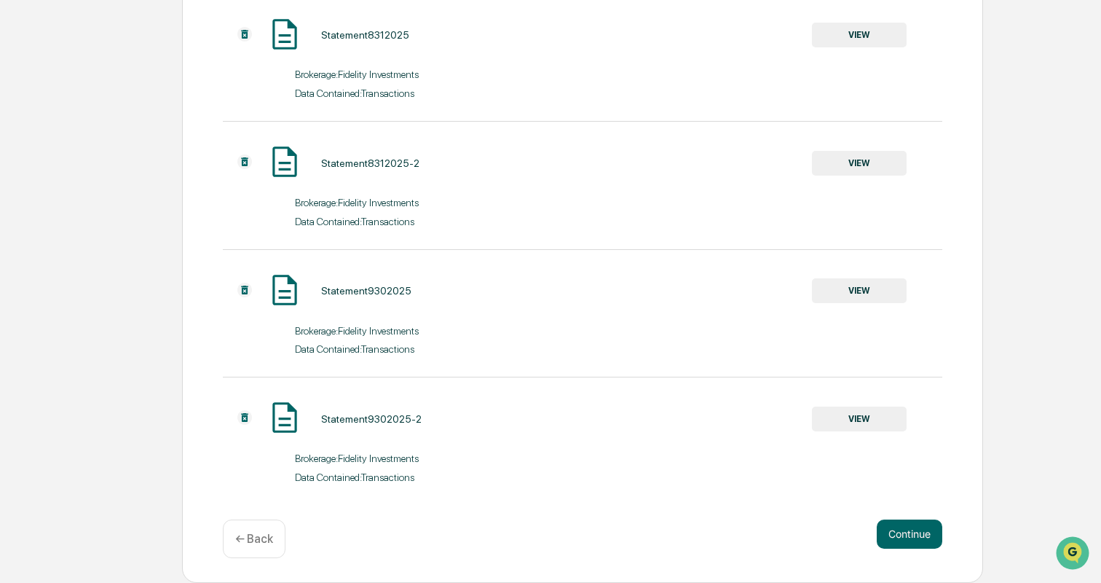
click at [248, 544] on p "← Back" at bounding box center [254, 539] width 38 height 14
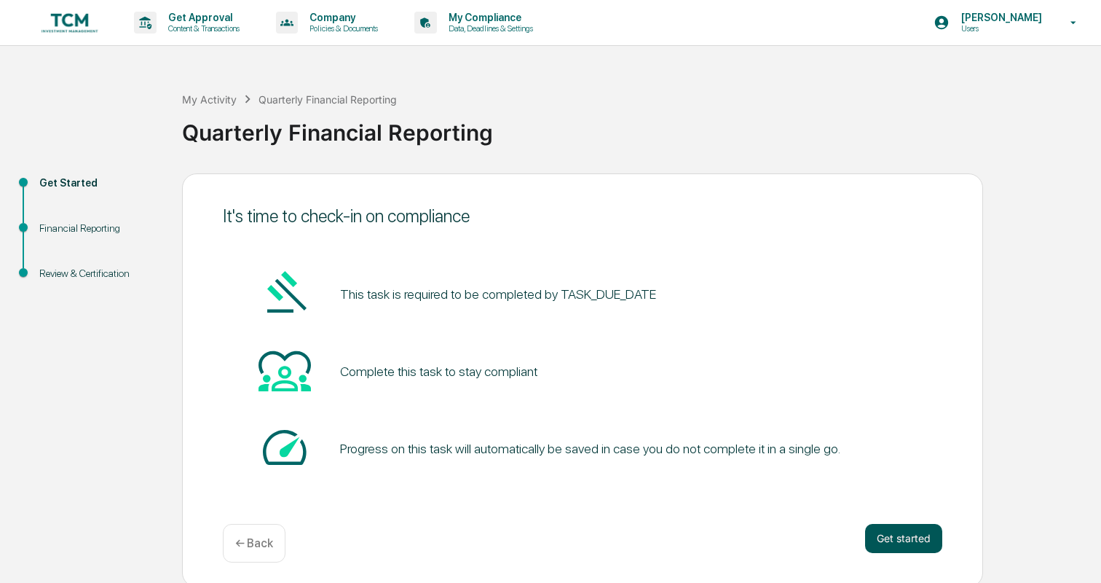
click at [913, 538] on button "Get started" at bounding box center [903, 538] width 77 height 29
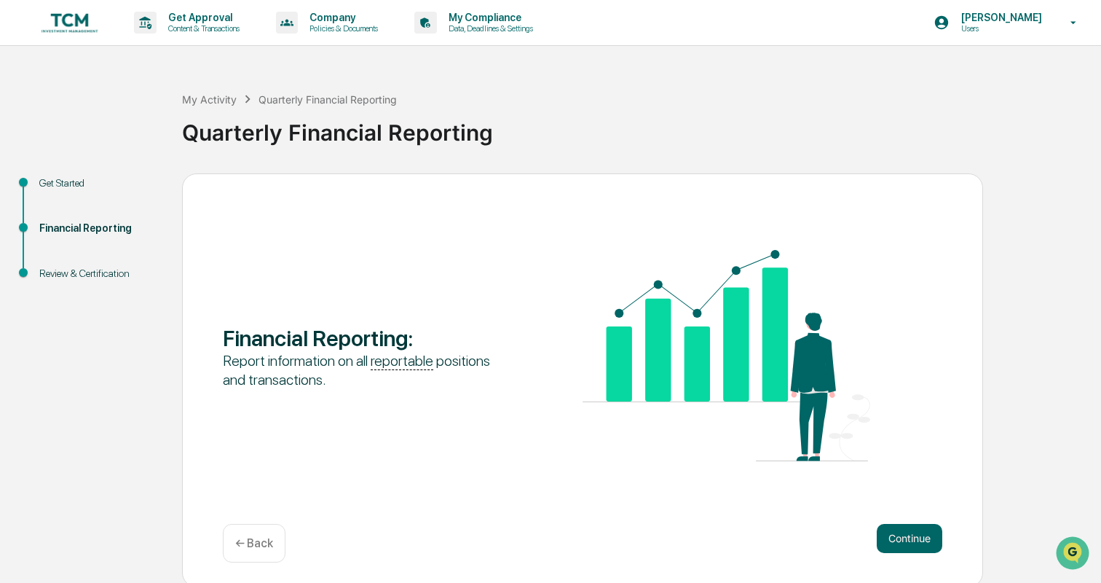
click at [913, 538] on button "Continue" at bounding box center [910, 538] width 66 height 29
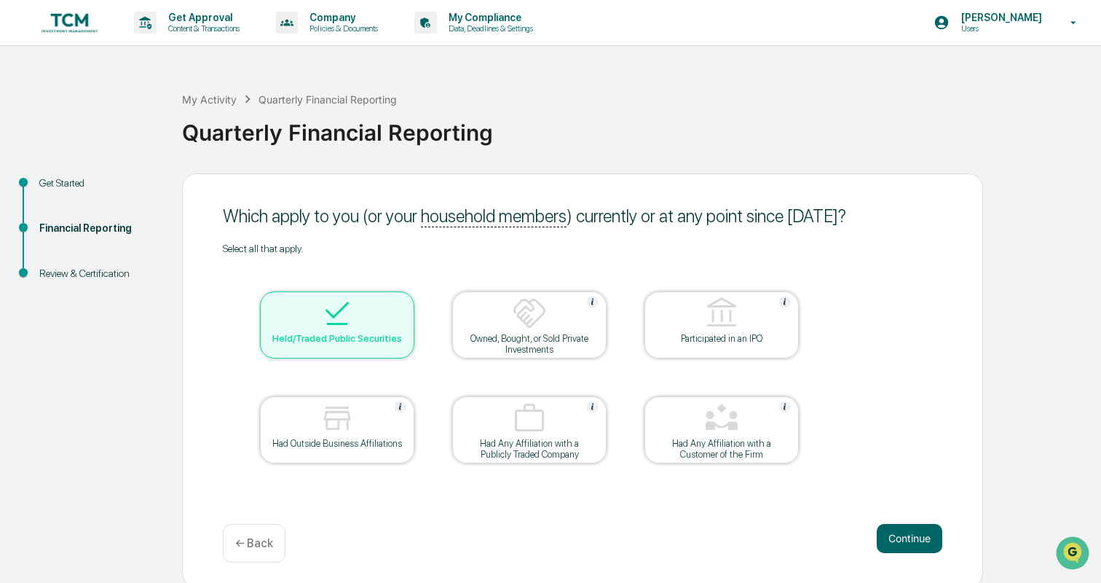
click at [913, 538] on button "Continue" at bounding box center [910, 538] width 66 height 29
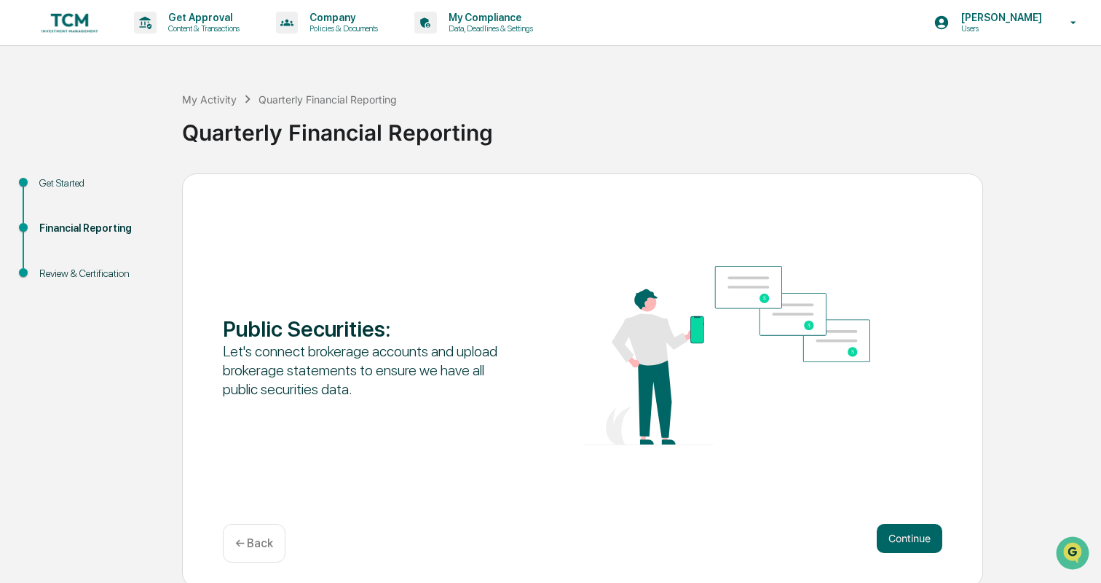
click at [240, 539] on p "← Back" at bounding box center [254, 543] width 38 height 14
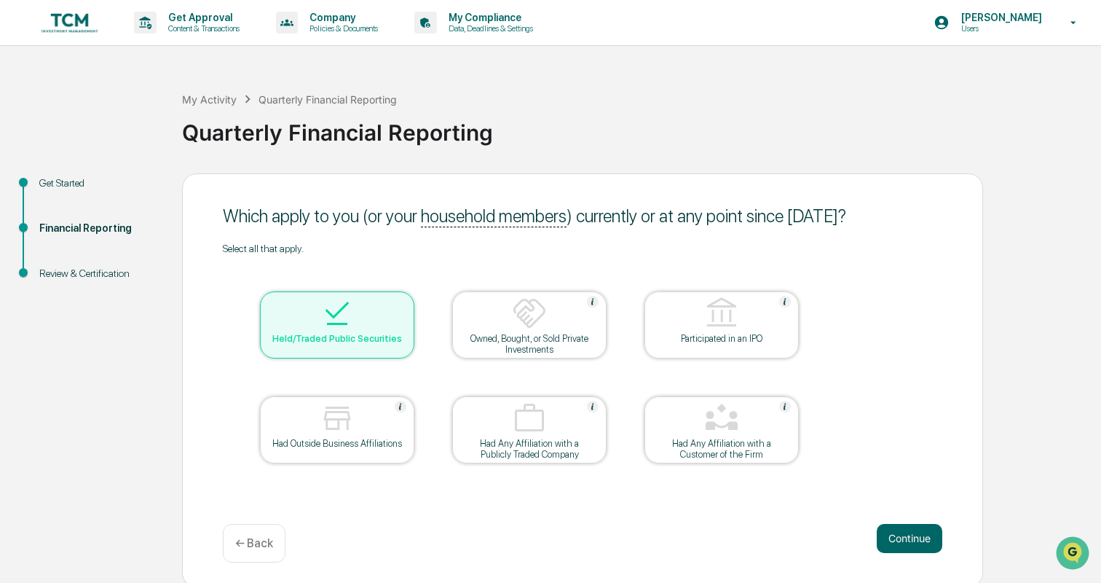
click at [253, 541] on p "← Back" at bounding box center [254, 543] width 38 height 14
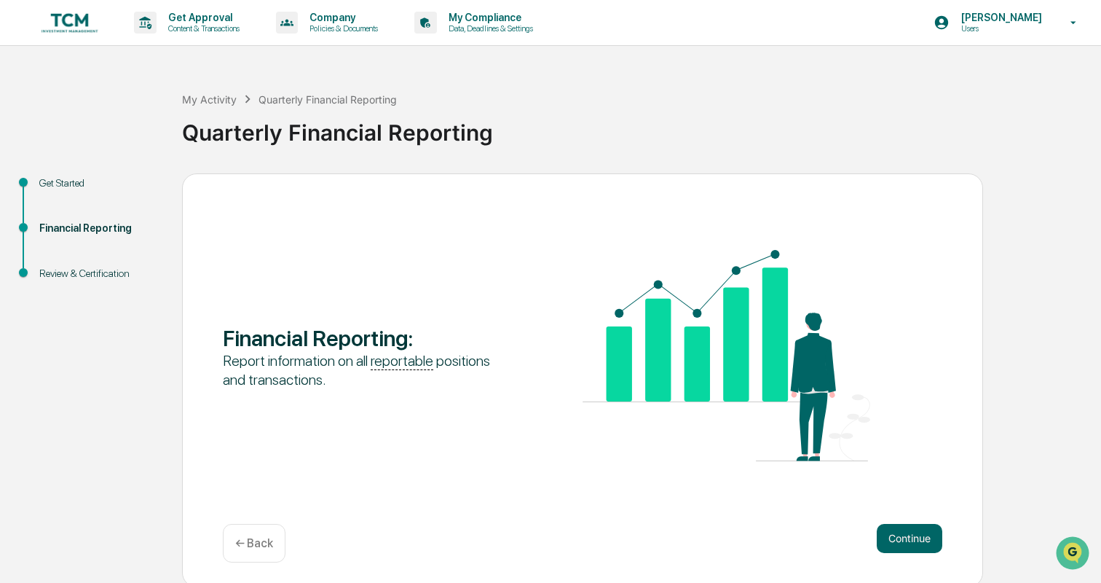
click at [253, 541] on p "← Back" at bounding box center [254, 543] width 38 height 14
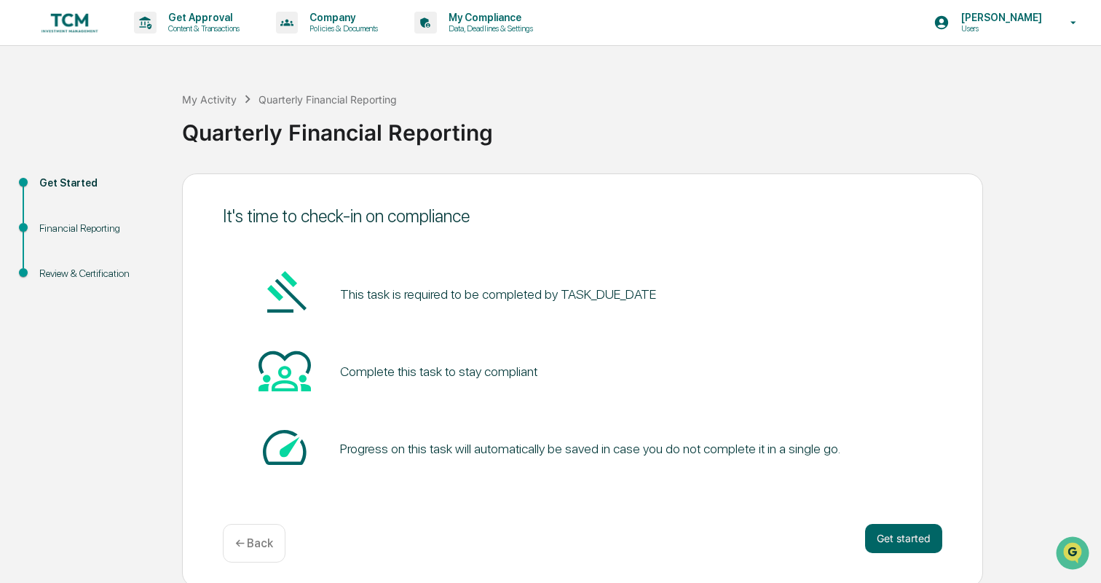
click at [253, 541] on p "← Back" at bounding box center [254, 543] width 38 height 14
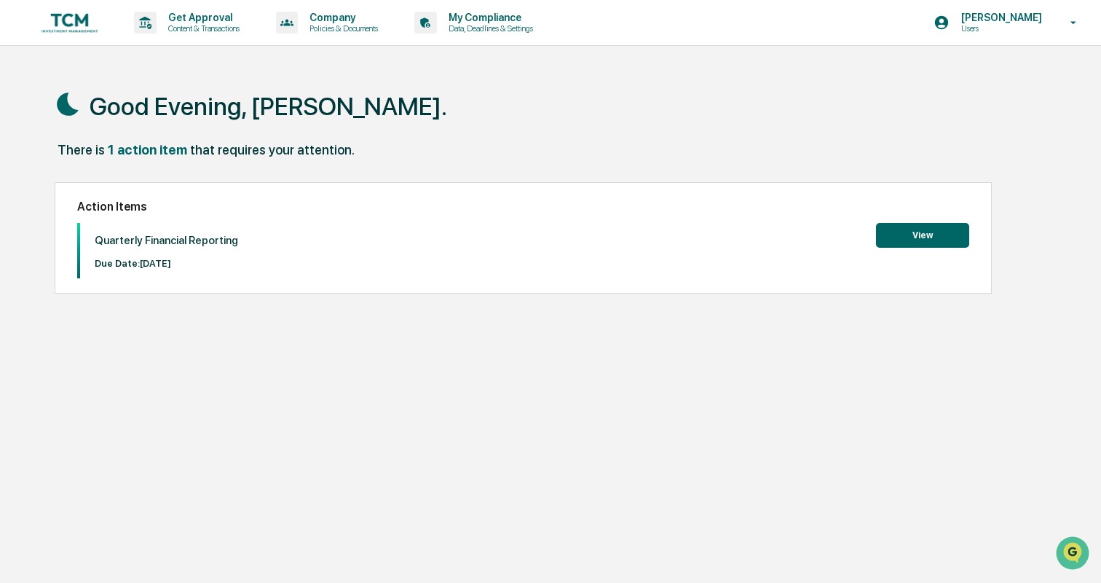
click at [946, 229] on button "View" at bounding box center [922, 235] width 93 height 25
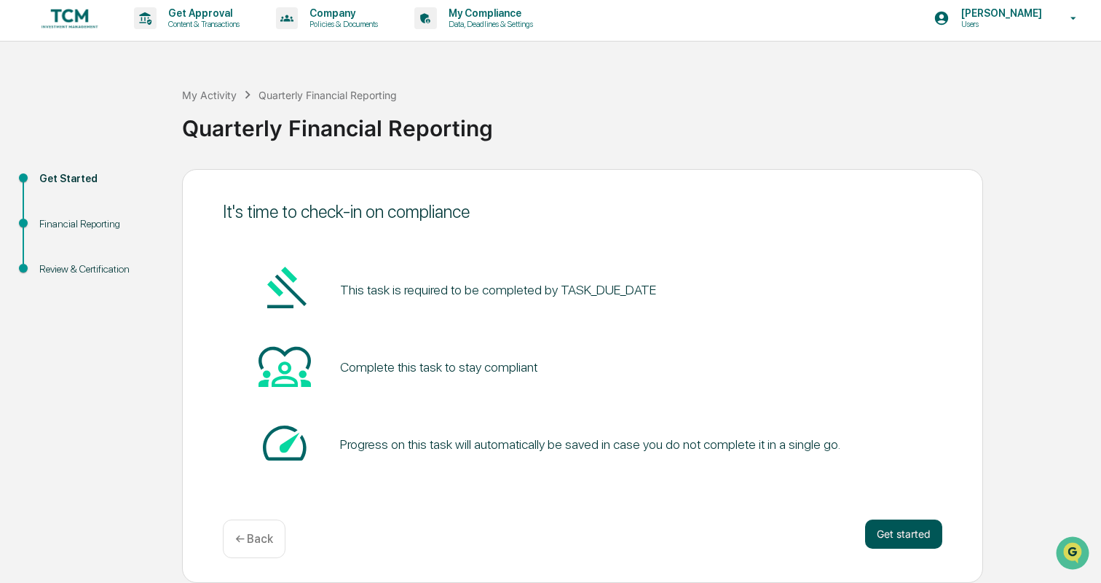
scroll to position [4, 0]
click at [899, 542] on button "Get started" at bounding box center [903, 533] width 77 height 29
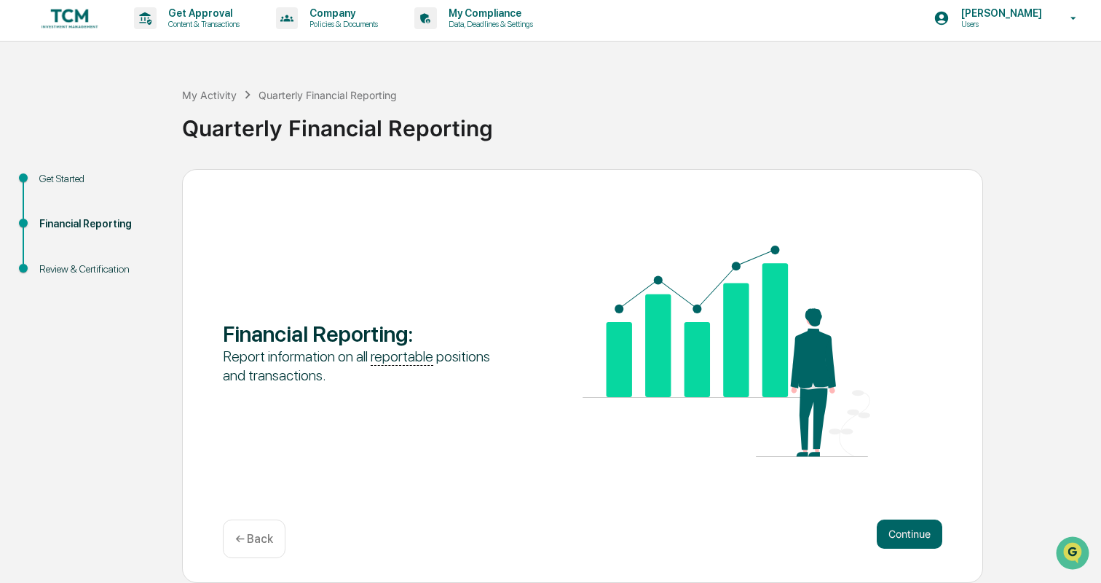
click at [899, 542] on button "Continue" at bounding box center [910, 533] width 66 height 29
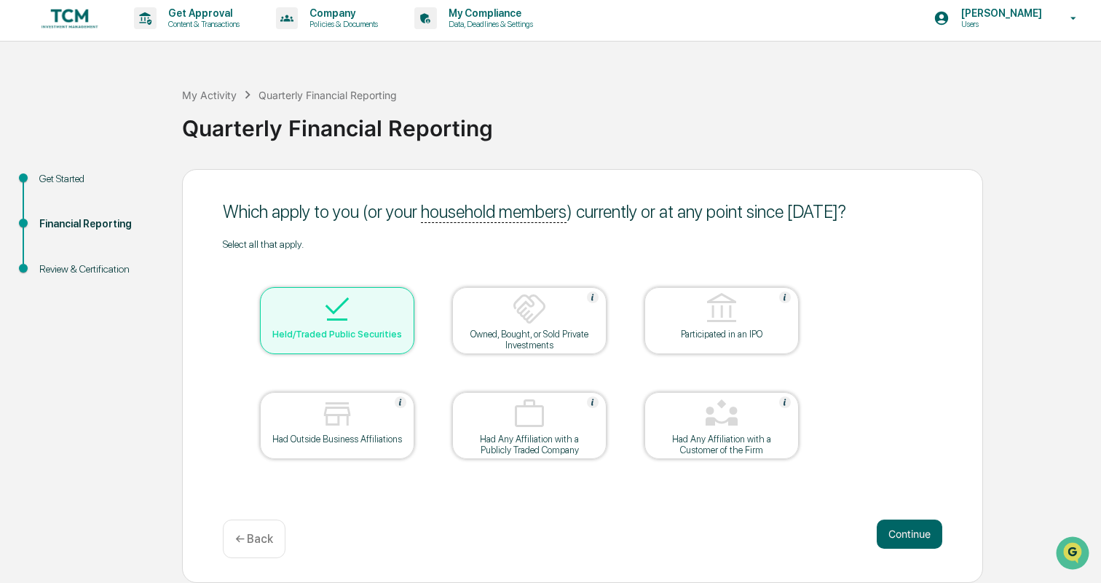
click at [899, 542] on button "Continue" at bounding box center [910, 533] width 66 height 29
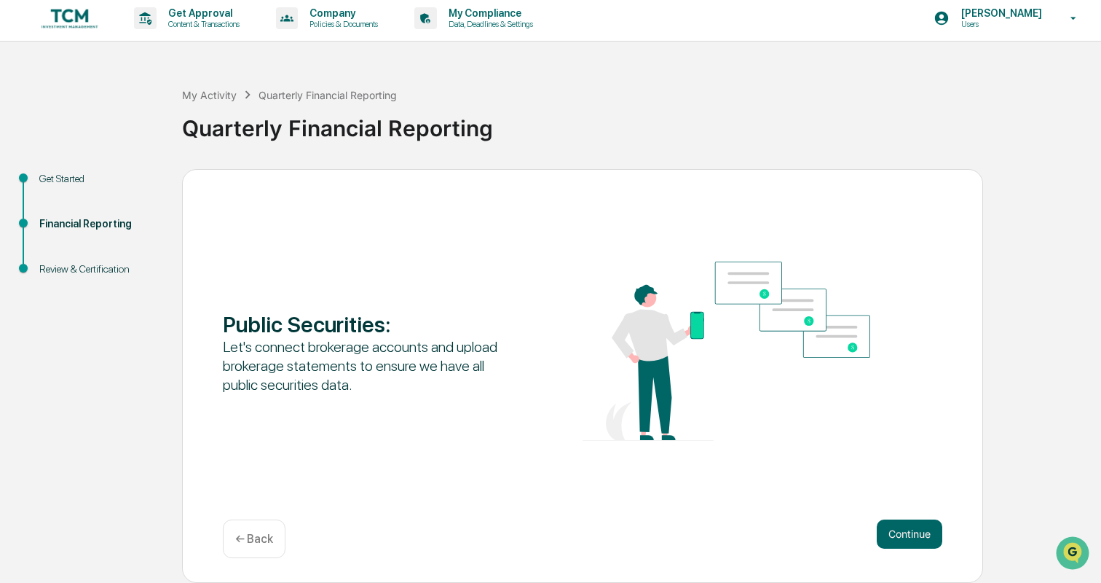
click at [899, 542] on button "Continue" at bounding box center [910, 533] width 66 height 29
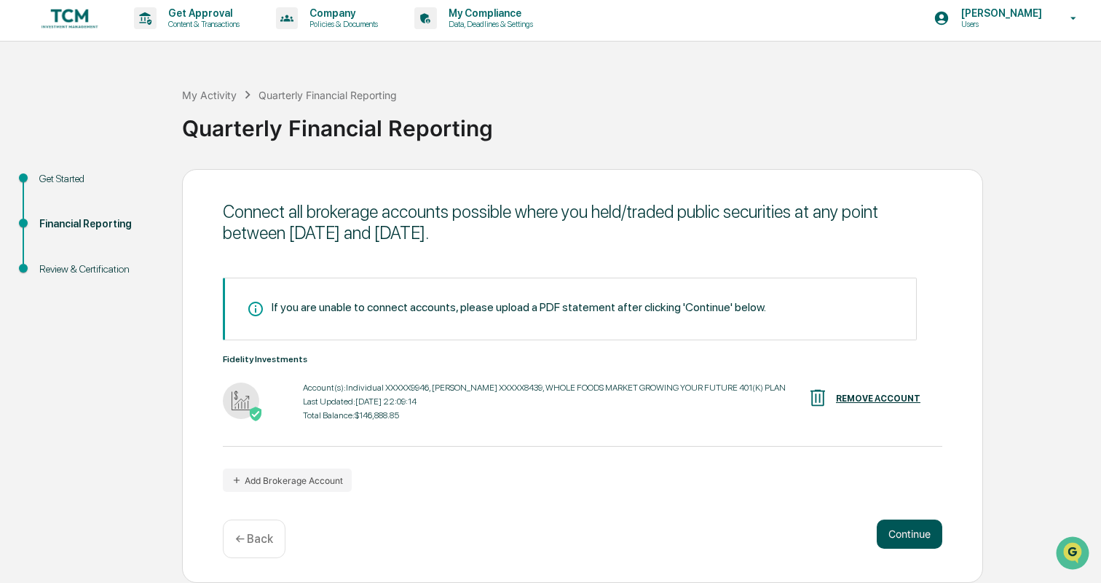
click at [894, 530] on button "Continue" at bounding box center [910, 533] width 66 height 29
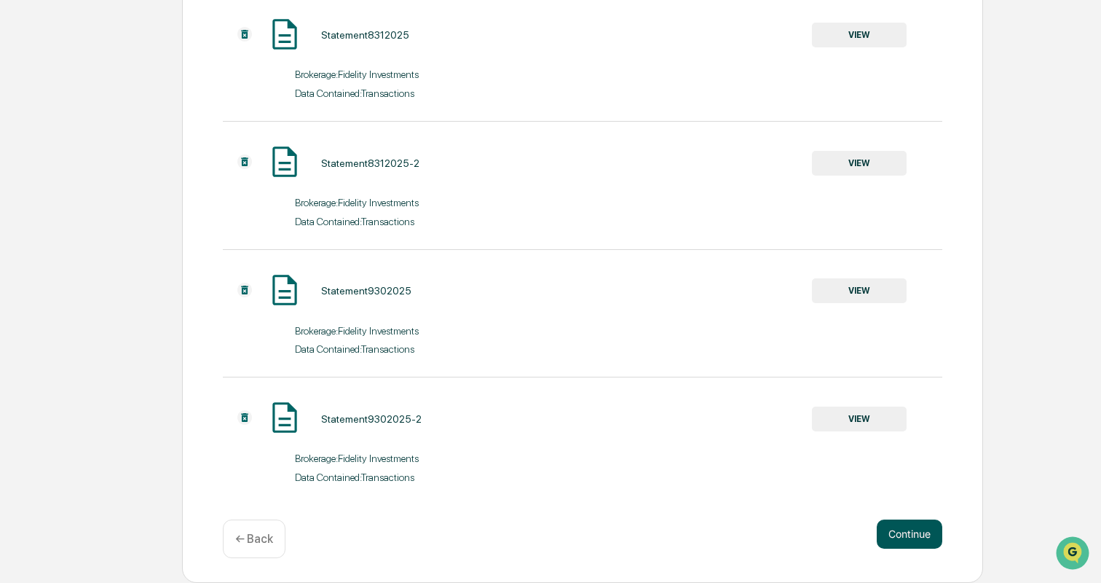
click at [932, 530] on button "Continue" at bounding box center [910, 533] width 66 height 29
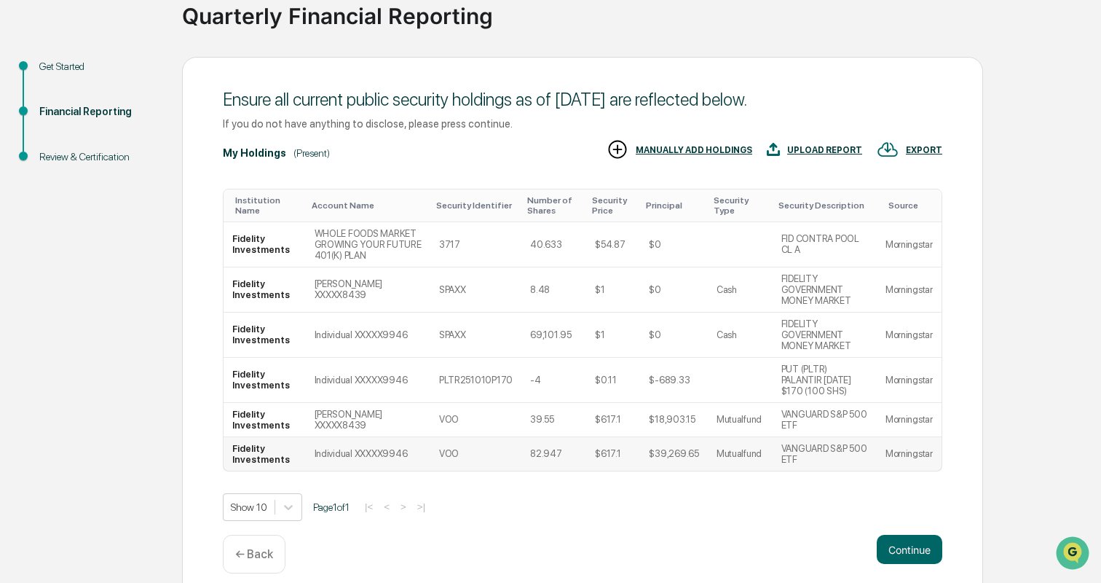
scroll to position [118, 0]
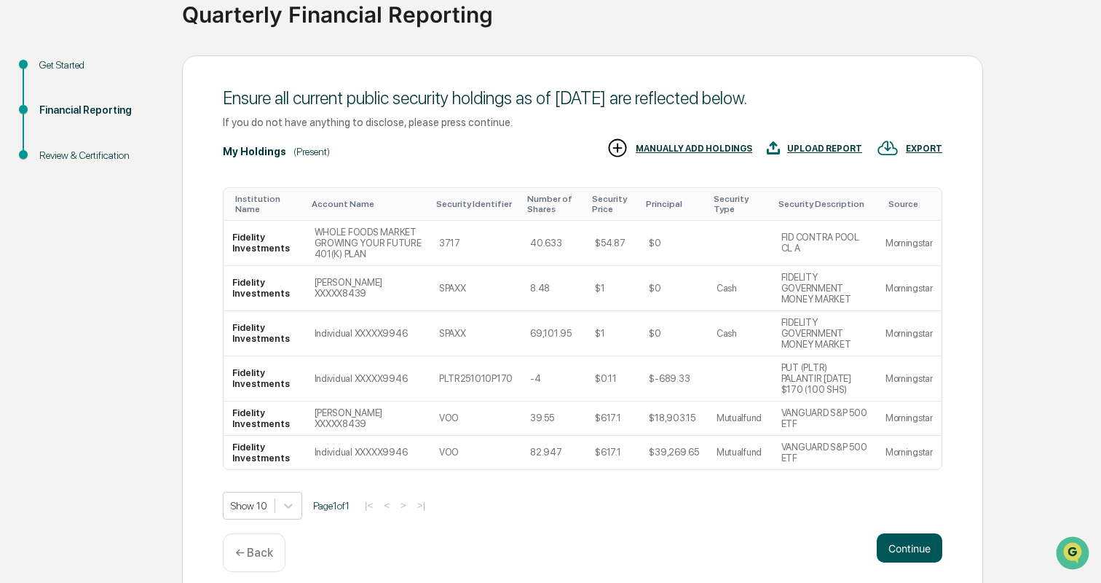
click at [915, 543] on button "Continue" at bounding box center [910, 547] width 66 height 29
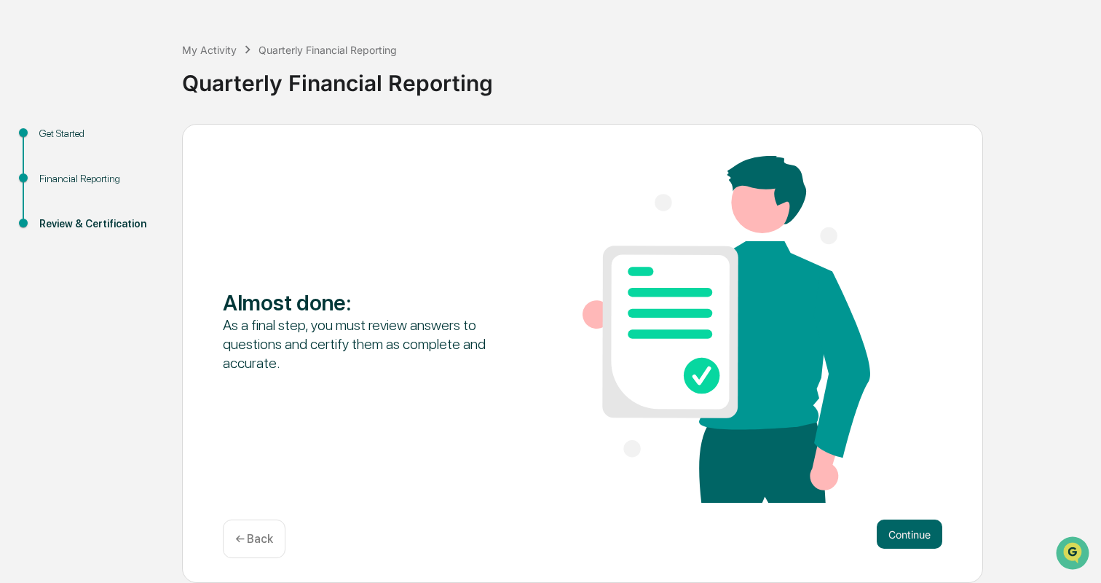
scroll to position [4, 0]
click at [261, 533] on p "← Back" at bounding box center [254, 539] width 38 height 14
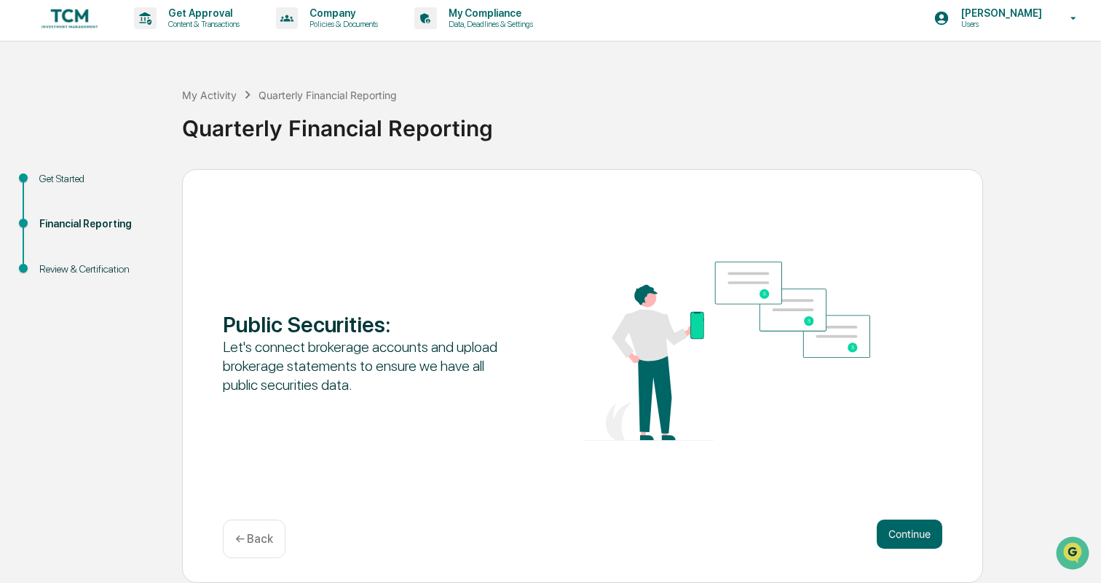
click at [258, 541] on p "← Back" at bounding box center [254, 539] width 38 height 14
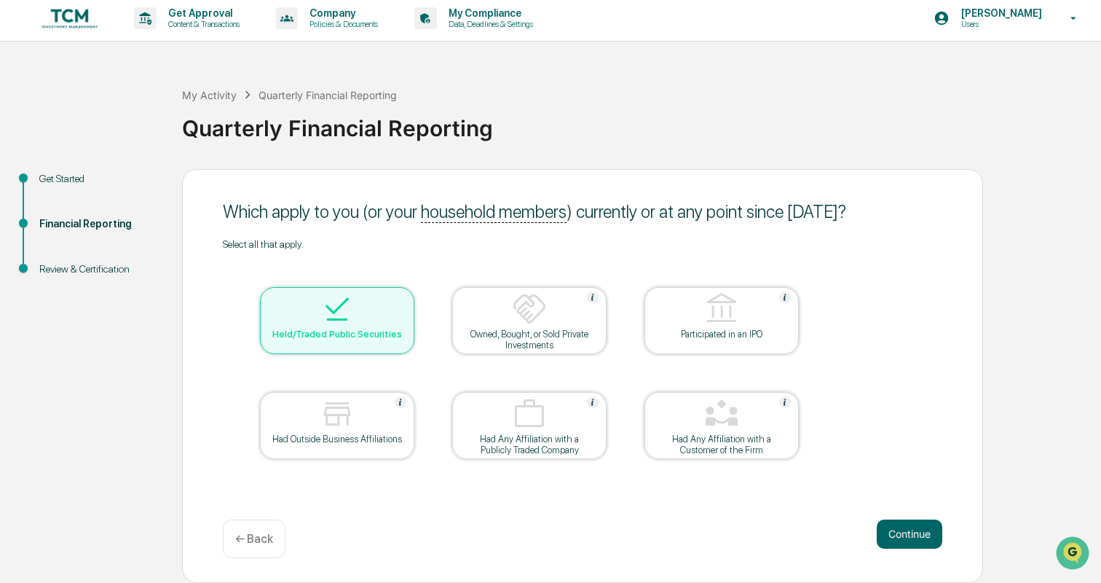
click at [252, 544] on p "← Back" at bounding box center [254, 539] width 38 height 14
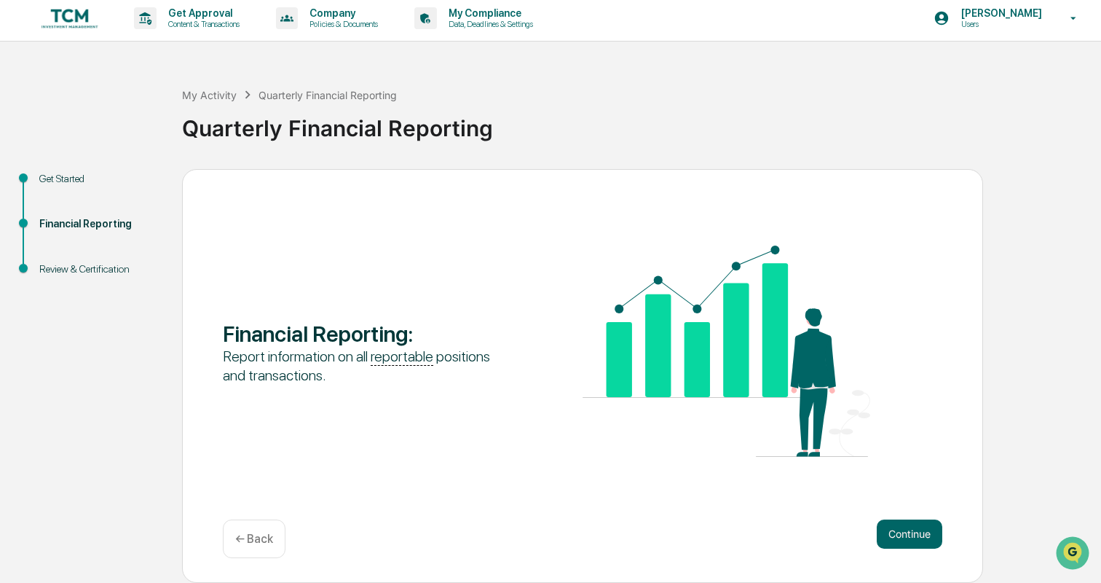
click at [258, 543] on p "← Back" at bounding box center [254, 539] width 38 height 14
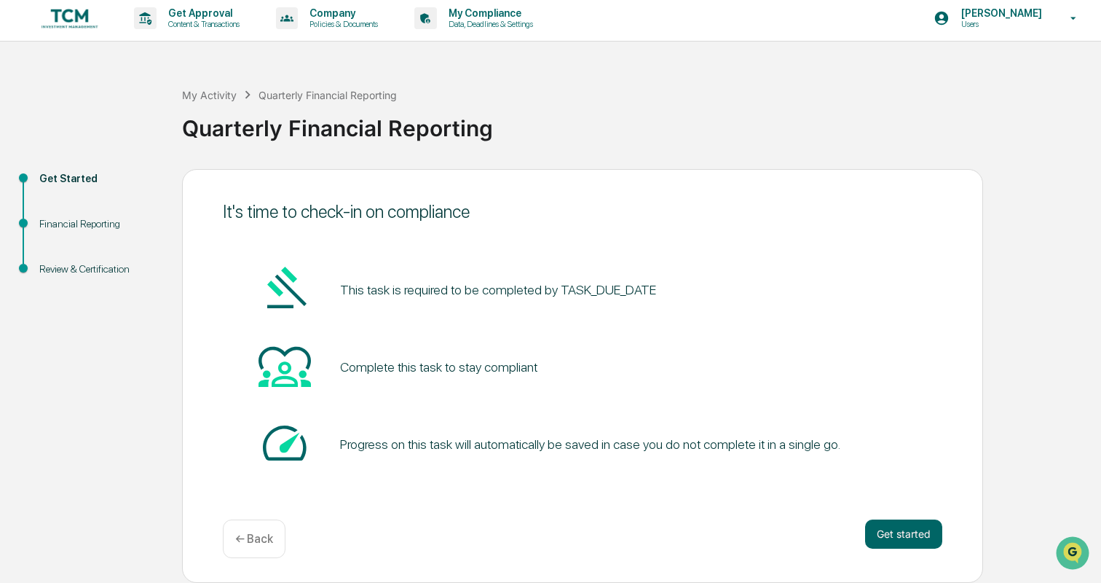
click at [259, 540] on p "← Back" at bounding box center [254, 539] width 38 height 14
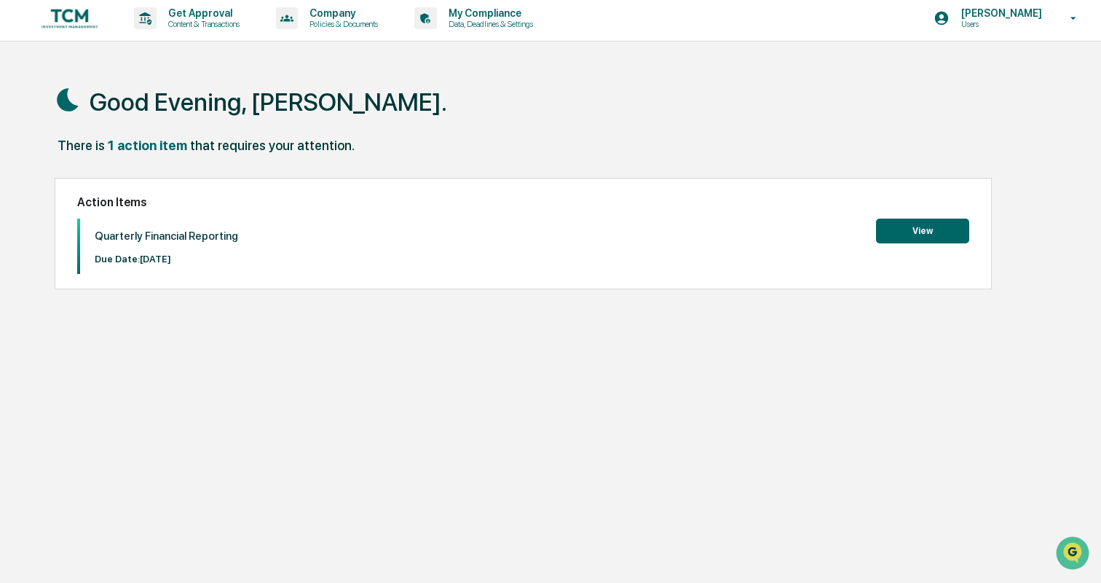
click at [949, 227] on button "View" at bounding box center [922, 231] width 93 height 25
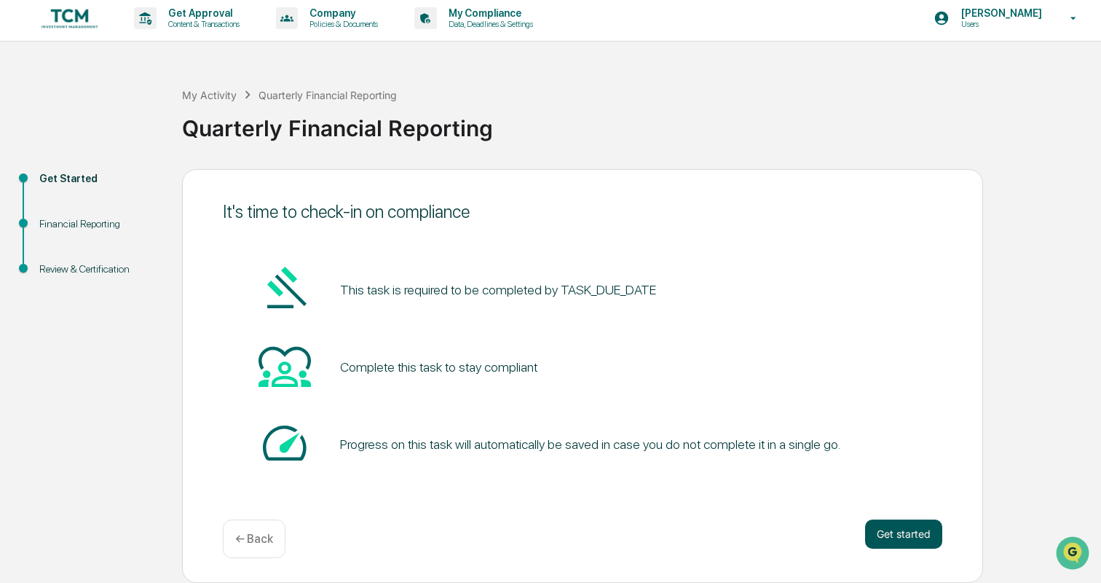
scroll to position [4, 0]
click at [906, 534] on button "Get started" at bounding box center [903, 533] width 77 height 29
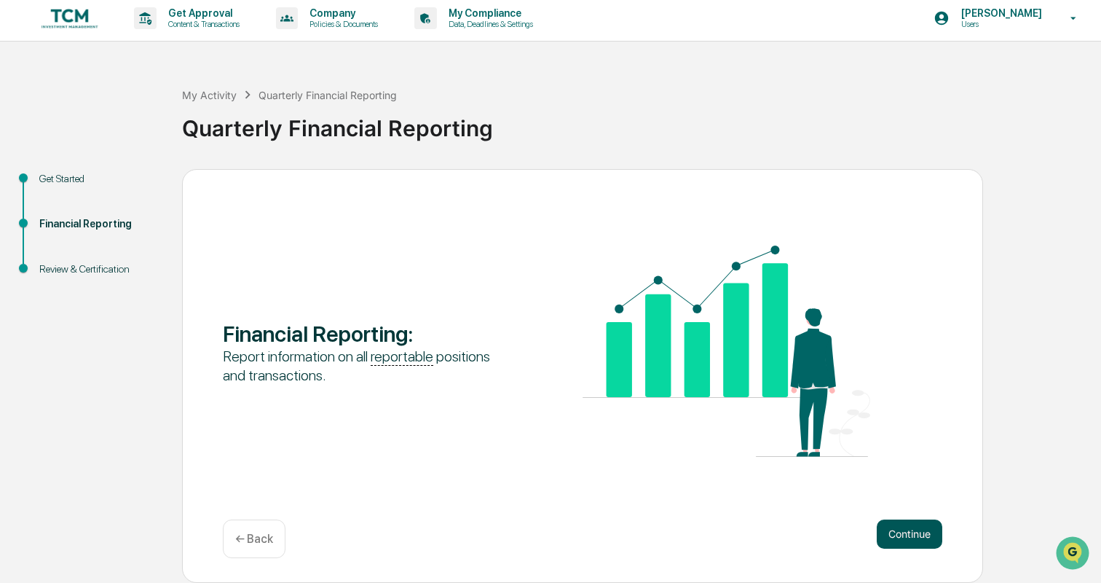
click at [908, 545] on button "Continue" at bounding box center [910, 533] width 66 height 29
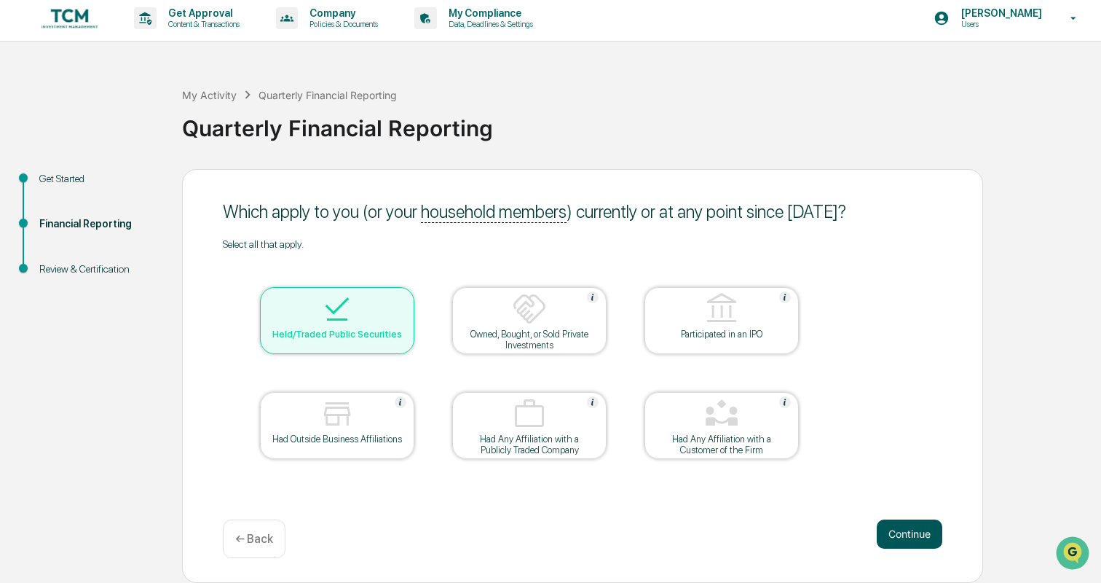
click at [908, 538] on button "Continue" at bounding box center [910, 533] width 66 height 29
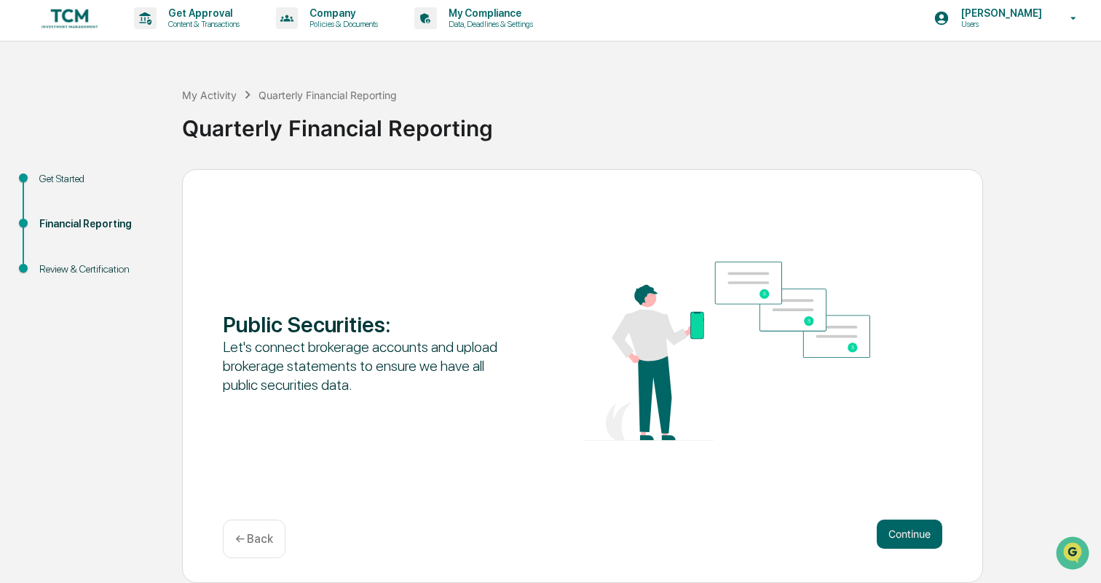
click at [908, 538] on button "Continue" at bounding box center [910, 533] width 66 height 29
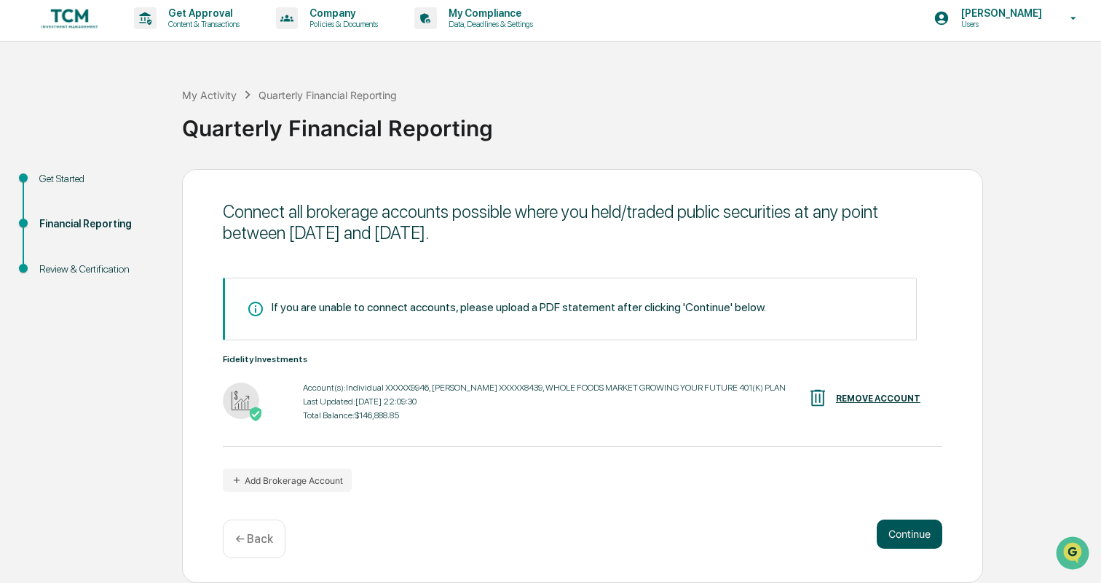
click at [908, 535] on button "Continue" at bounding box center [910, 533] width 66 height 29
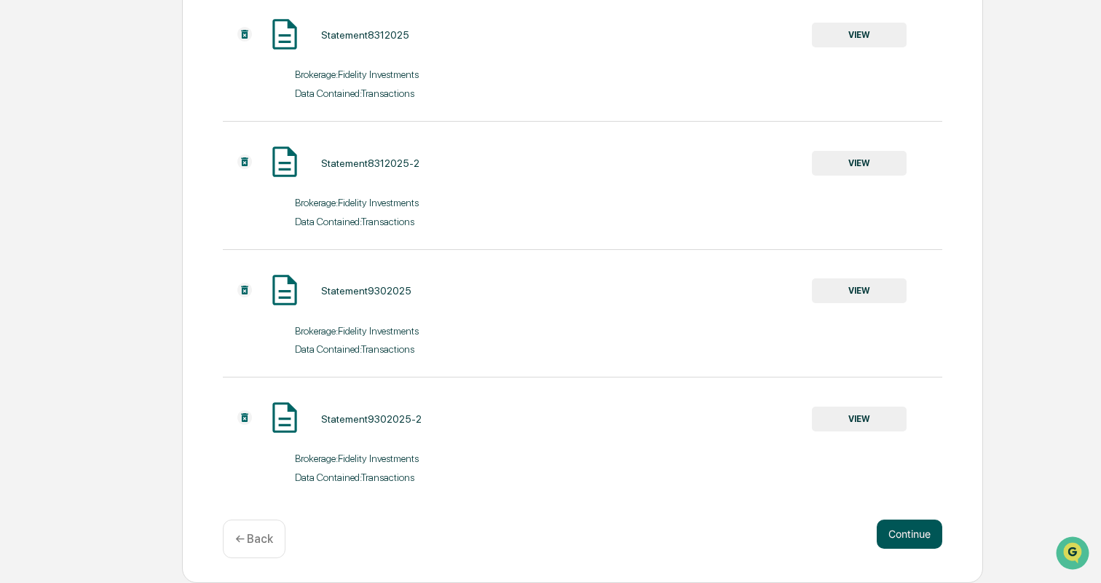
scroll to position [671, 0]
click at [916, 535] on button "Continue" at bounding box center [910, 533] width 66 height 29
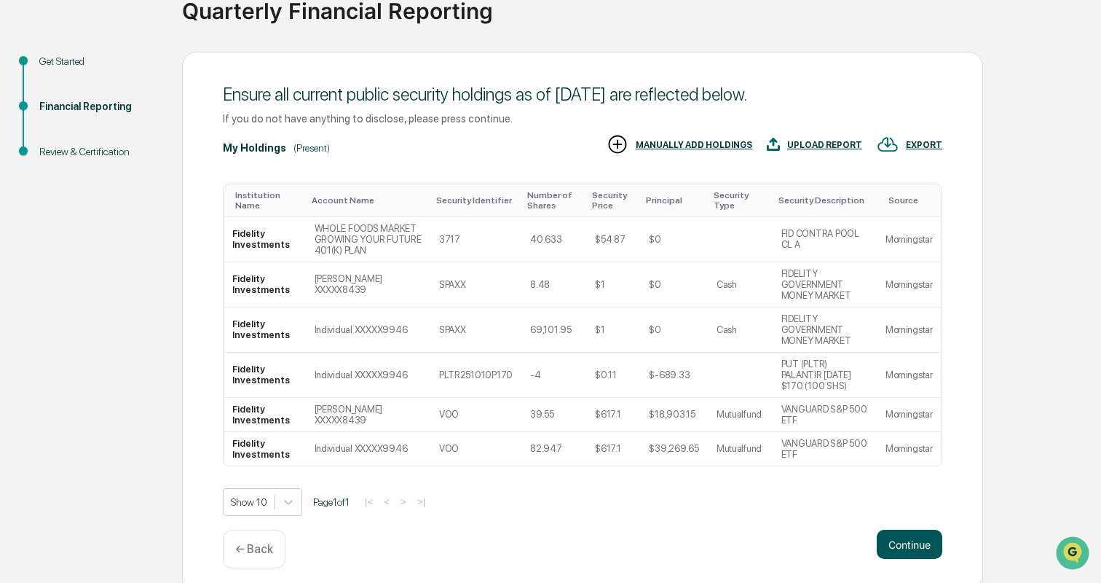
click at [916, 540] on button "Continue" at bounding box center [910, 544] width 66 height 29
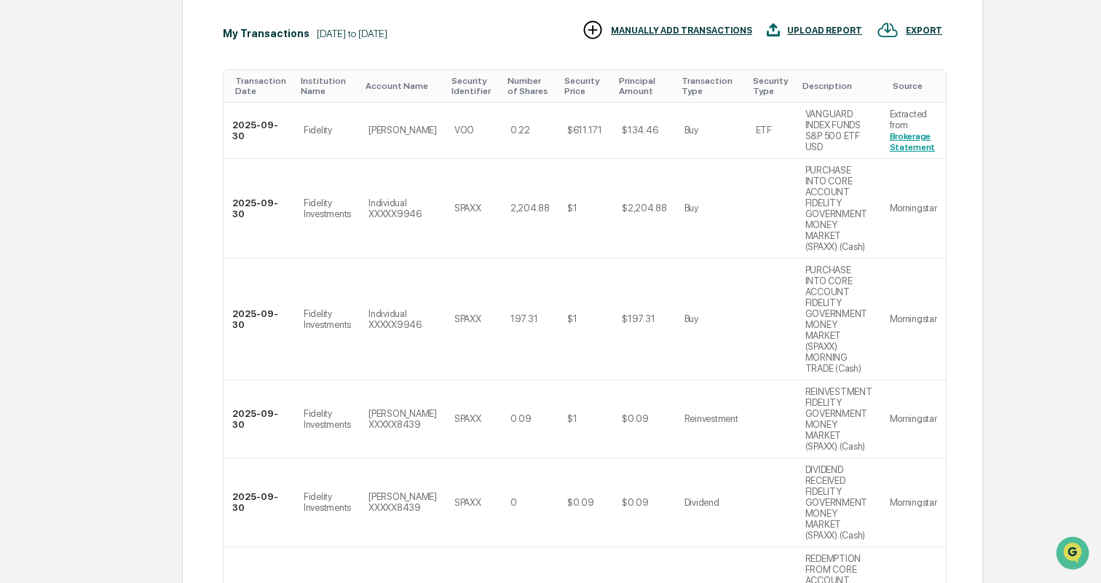
scroll to position [398, 0]
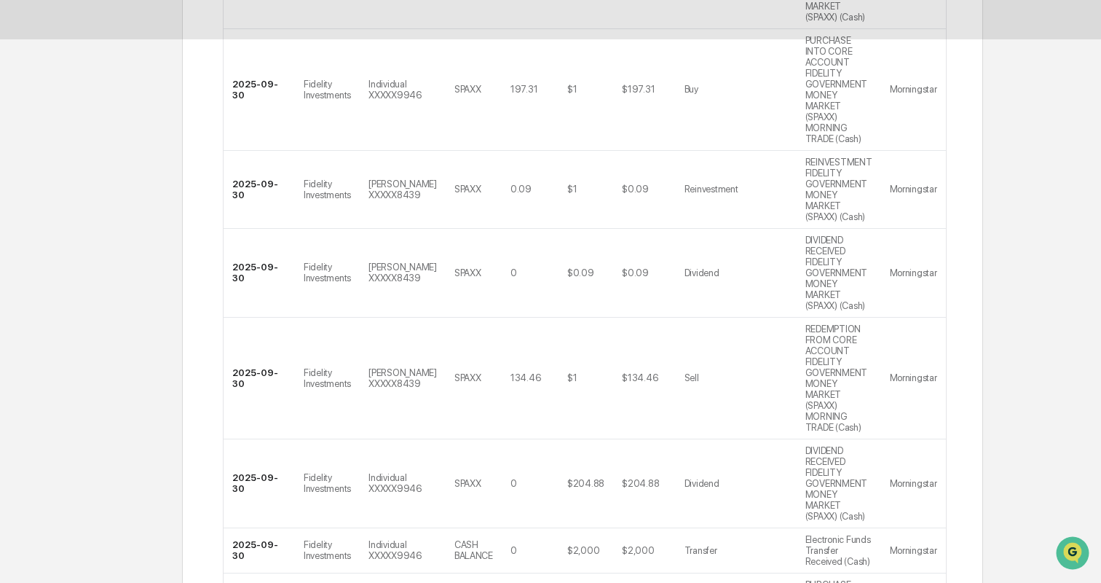
scroll to position [50, 0]
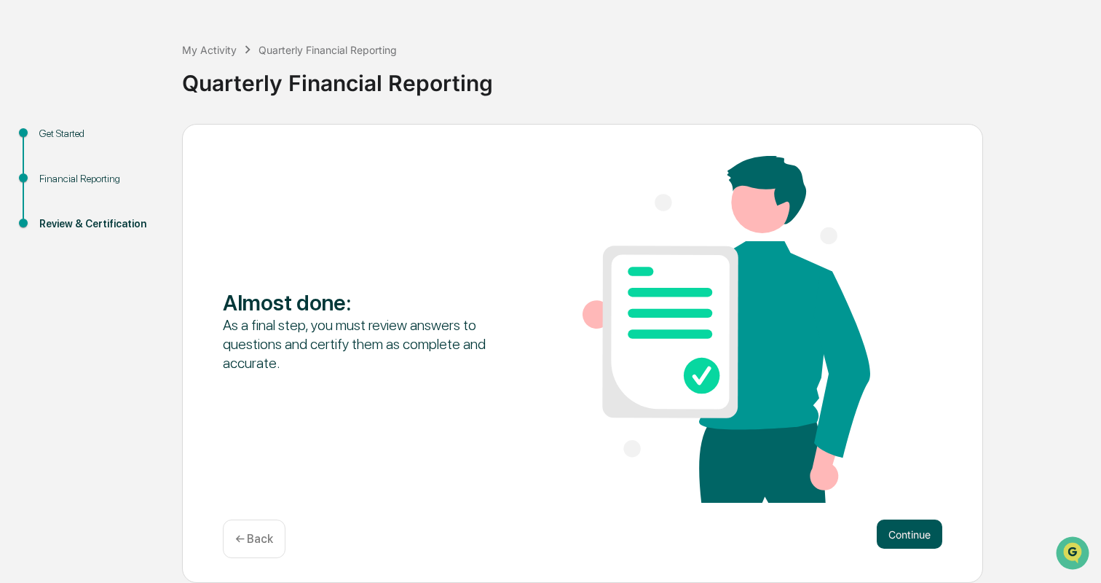
click at [909, 533] on button "Continue" at bounding box center [910, 533] width 66 height 29
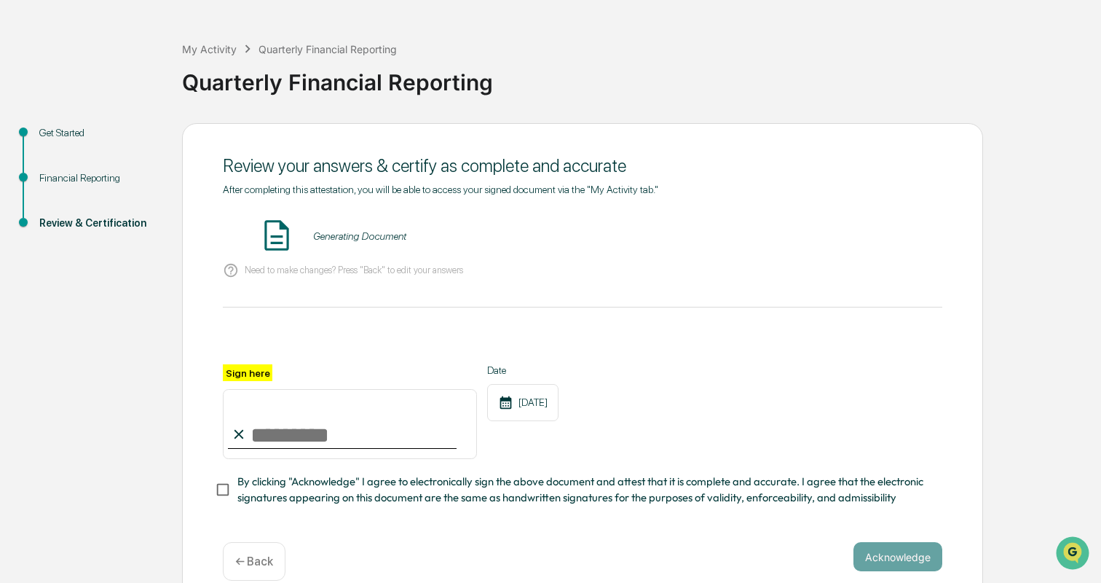
click at [307, 428] on input "Sign here" at bounding box center [350, 424] width 254 height 70
type input "**********"
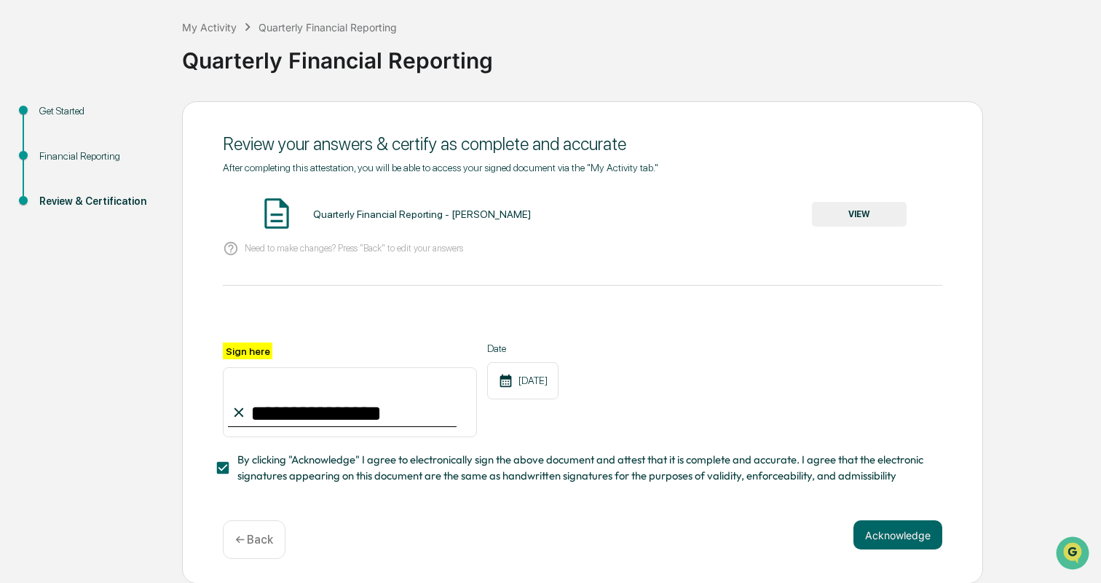
click at [497, 526] on div "Acknowledge ← Back" at bounding box center [583, 539] width 720 height 39
click at [932, 539] on button "Acknowledge" at bounding box center [898, 535] width 89 height 29
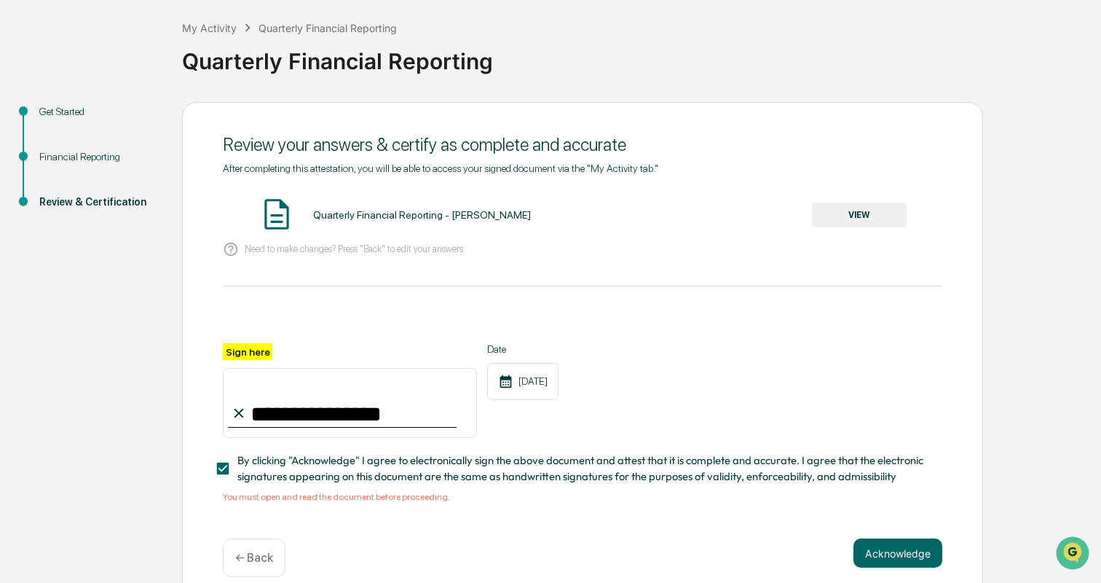
click at [843, 203] on button "VIEW" at bounding box center [859, 214] width 95 height 25
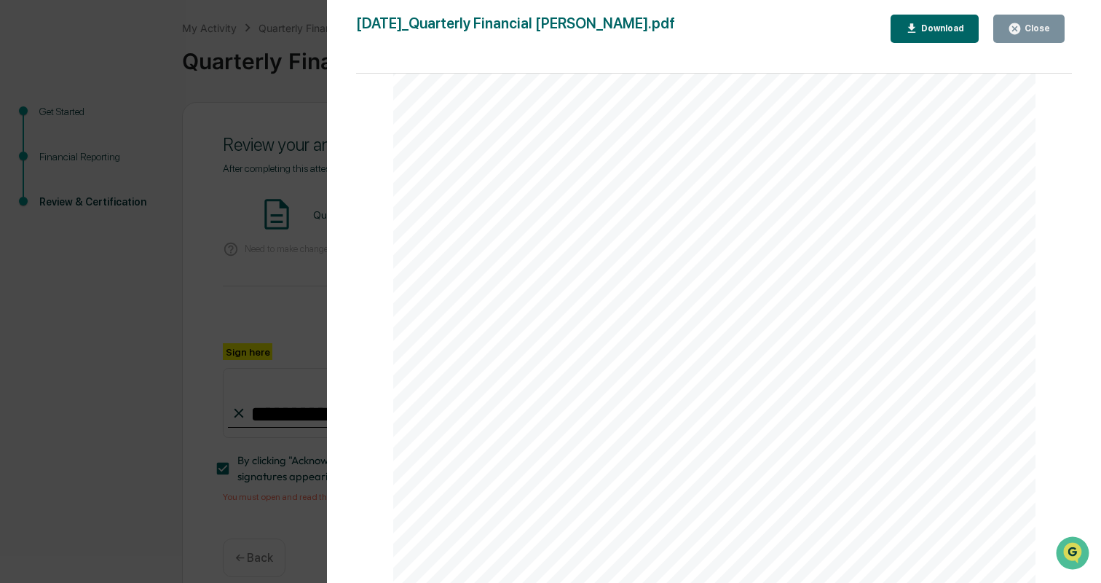
scroll to position [38947, 0]
click at [1043, 30] on div "Close" at bounding box center [1036, 28] width 28 height 10
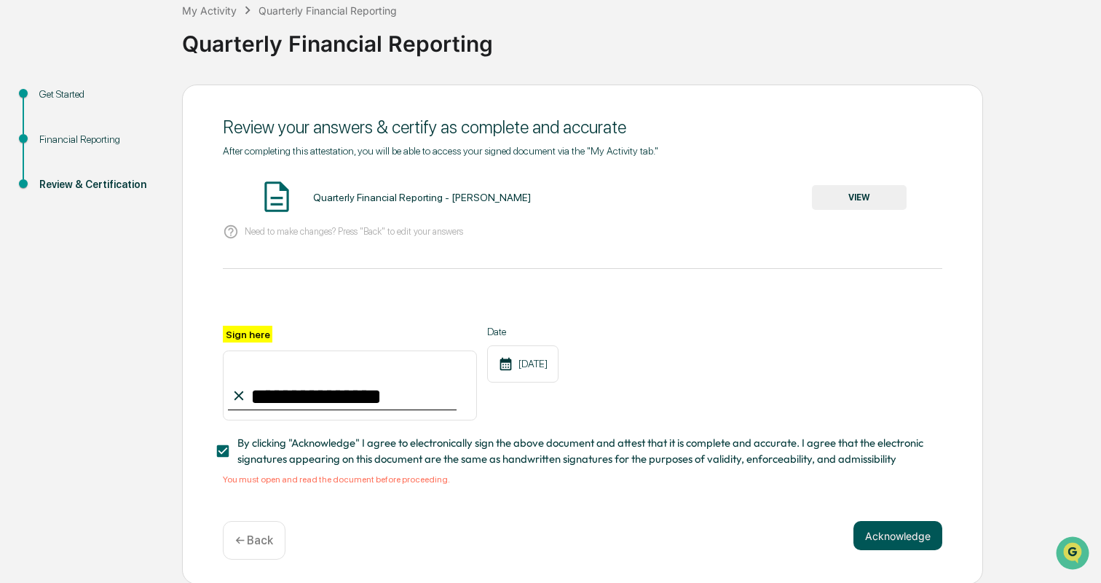
click at [891, 530] on button "Acknowledge" at bounding box center [898, 535] width 89 height 29
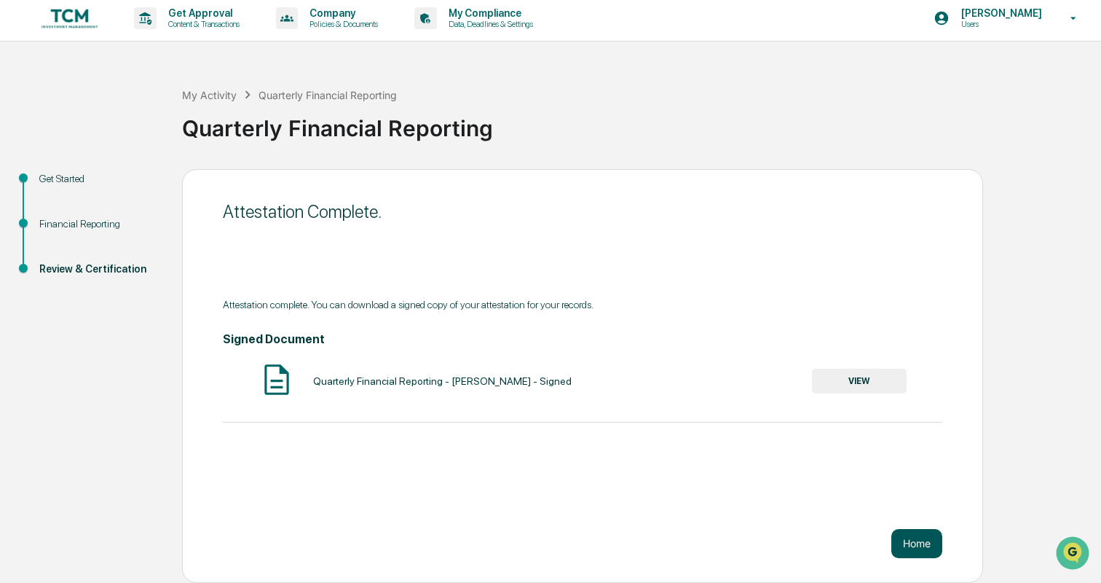
scroll to position [4, 0]
click at [914, 538] on button "Home" at bounding box center [916, 543] width 51 height 29
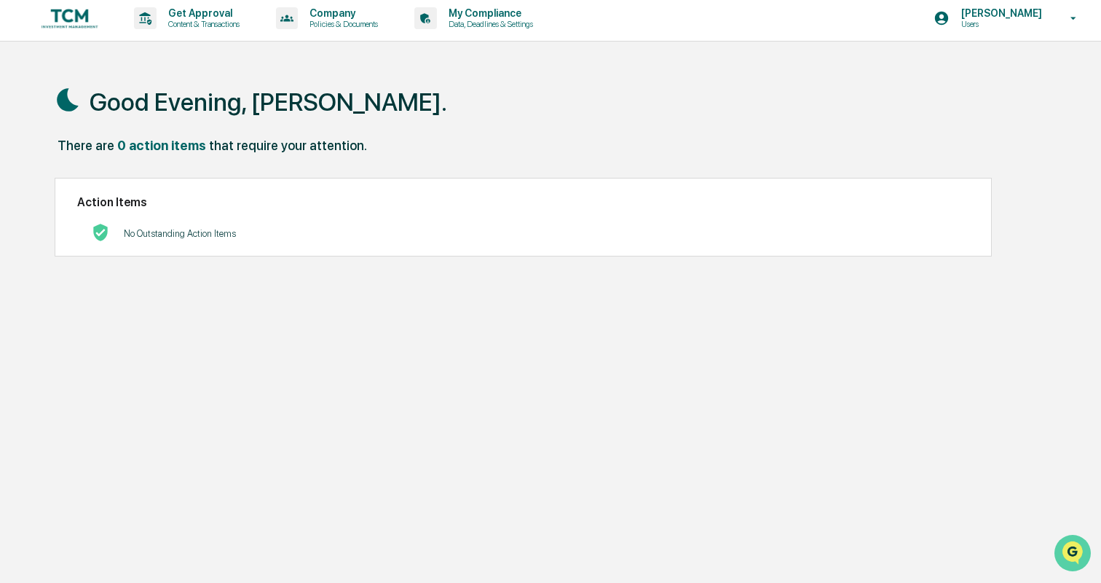
click at [1074, 544] on img "Open customer support" at bounding box center [1073, 552] width 36 height 29
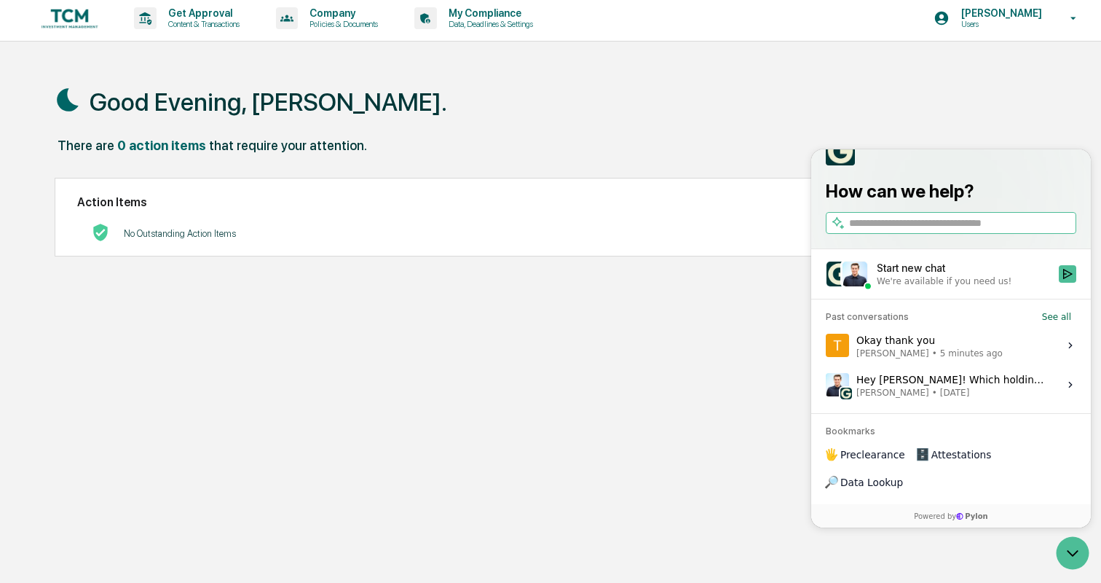
click at [929, 359] on span "[PERSON_NAME]" at bounding box center [893, 353] width 73 height 12
click at [826, 346] on button "View issue" at bounding box center [825, 345] width 1 height 1
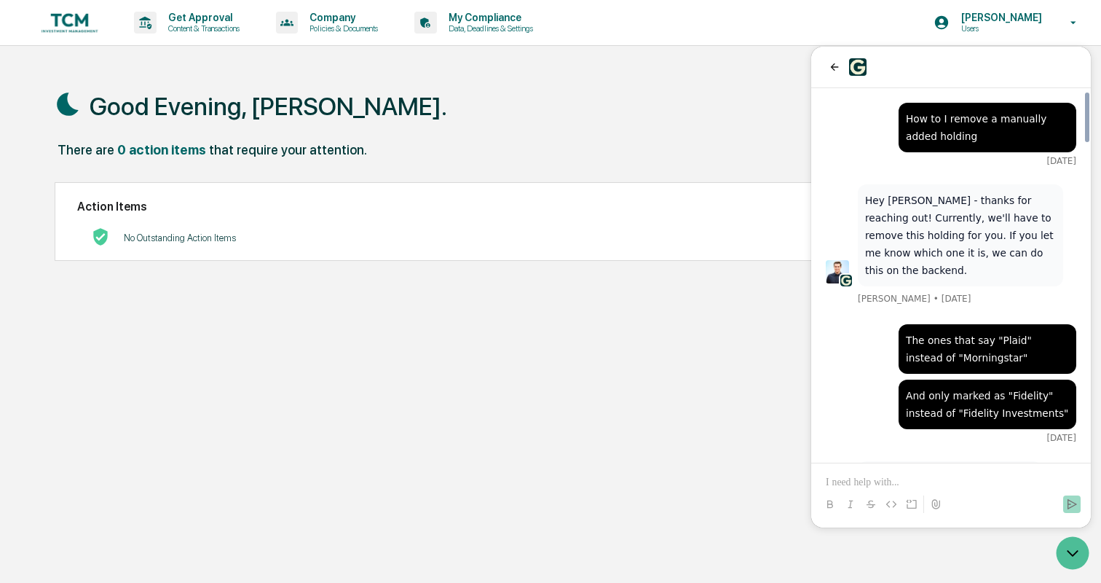
scroll to position [2373, 0]
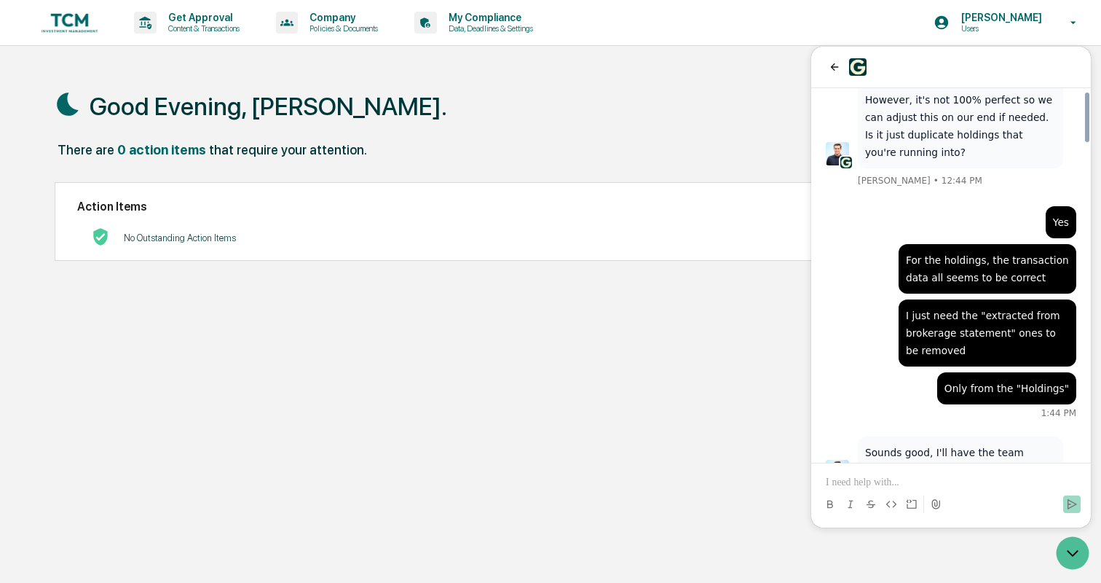
click at [897, 475] on p at bounding box center [951, 482] width 251 height 15
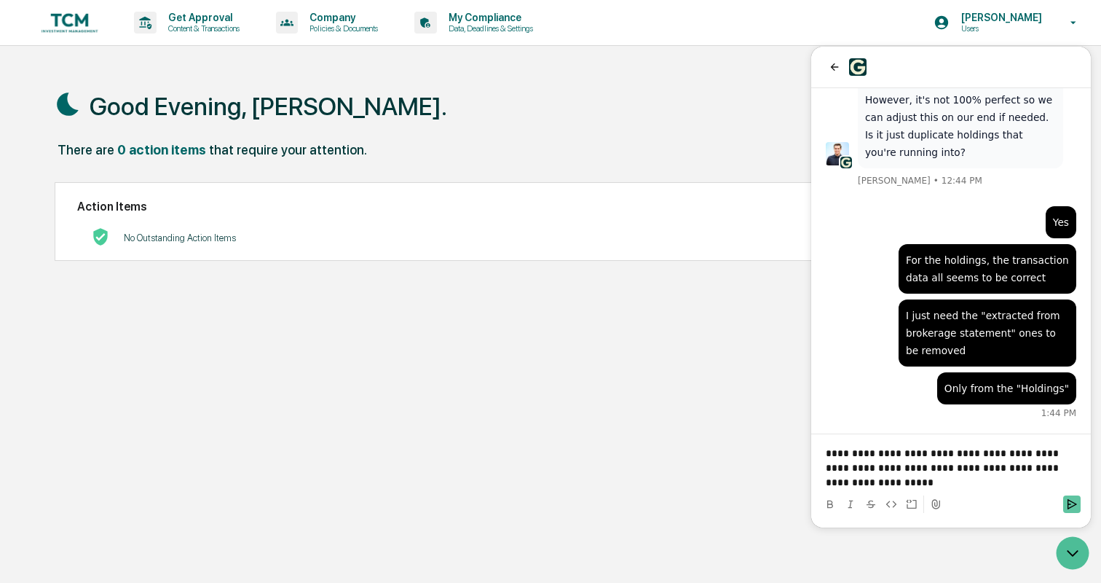
click at [1067, 500] on icon "Send" at bounding box center [1072, 504] width 12 height 12
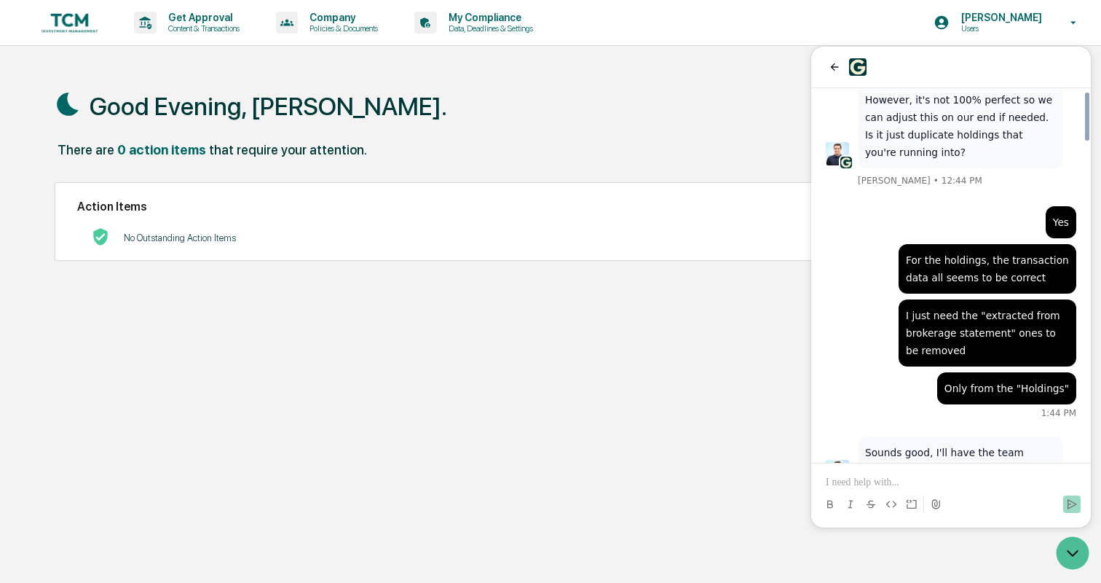
scroll to position [2489, 0]
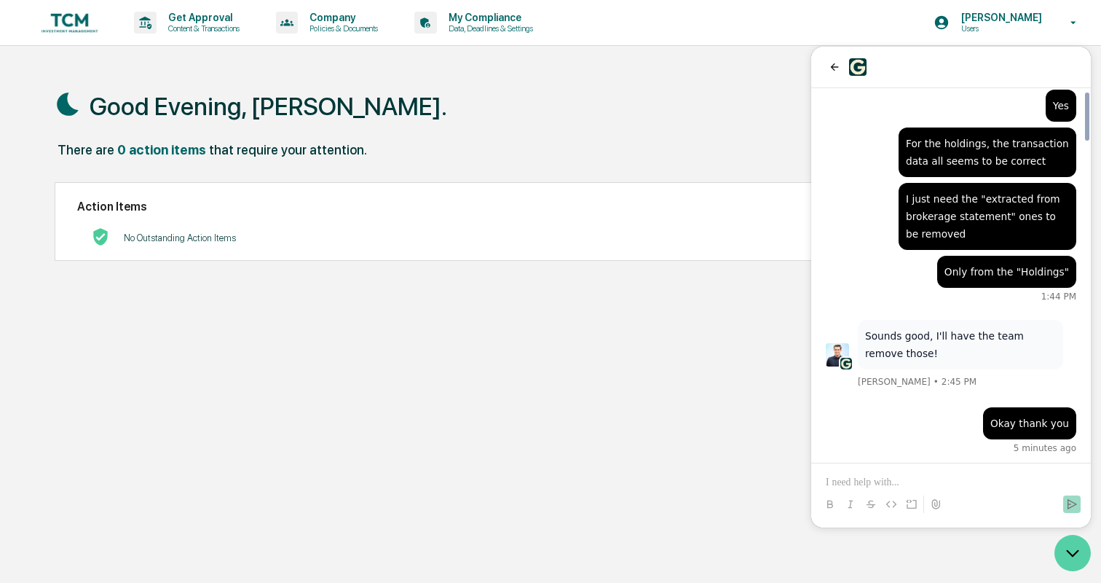
click at [1073, 550] on icon "Open customer support" at bounding box center [1073, 553] width 36 height 36
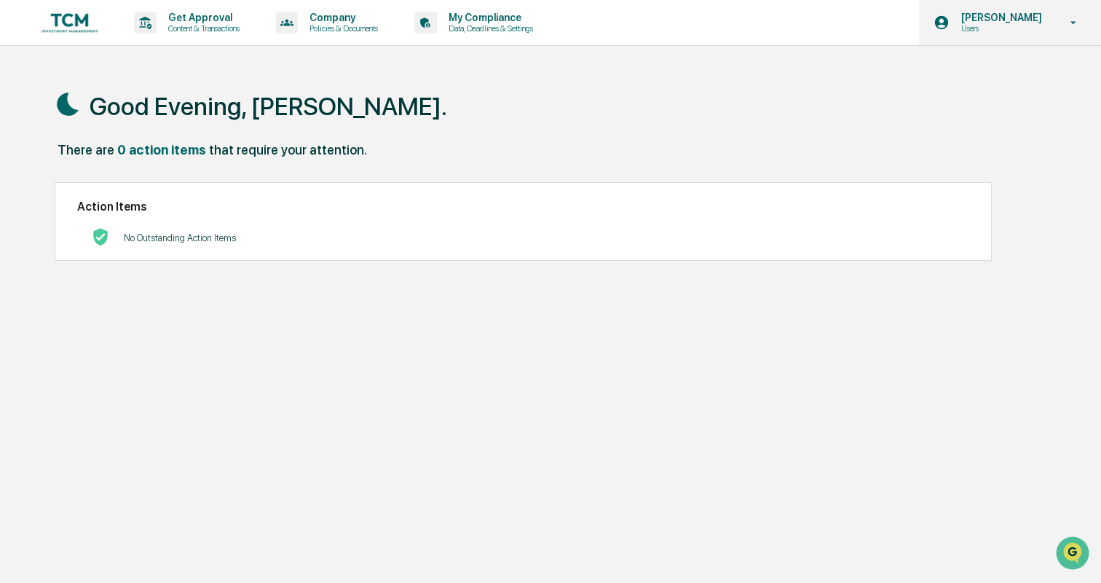
click at [1049, 26] on p "Users" at bounding box center [1000, 28] width 100 height 10
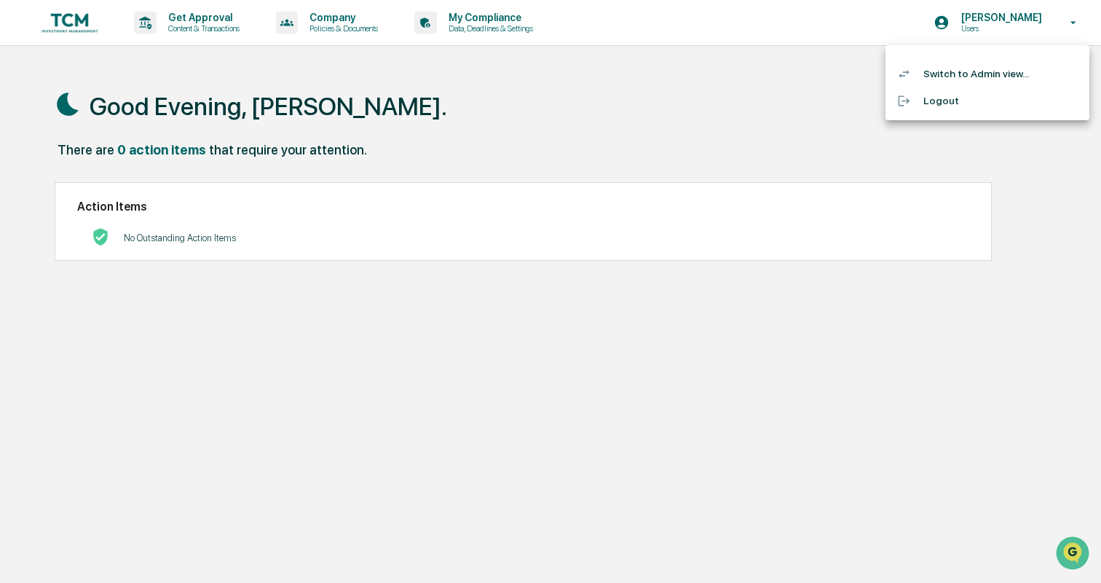
click at [1012, 68] on li "Switch to Admin view..." at bounding box center [988, 73] width 204 height 27
